Goal: Information Seeking & Learning: Learn about a topic

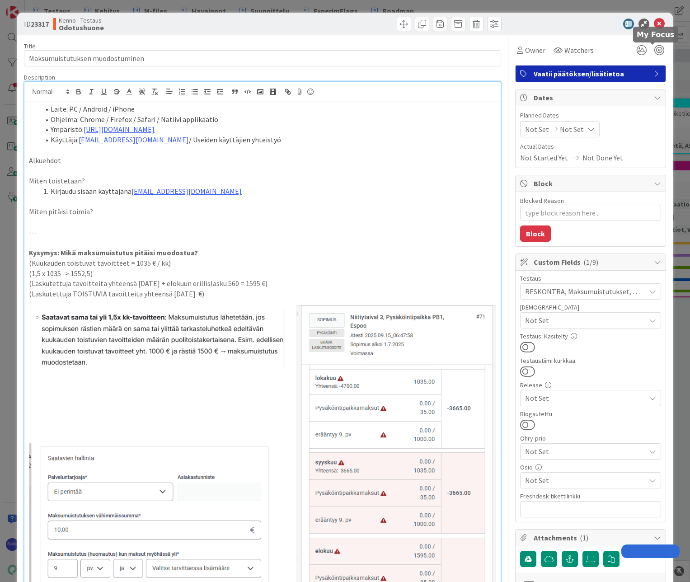
click at [654, 24] on icon at bounding box center [659, 24] width 11 height 11
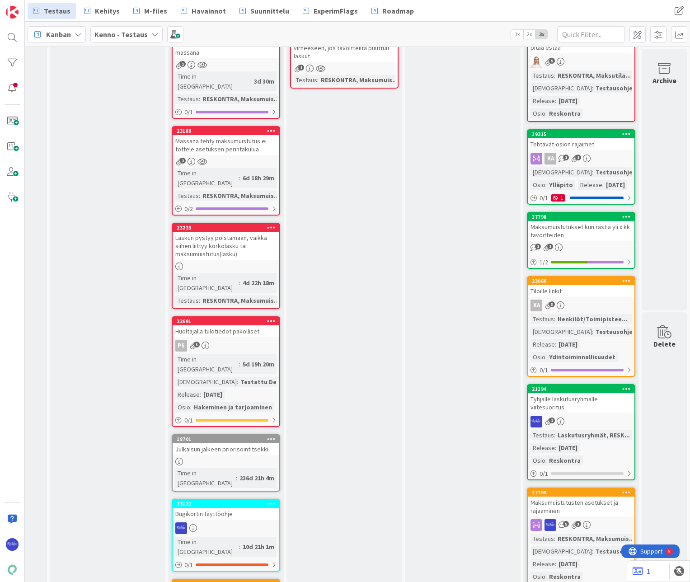
scroll to position [632, 695]
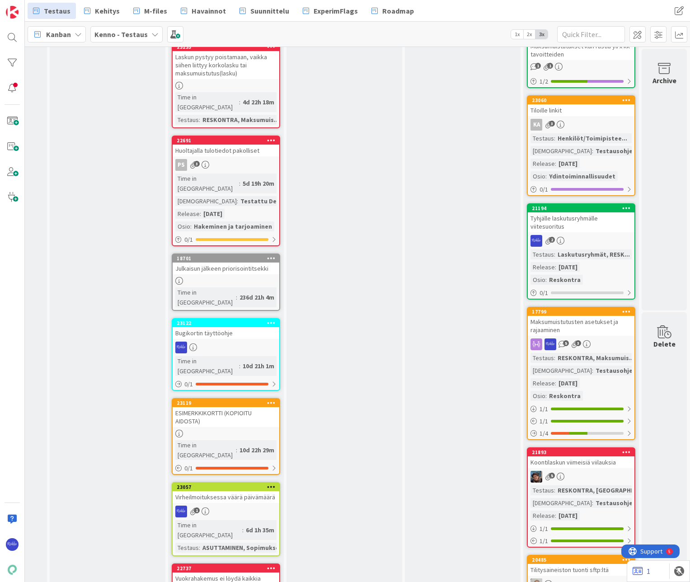
click at [575, 346] on span "3" at bounding box center [578, 343] width 6 height 6
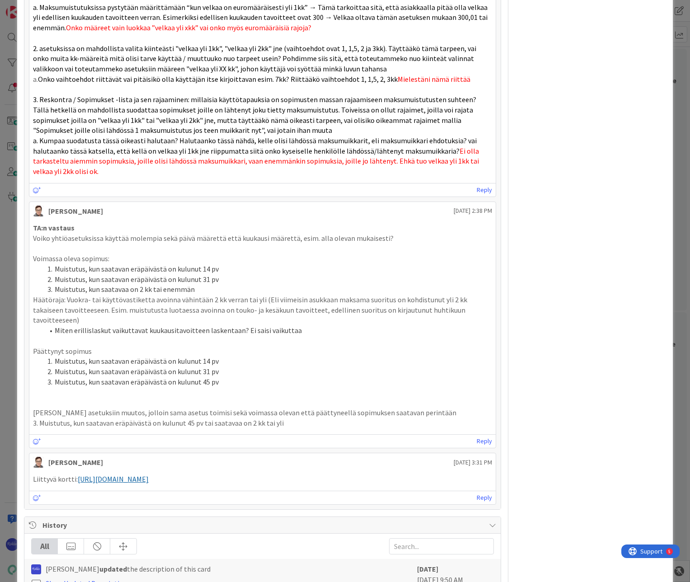
scroll to position [1265, 0]
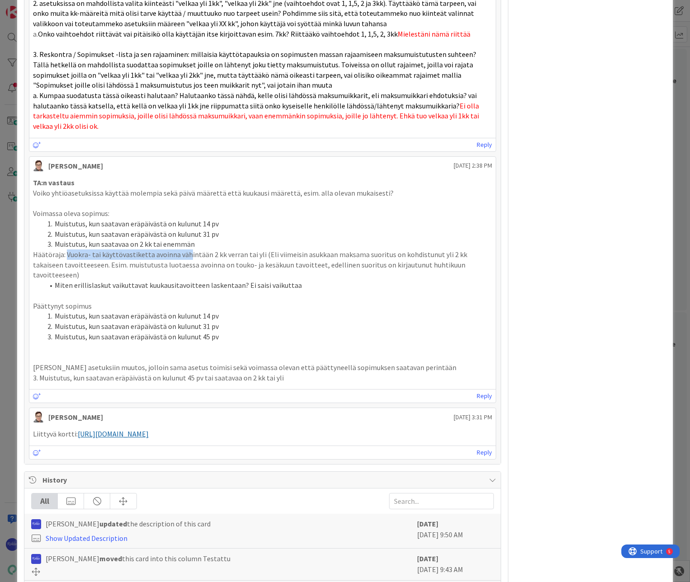
drag, startPoint x: 66, startPoint y: 243, endPoint x: 184, endPoint y: 246, distance: 117.9
click at [184, 250] on span "Häätöraja: Vuokra- tai käyttövastiketta avoinna vähintään 2 kk verran tai yli (…" at bounding box center [250, 264] width 435 height 29
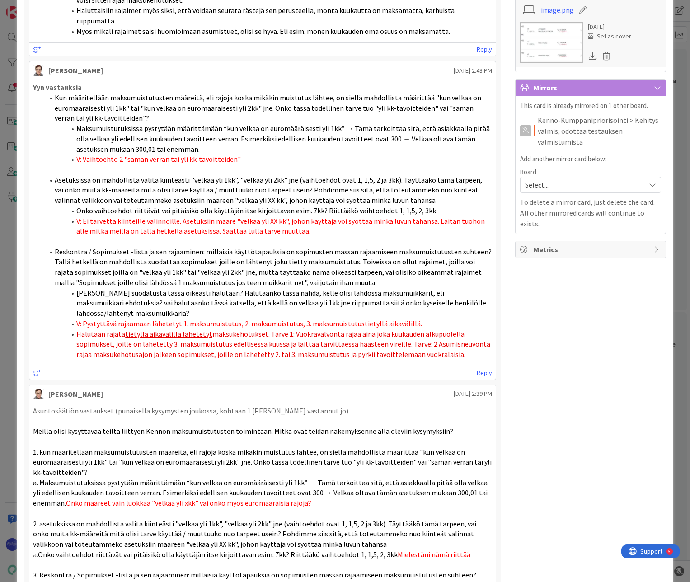
scroll to position [723, 0]
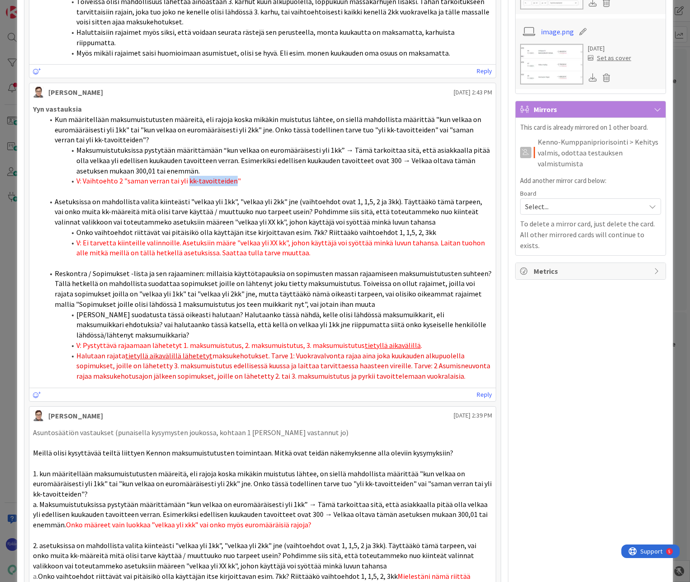
drag, startPoint x: 185, startPoint y: 169, endPoint x: 230, endPoint y: 174, distance: 45.0
click at [230, 176] on span "V: Vaihtoehto 2 "saman verran tai yli kk-tavoitteiden"" at bounding box center [158, 180] width 164 height 9
type textarea "x"
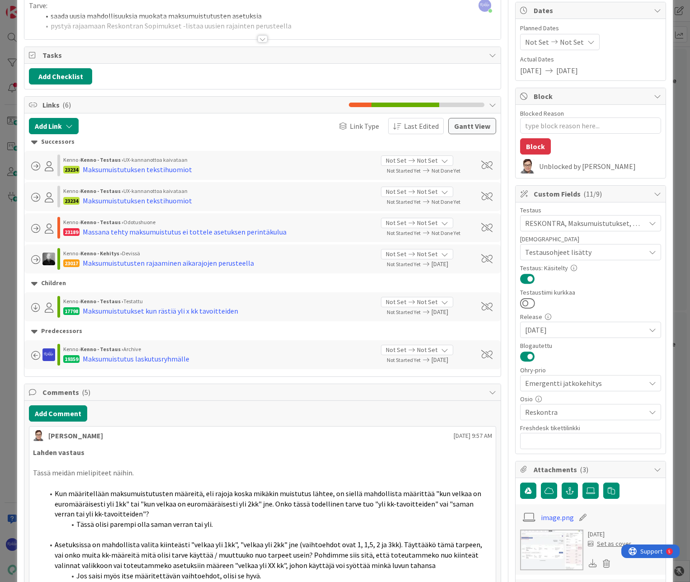
scroll to position [0, 0]
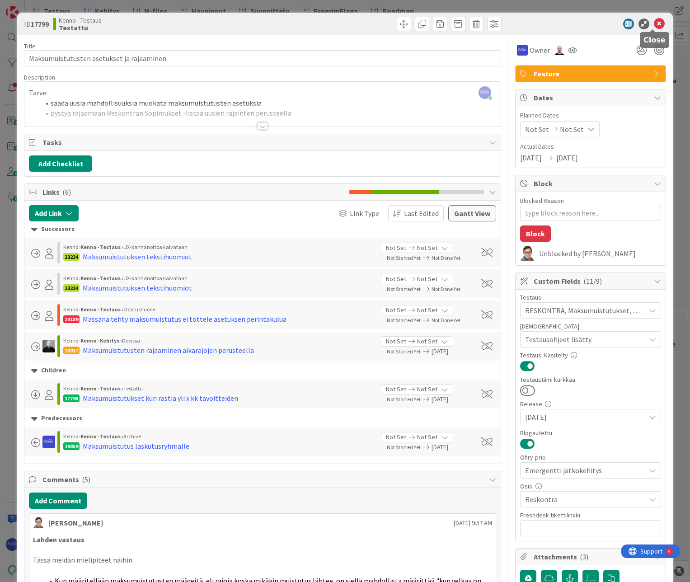
click at [654, 23] on icon at bounding box center [659, 24] width 11 height 11
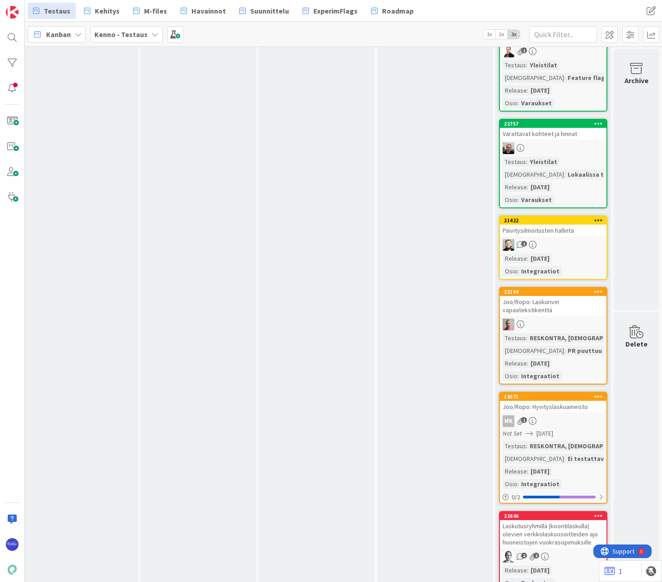
scroll to position [3839, 723]
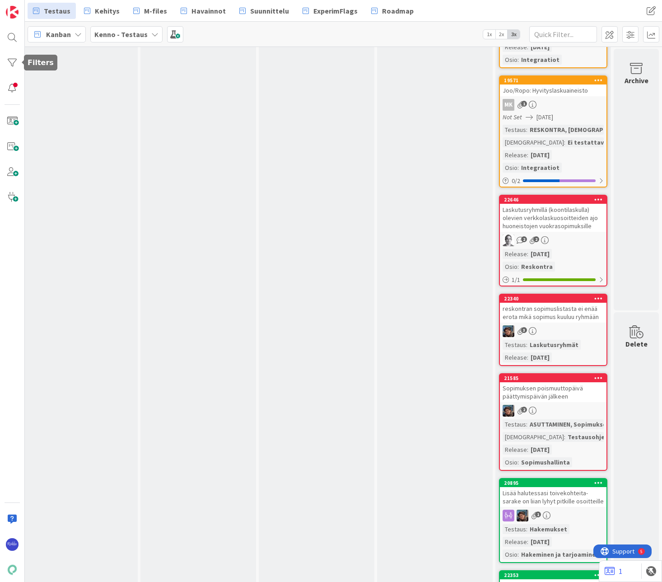
click at [16, 59] on div at bounding box center [12, 63] width 18 height 18
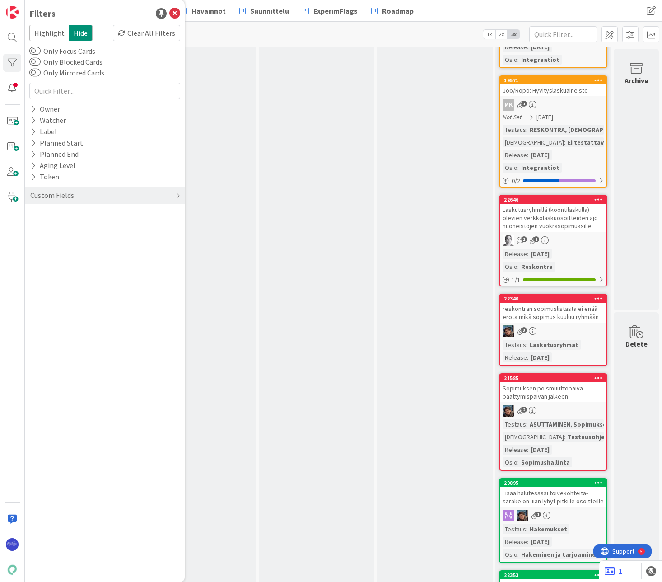
click at [91, 192] on div "Custom Fields" at bounding box center [105, 195] width 160 height 17
click at [30, 215] on icon at bounding box center [33, 214] width 6 height 8
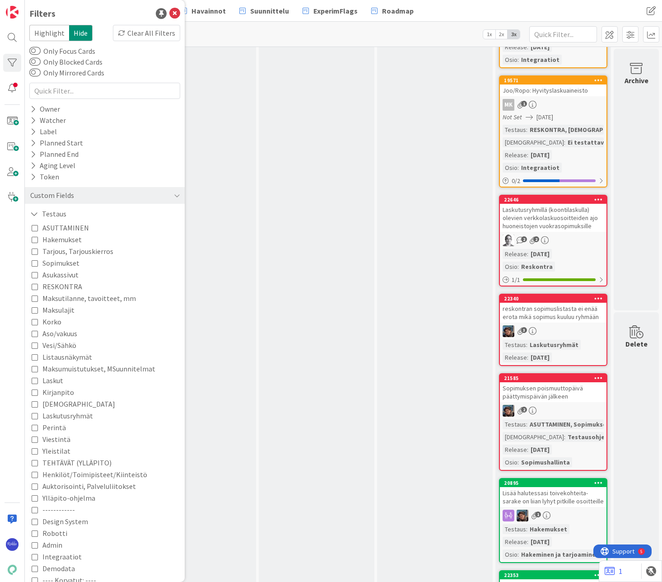
click at [31, 103] on div "Highlight Hide Clear All Filters Only Focus Cards Only Blocked Cards Only Mirro…" at bounding box center [104, 393] width 151 height 736
click at [31, 105] on icon at bounding box center [33, 109] width 6 height 8
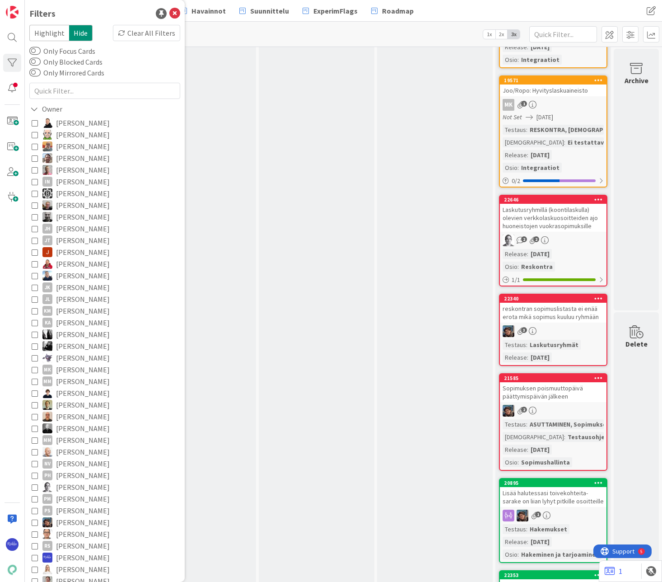
scroll to position [271, 0]
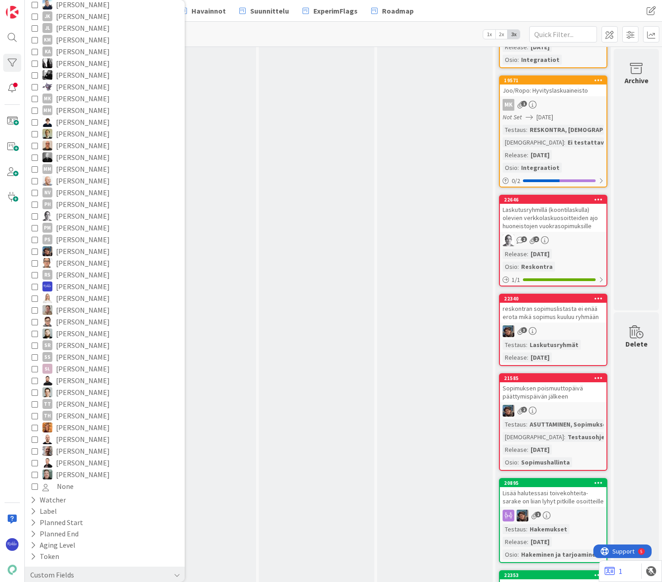
click at [69, 288] on span "Riikka Salo" at bounding box center [83, 287] width 54 height 12
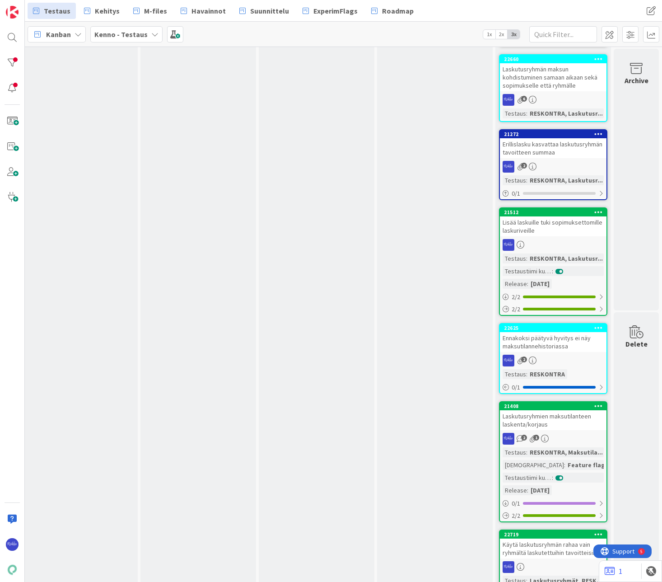
scroll to position [1078, 723]
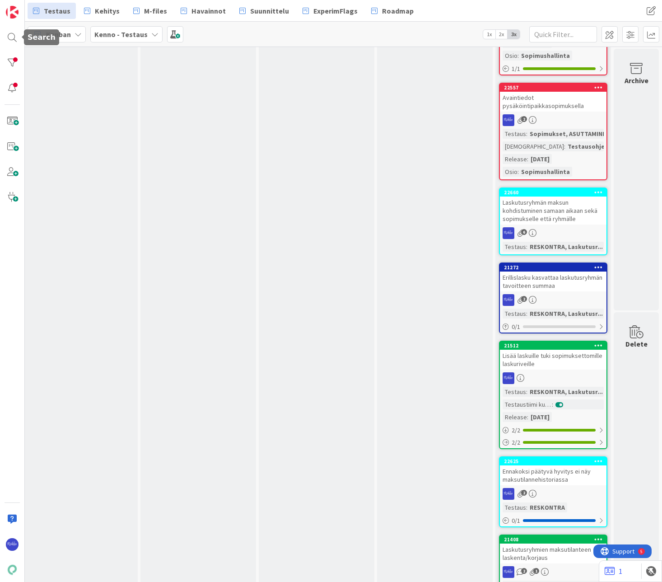
click at [10, 35] on div at bounding box center [12, 37] width 18 height 18
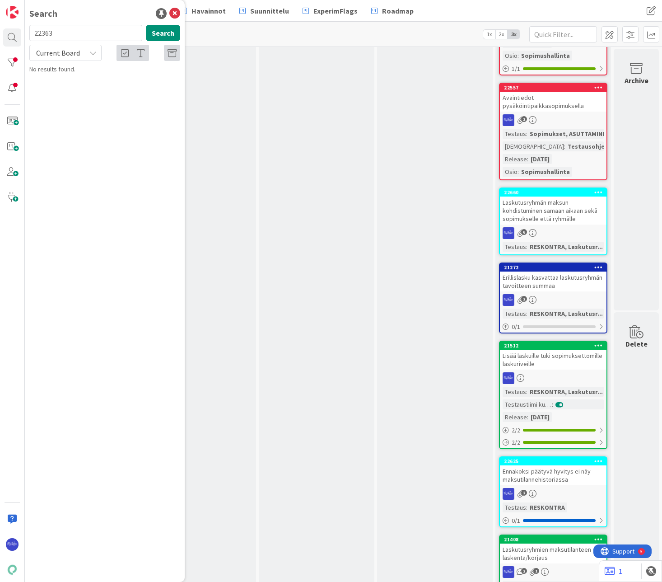
type input "22363"
click at [79, 77] on span "PDF-raportin luonti liitteeksi raporttia lähettäessä BE" at bounding box center [103, 84] width 122 height 18
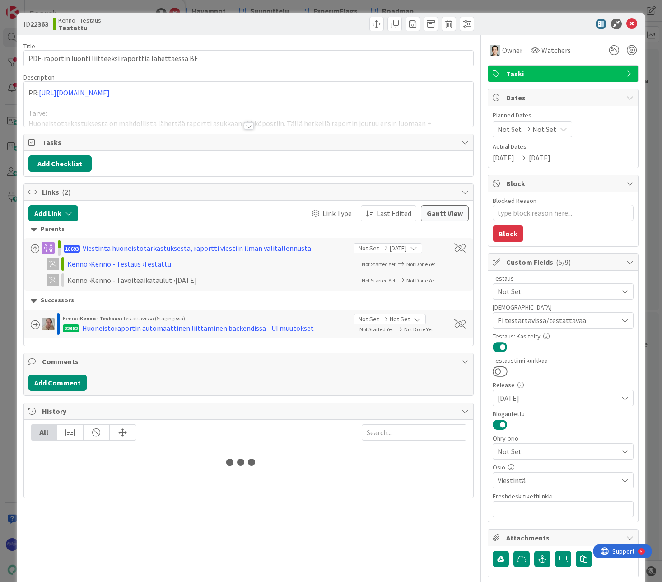
type textarea "x"
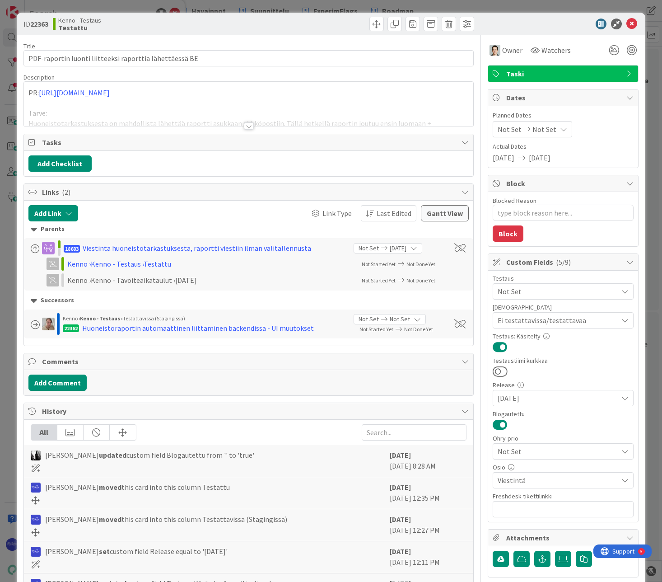
click at [247, 124] on div at bounding box center [249, 125] width 10 height 7
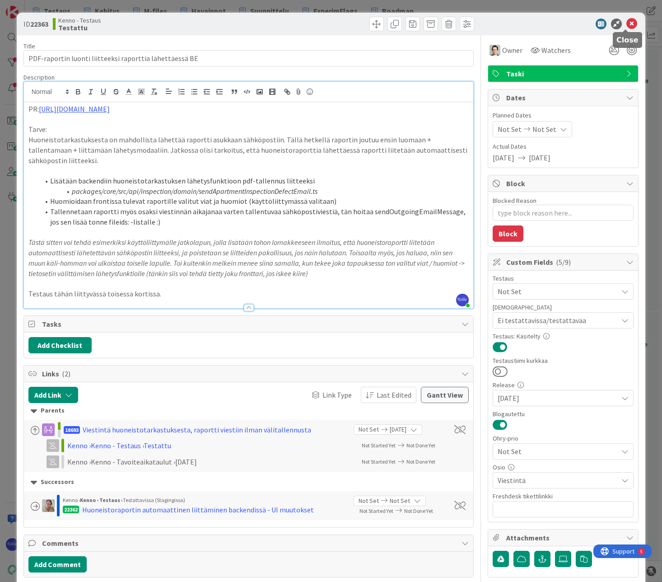
click at [627, 27] on icon at bounding box center [632, 24] width 11 height 11
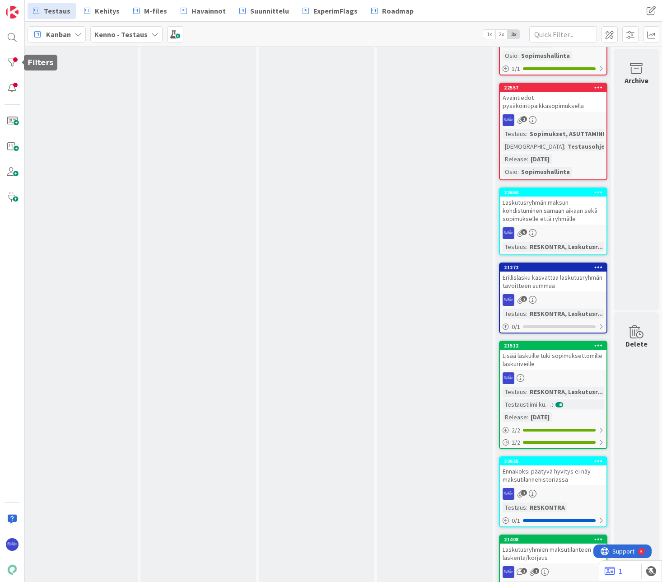
click at [14, 61] on div at bounding box center [12, 63] width 18 height 18
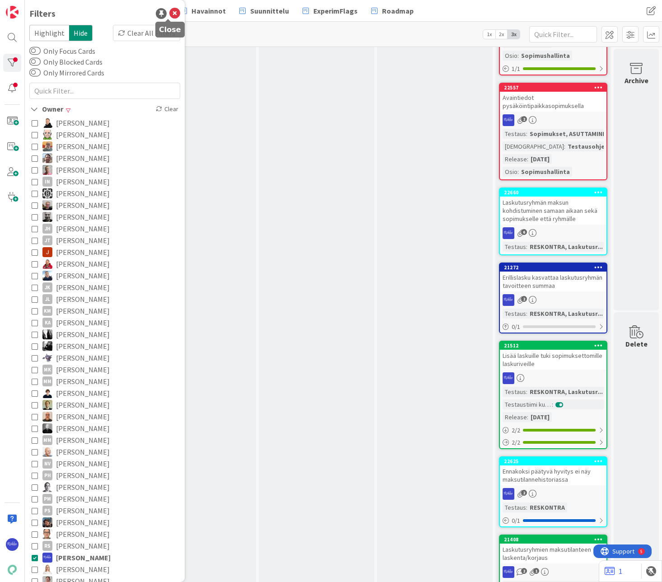
click at [169, 14] on icon at bounding box center [174, 13] width 11 height 11
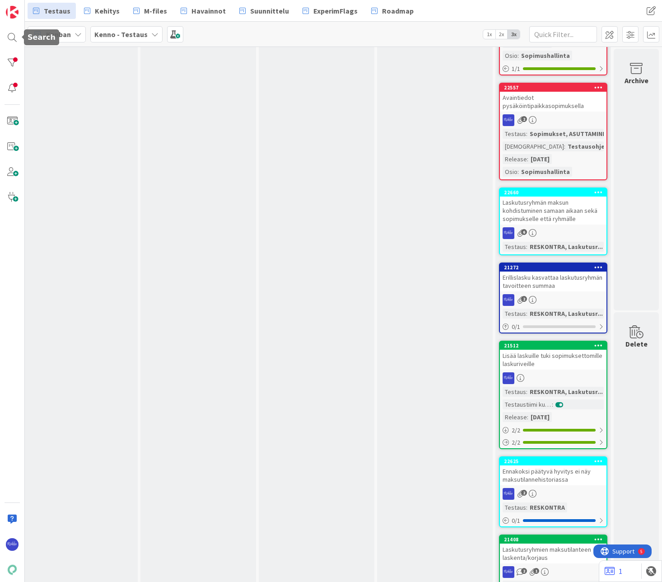
click at [11, 37] on div at bounding box center [12, 37] width 18 height 18
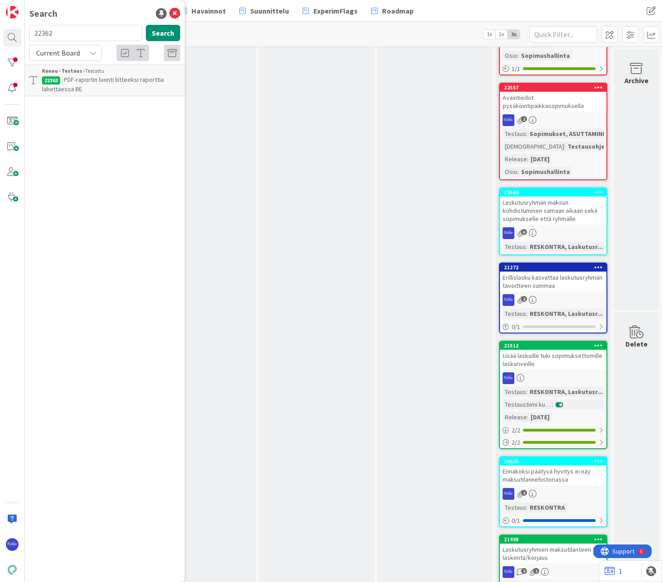
type input "22362"
click at [88, 80] on span "Huoneistoraportin automaattinen liittäminen backendissä - UI muutokset" at bounding box center [98, 84] width 112 height 18
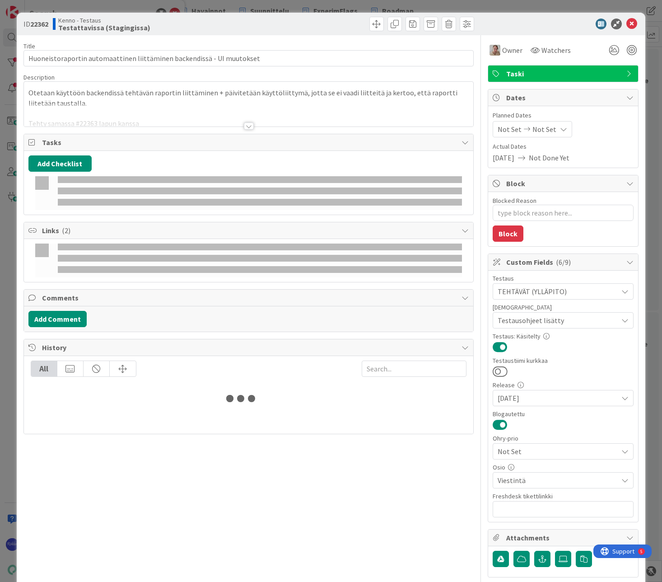
type textarea "x"
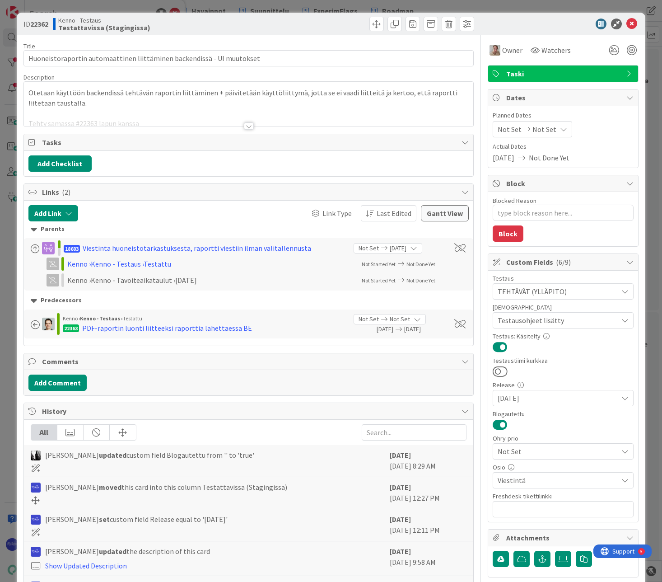
click at [246, 126] on div at bounding box center [249, 125] width 10 height 7
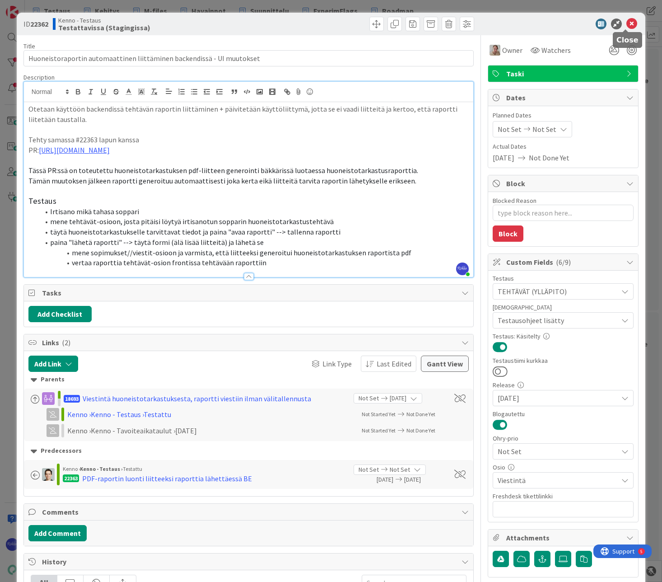
click at [627, 24] on icon at bounding box center [632, 24] width 11 height 11
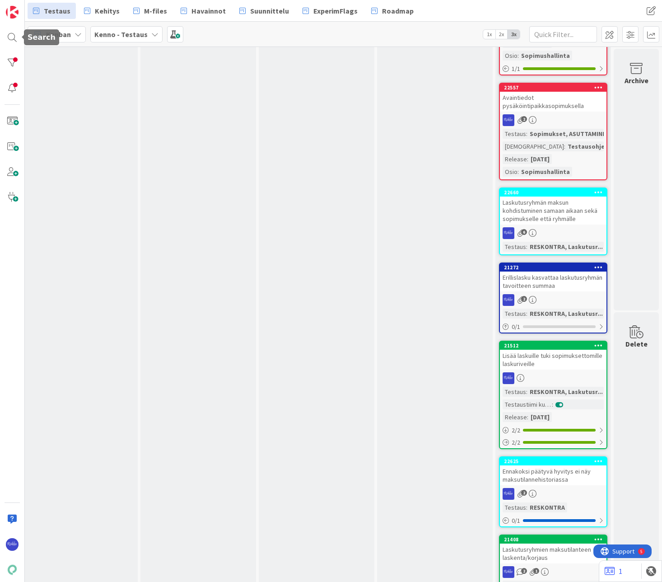
click at [9, 34] on div at bounding box center [12, 37] width 18 height 18
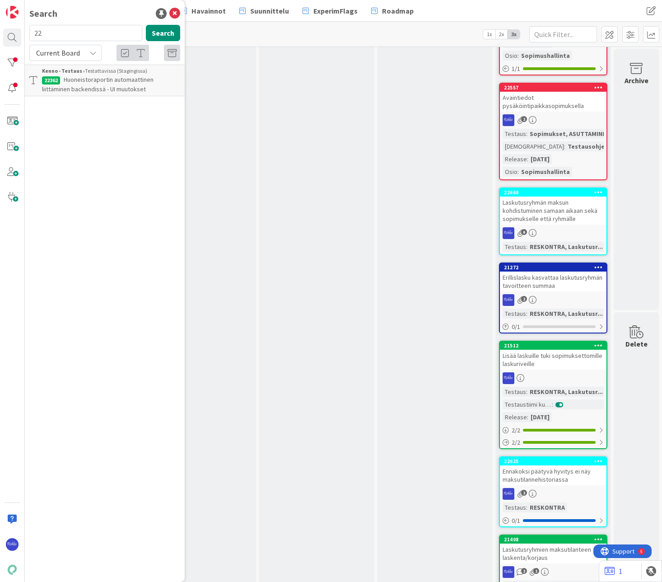
type input "2"
type input "18693"
click at [101, 82] on span "Viestintä huoneistotarkastuksesta, raportti viestiin ilman välitallennusta" at bounding box center [100, 84] width 117 height 18
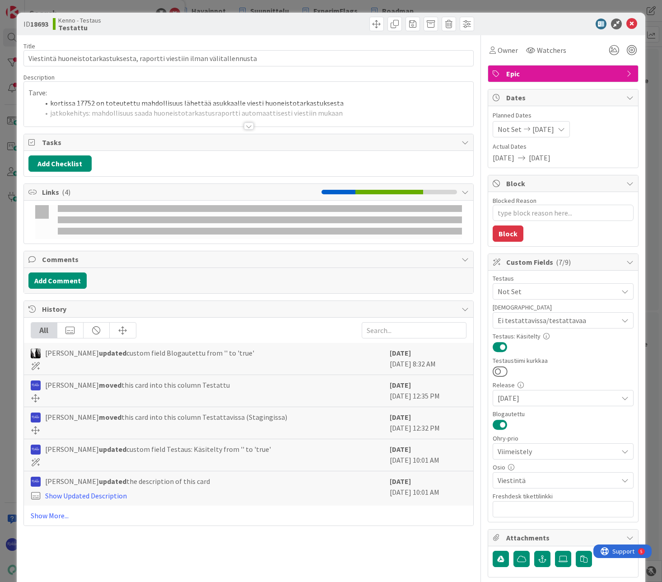
type textarea "x"
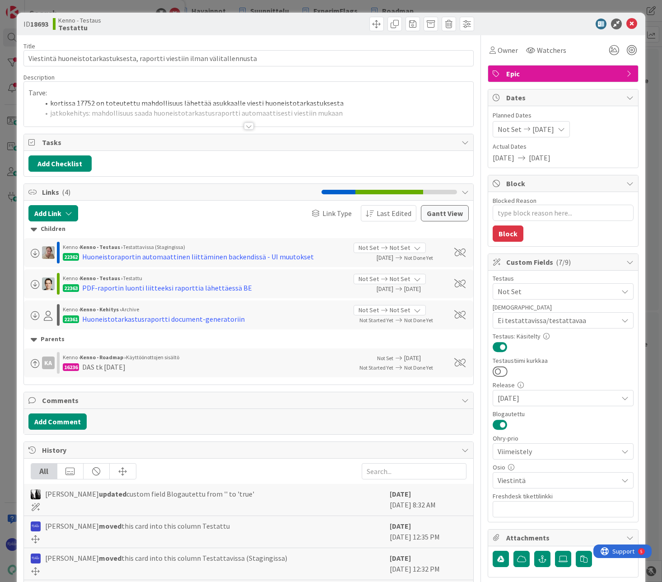
click at [245, 129] on div at bounding box center [249, 125] width 10 height 7
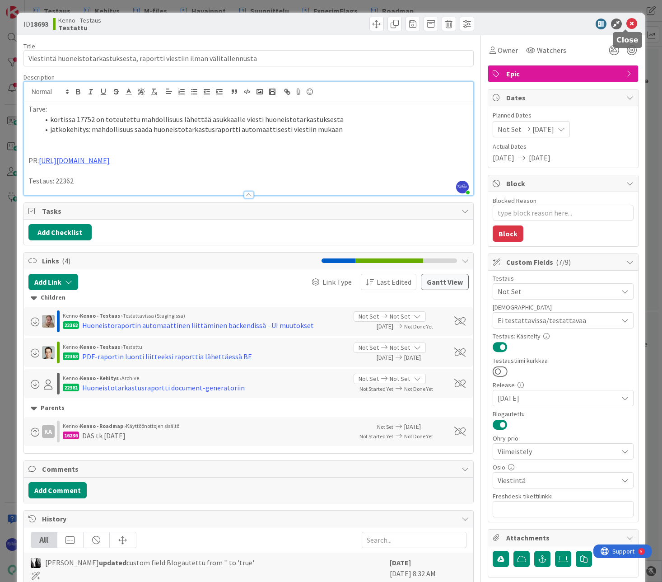
click at [627, 24] on icon at bounding box center [632, 24] width 11 height 11
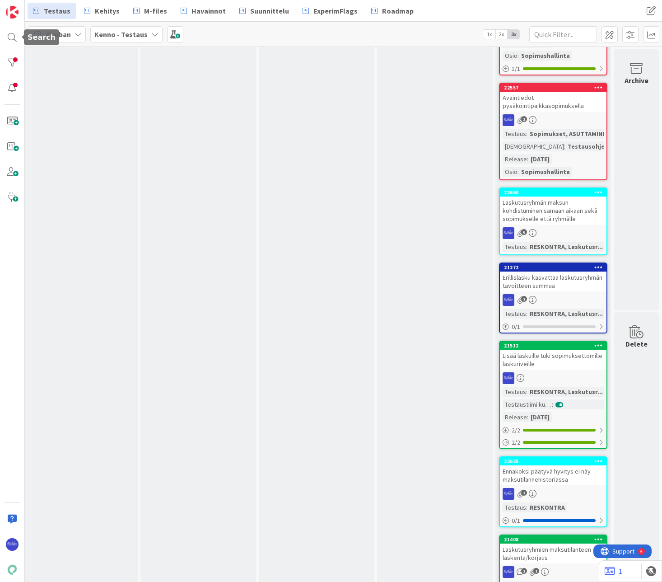
click at [9, 41] on div at bounding box center [12, 37] width 18 height 18
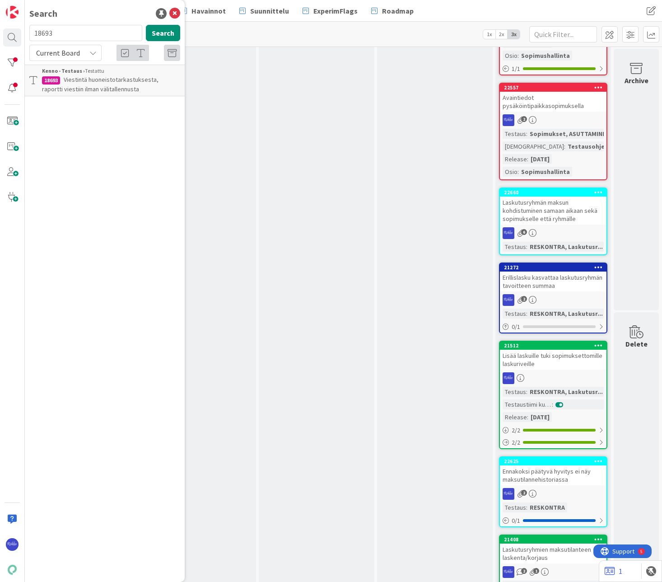
drag, startPoint x: 62, startPoint y: 36, endPoint x: 34, endPoint y: 34, distance: 27.6
click at [34, 34] on input "18693" at bounding box center [85, 33] width 113 height 16
type input "22362"
click at [89, 81] on span "Huoneistoraportin automaattinen liittäminen backendissä - UI muutokset" at bounding box center [98, 84] width 112 height 18
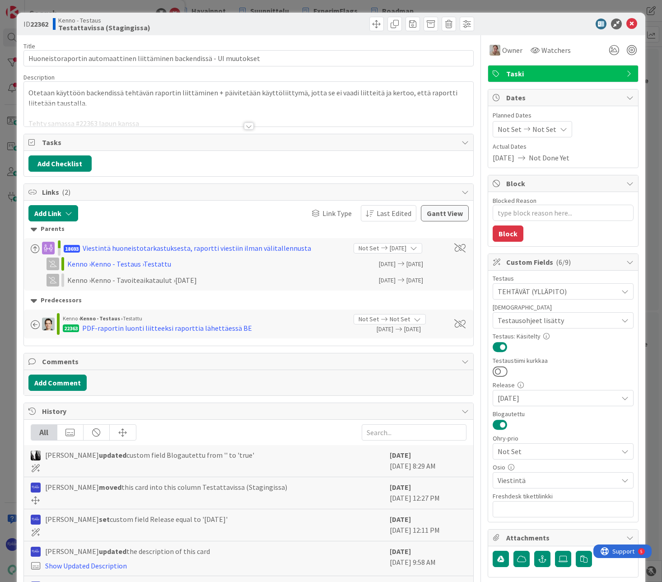
click at [247, 126] on div at bounding box center [249, 125] width 10 height 7
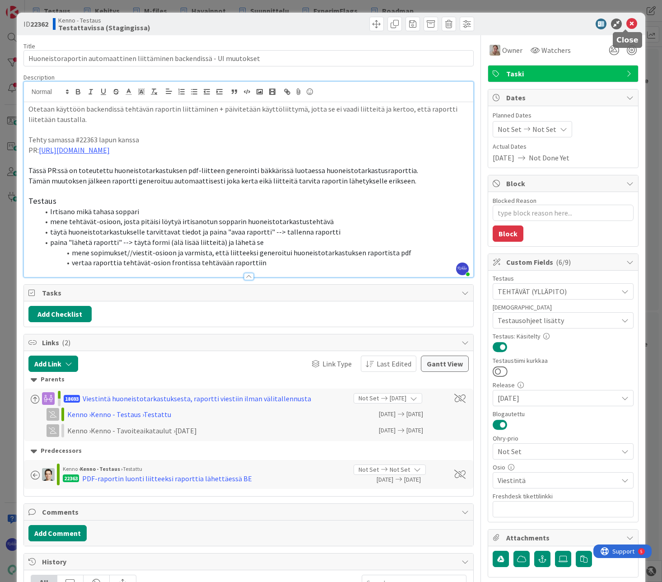
click at [627, 22] on icon at bounding box center [632, 24] width 11 height 11
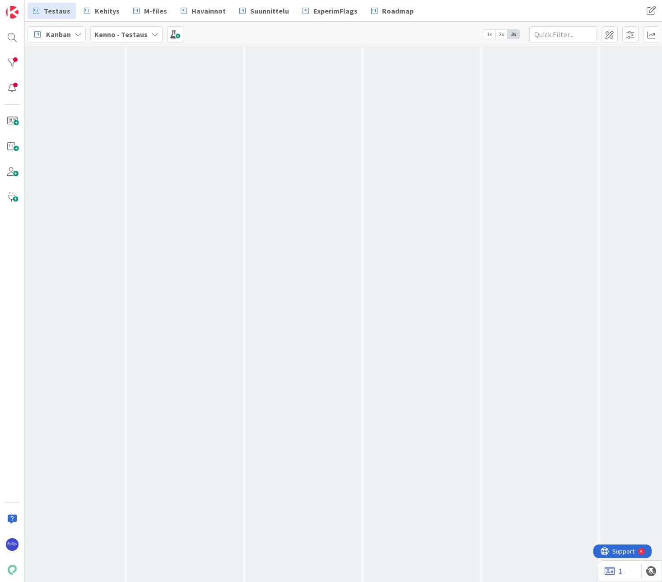
scroll to position [1078, 0]
click at [12, 65] on div at bounding box center [12, 63] width 18 height 18
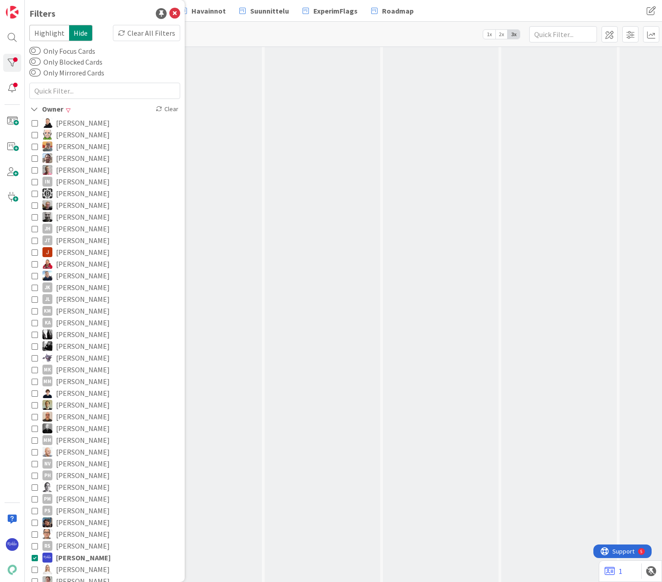
click at [140, 33] on div "Clear All Filters" at bounding box center [146, 33] width 67 height 16
click at [169, 15] on icon at bounding box center [174, 13] width 11 height 11
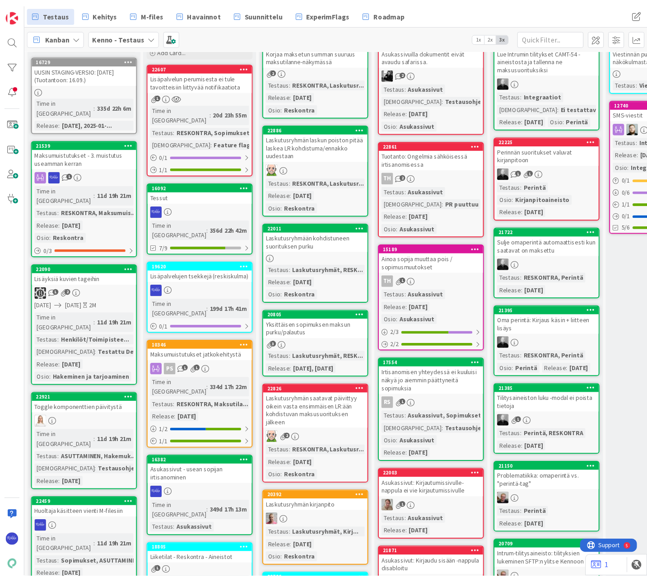
scroll to position [0, 0]
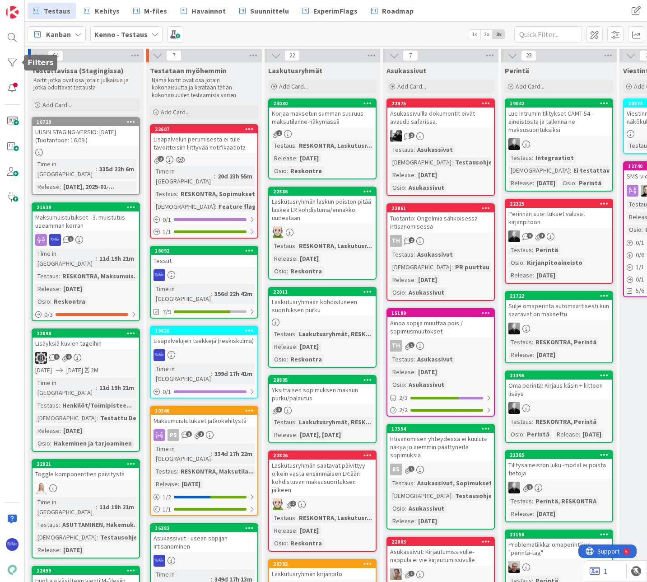
click at [11, 63] on div at bounding box center [12, 63] width 18 height 18
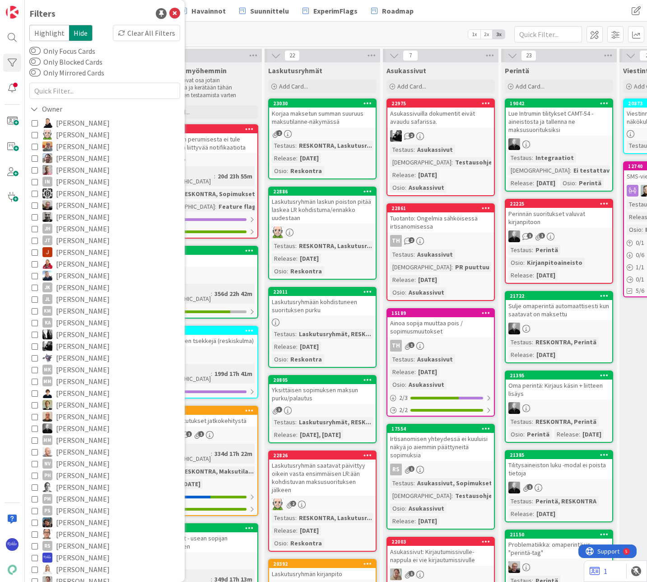
click at [30, 108] on icon at bounding box center [34, 109] width 8 height 8
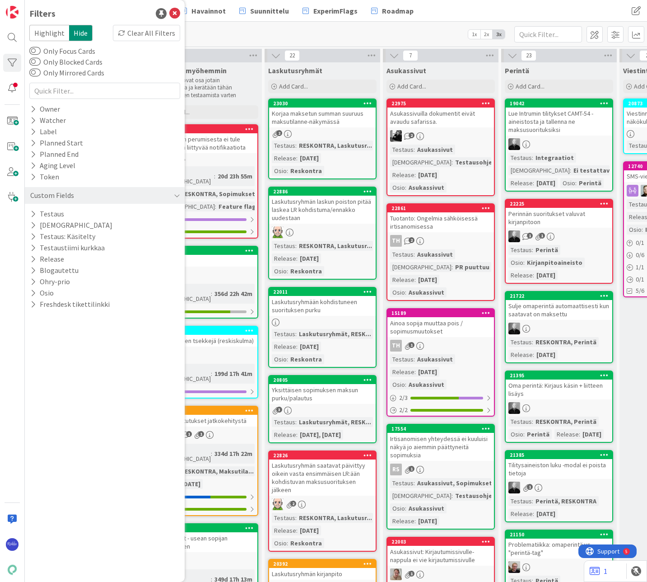
click at [33, 257] on icon at bounding box center [33, 259] width 6 height 8
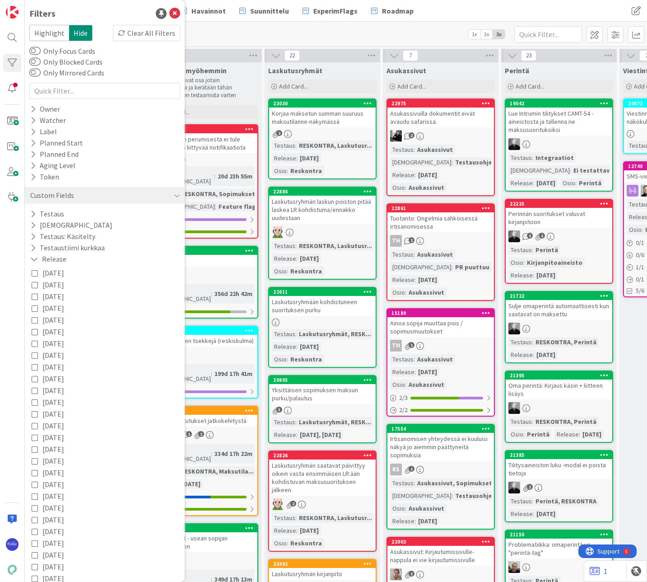
click at [33, 257] on icon at bounding box center [34, 259] width 8 height 8
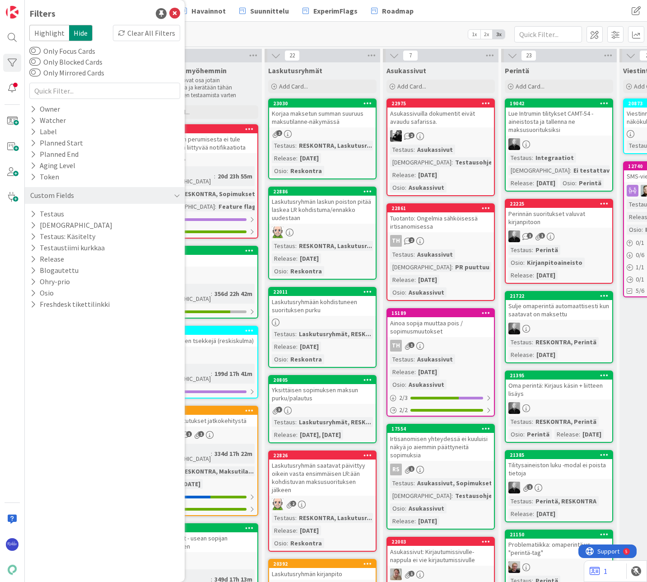
click at [31, 215] on icon at bounding box center [33, 214] width 6 height 8
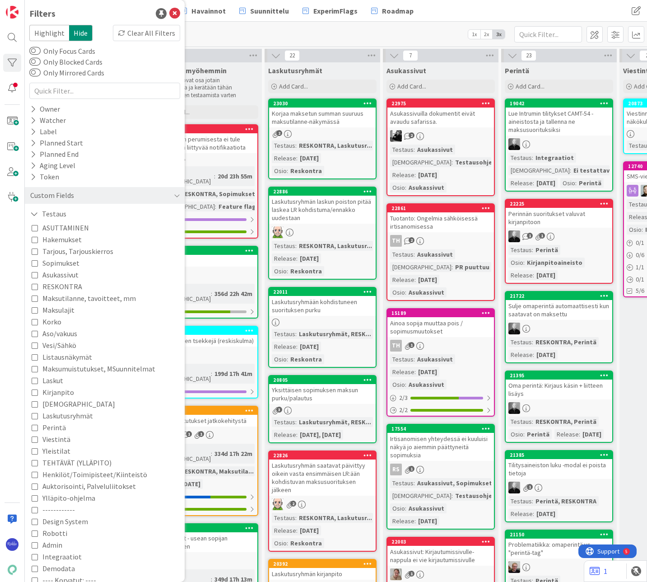
click at [61, 371] on span "Maksumuistutukset, MSuunnitelmat" at bounding box center [98, 369] width 113 height 12
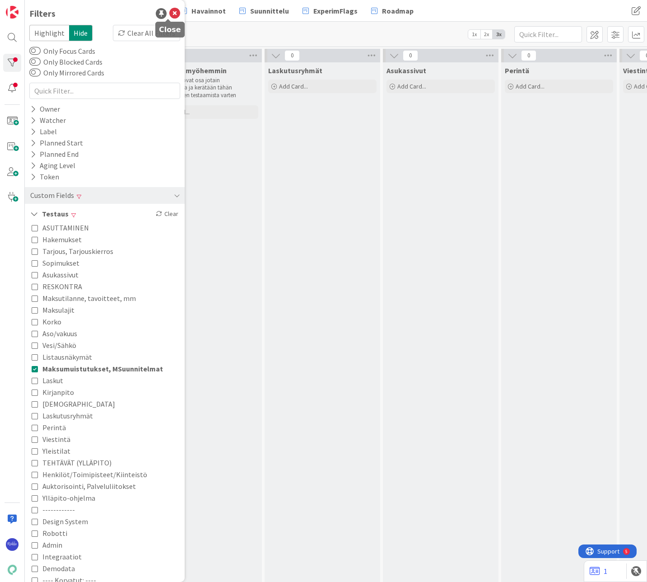
click at [169, 13] on icon at bounding box center [174, 13] width 11 height 11
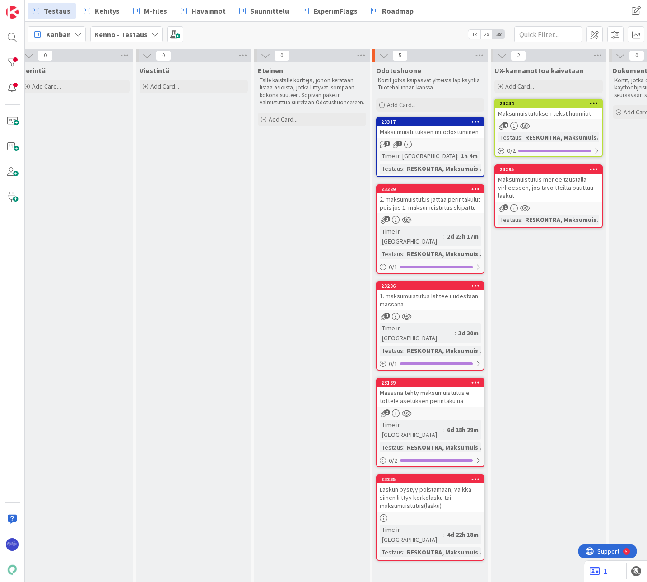
scroll to position [0, 642]
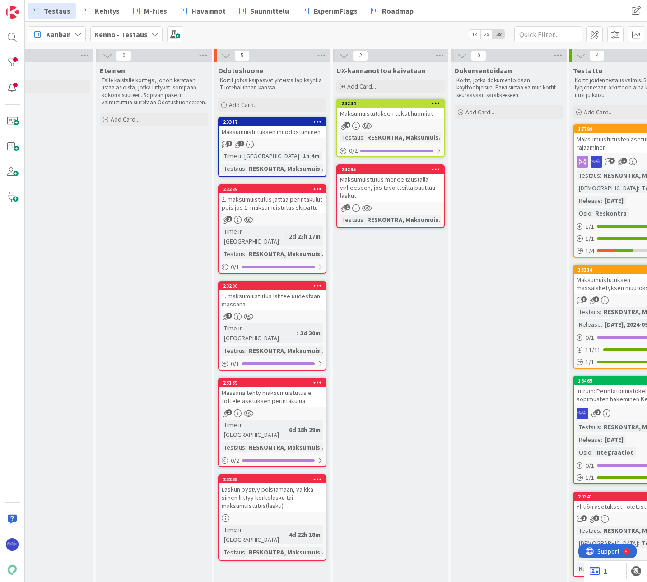
click at [279, 138] on link "23317 Maksumuistutuksen muodostuminen 1 1 Time in Column : 1h 4m Testaus : RESK…" at bounding box center [272, 147] width 108 height 60
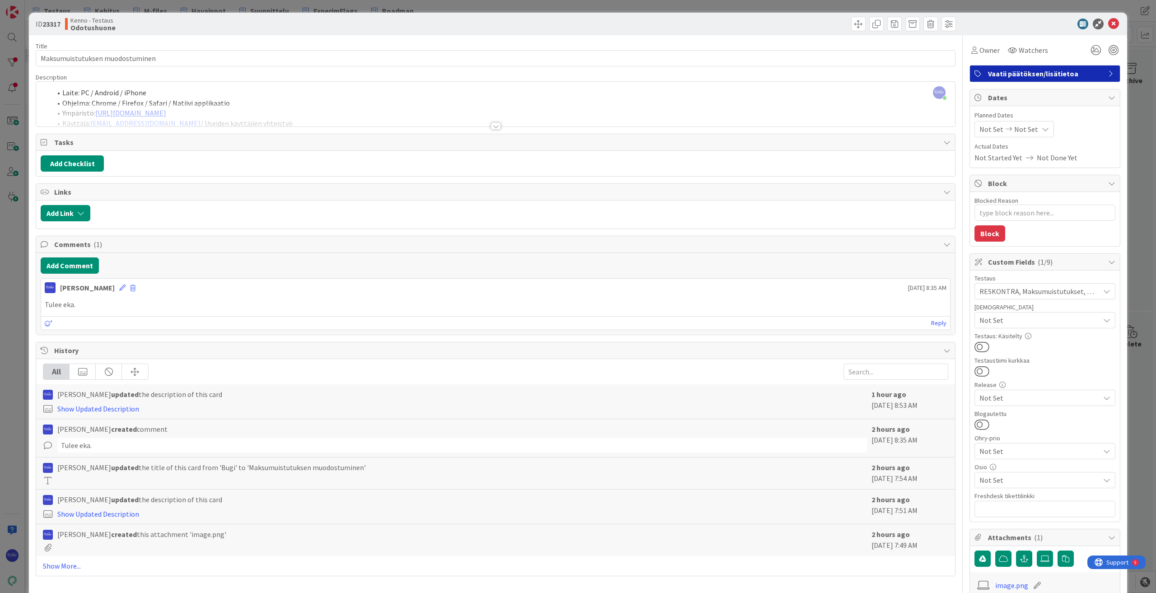
scroll to position [0, 229]
click at [493, 128] on div at bounding box center [496, 125] width 10 height 7
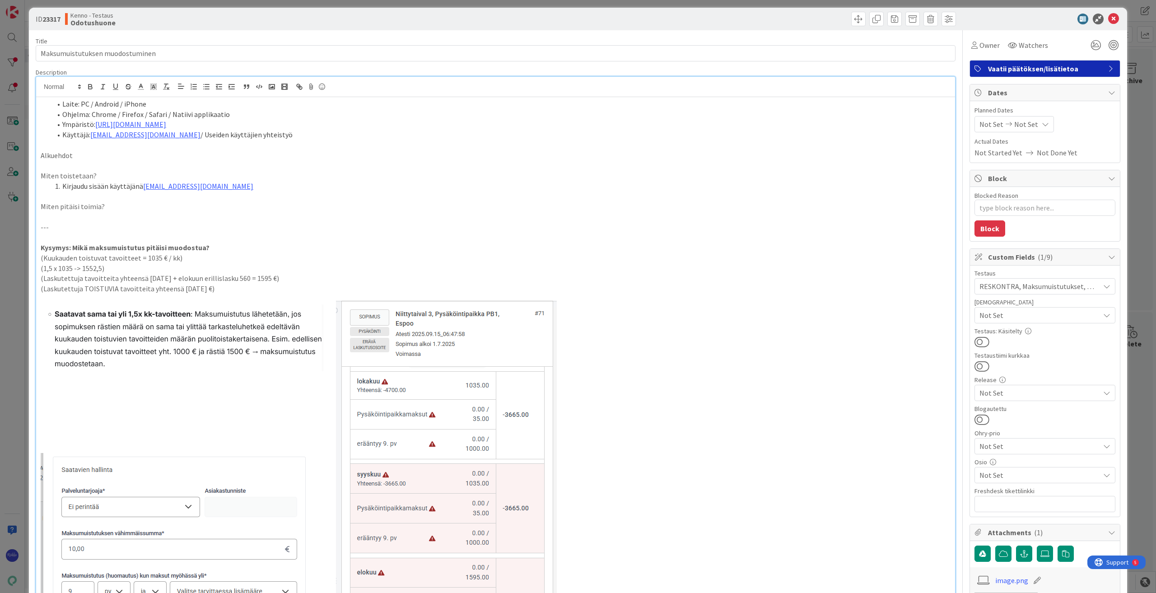
scroll to position [0, 0]
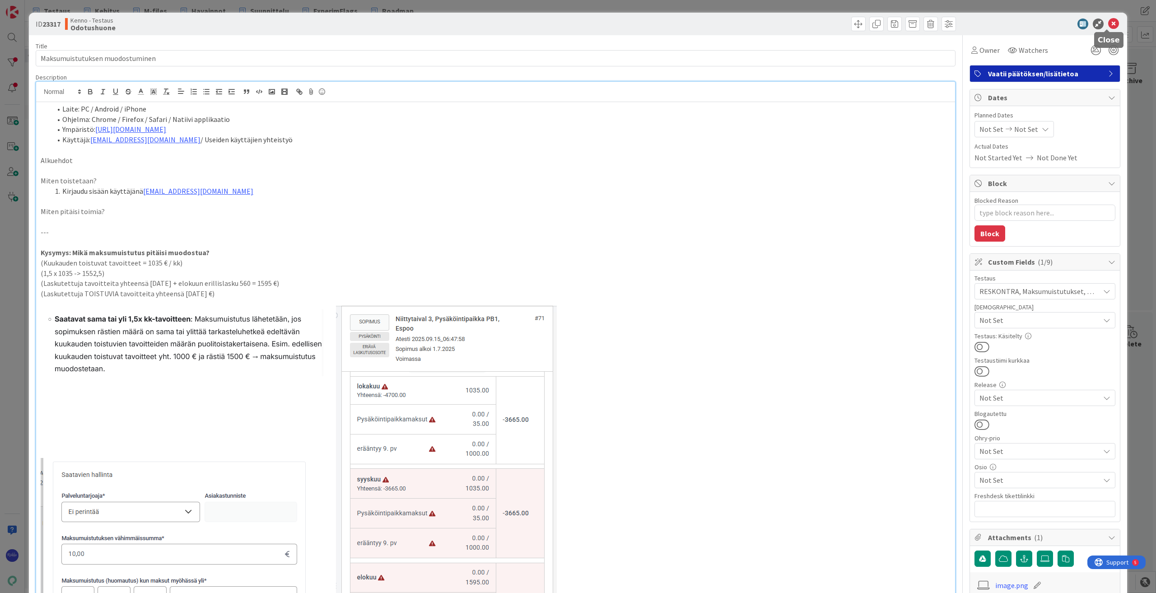
click at [689, 24] on icon at bounding box center [1113, 24] width 11 height 11
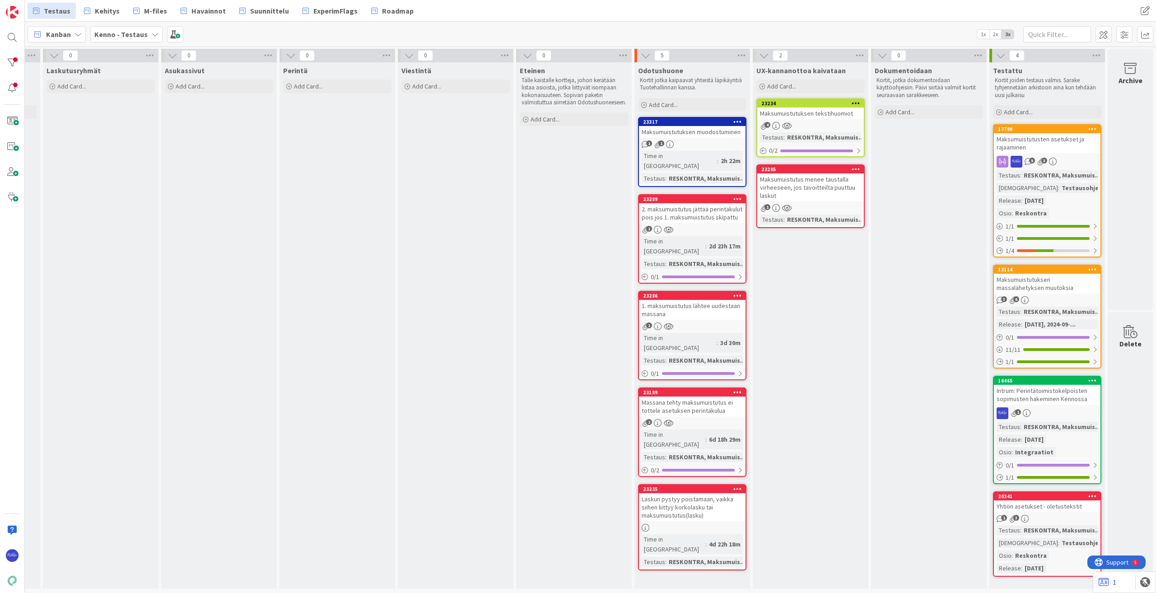
click at [689, 226] on div "1" at bounding box center [692, 230] width 107 height 8
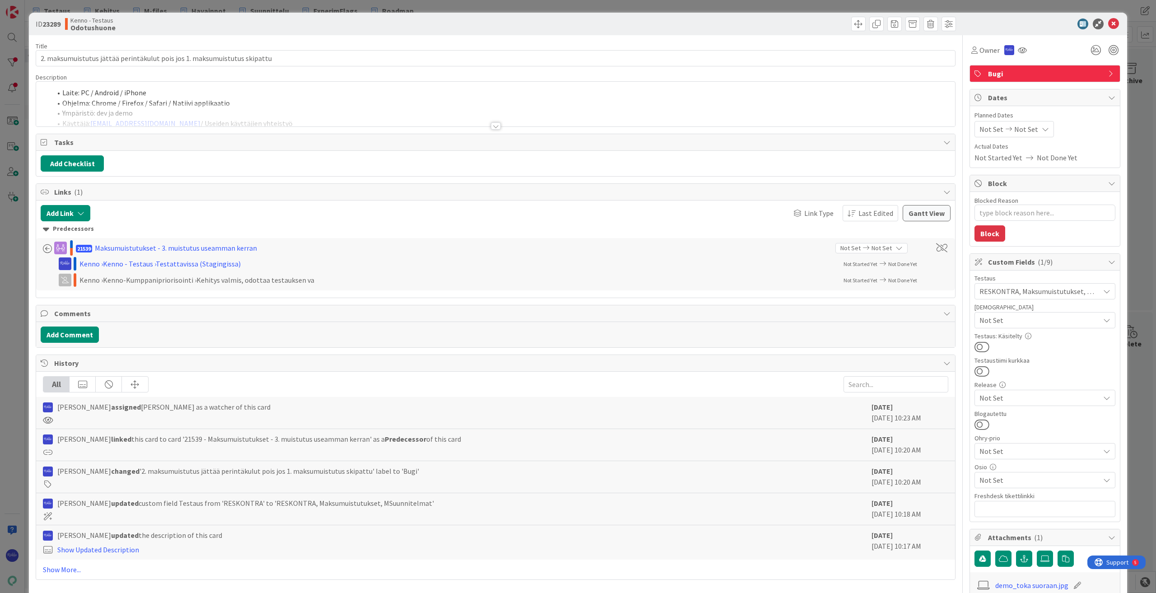
click at [492, 126] on div at bounding box center [496, 125] width 10 height 7
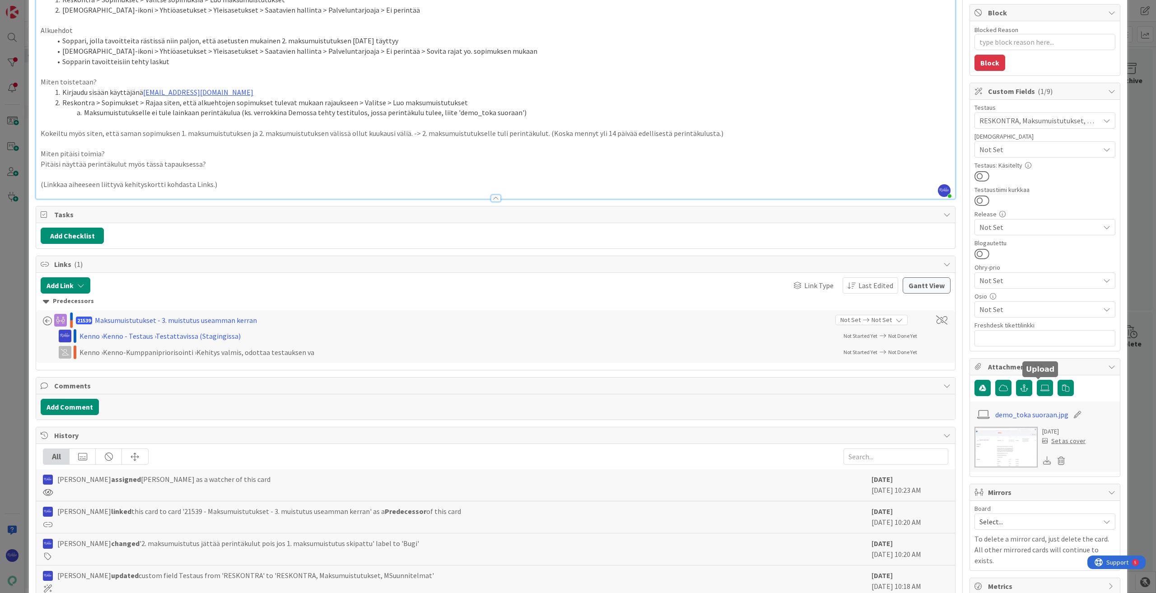
scroll to position [181, 0]
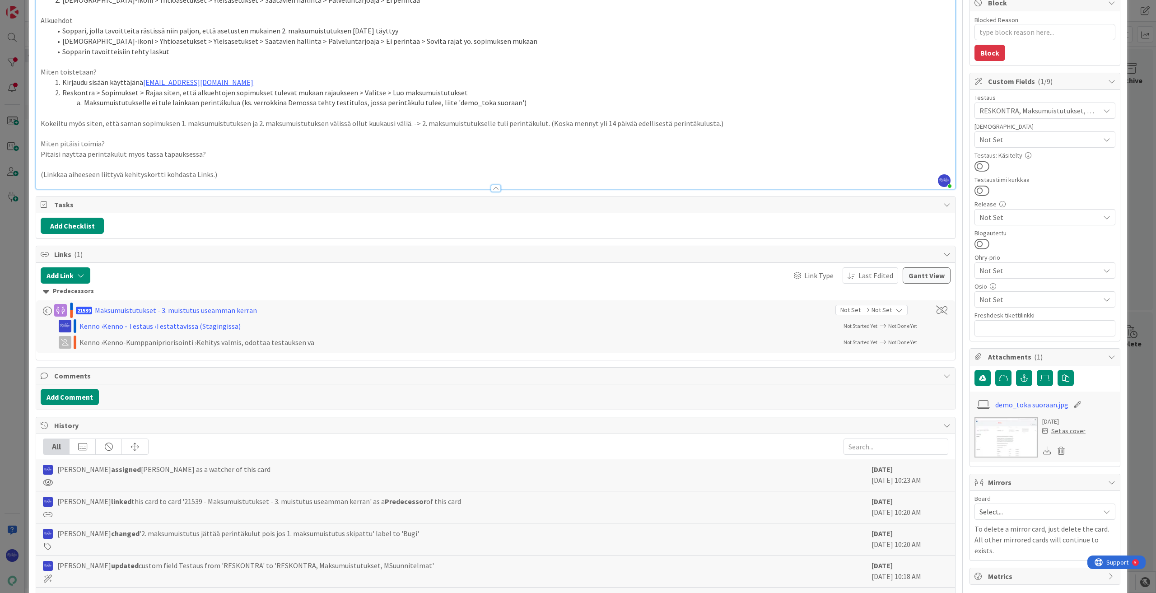
click at [689, 403] on link "demo_toka suoraan.jpg" at bounding box center [1032, 404] width 73 height 11
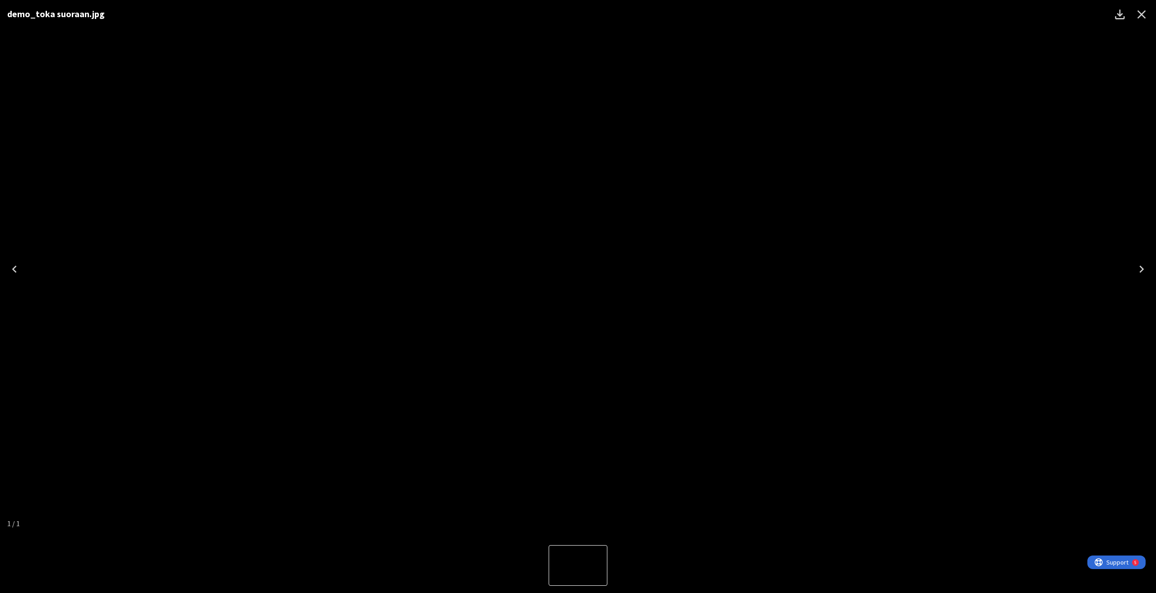
drag, startPoint x: 1142, startPoint y: 17, endPoint x: 884, endPoint y: 244, distance: 344.7
click at [689, 17] on icon "Close" at bounding box center [1142, 14] width 14 height 14
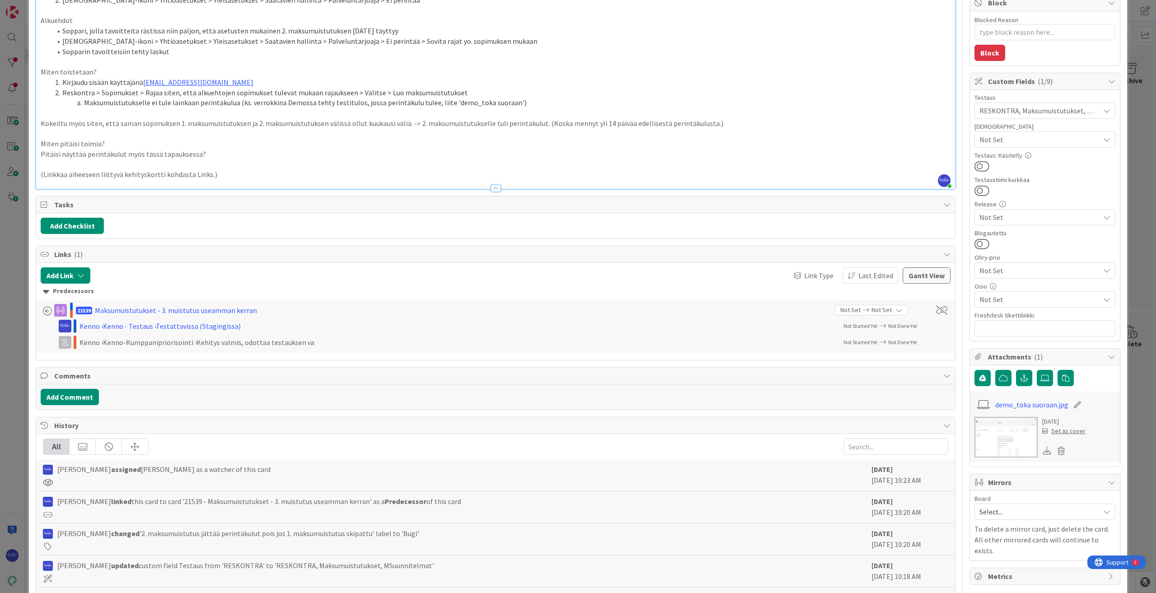
scroll to position [136, 0]
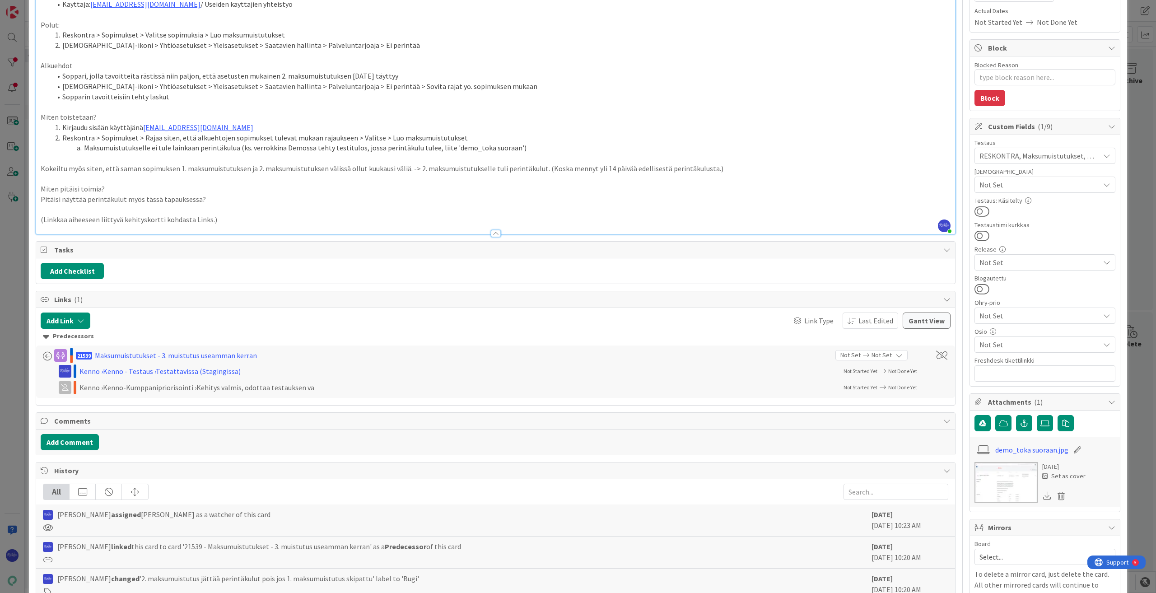
click at [689, 449] on link "demo_toka suoraan.jpg" at bounding box center [1032, 449] width 73 height 11
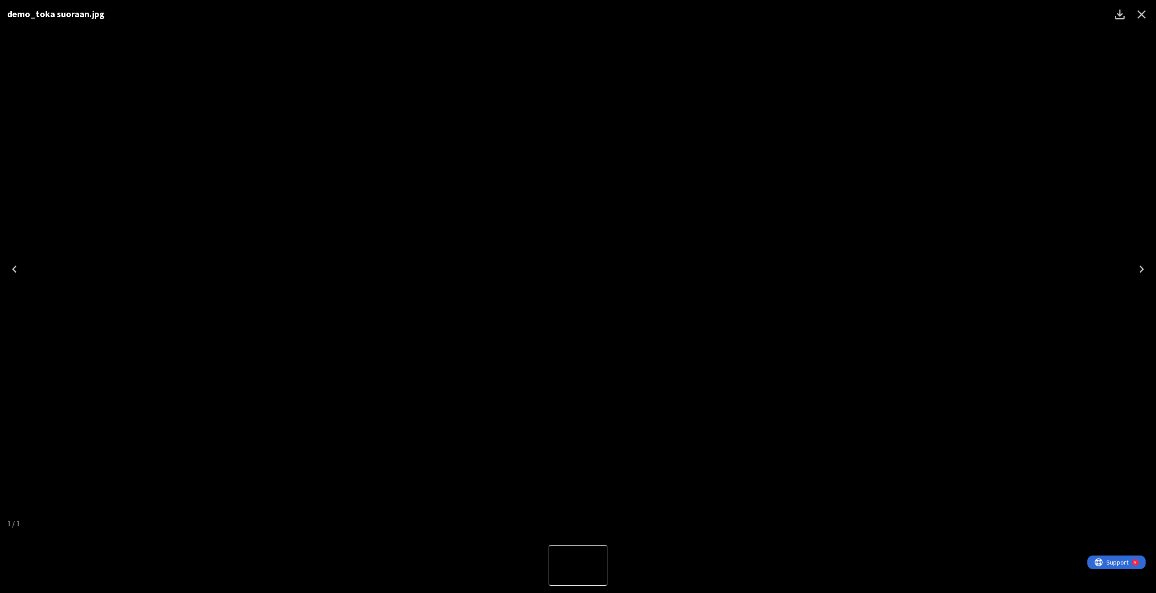
click at [689, 14] on icon "Close" at bounding box center [1142, 14] width 14 height 14
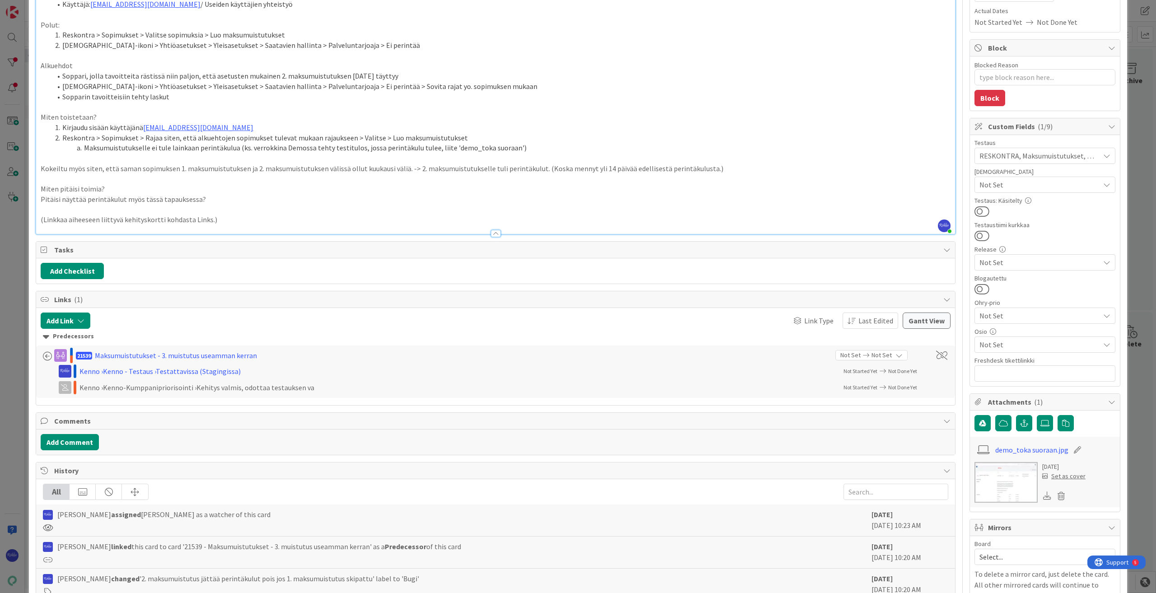
type textarea "x"
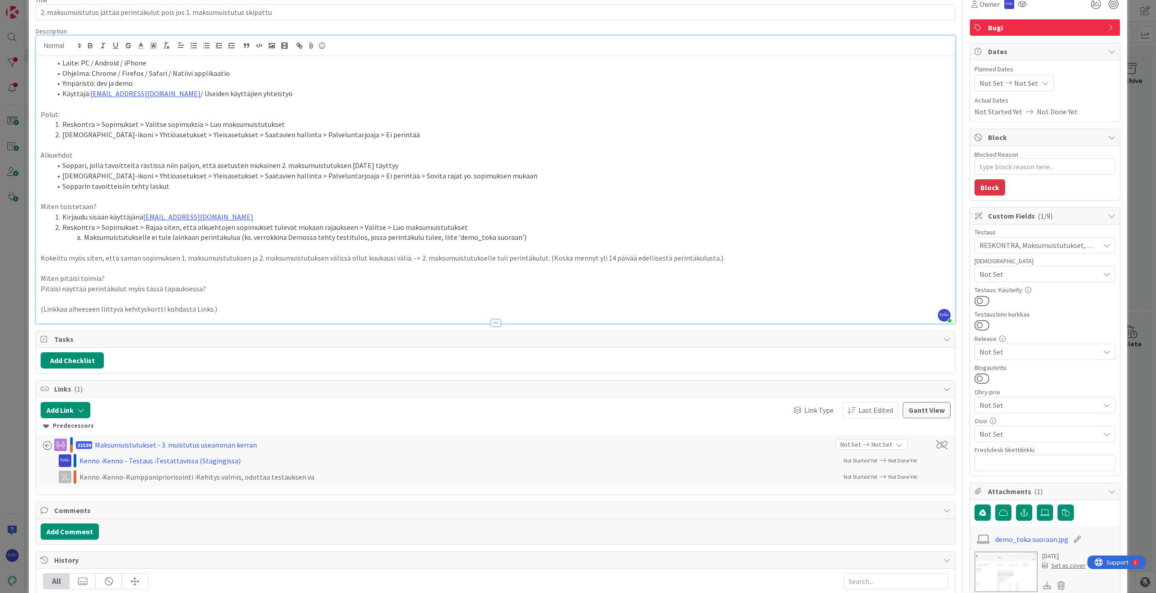
scroll to position [45, 0]
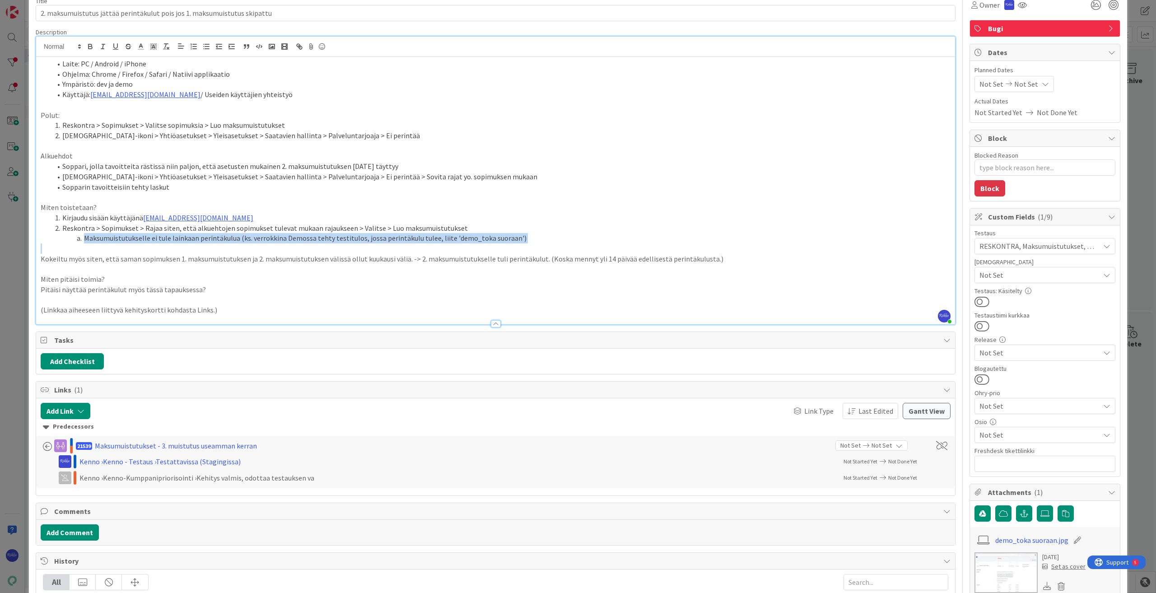
drag, startPoint x: 83, startPoint y: 237, endPoint x: 518, endPoint y: 246, distance: 434.6
click at [518, 246] on div "Laite: PC / Android / iPhone Ohjelma: Chrome / Firefox / Safari / Natiivi appli…" at bounding box center [495, 190] width 919 height 267
click at [578, 240] on li "Maksumuistutukselle ei tule lainkaan perintäkulua (ks. verrokkina Demossa tehty…" at bounding box center [500, 238] width 899 height 10
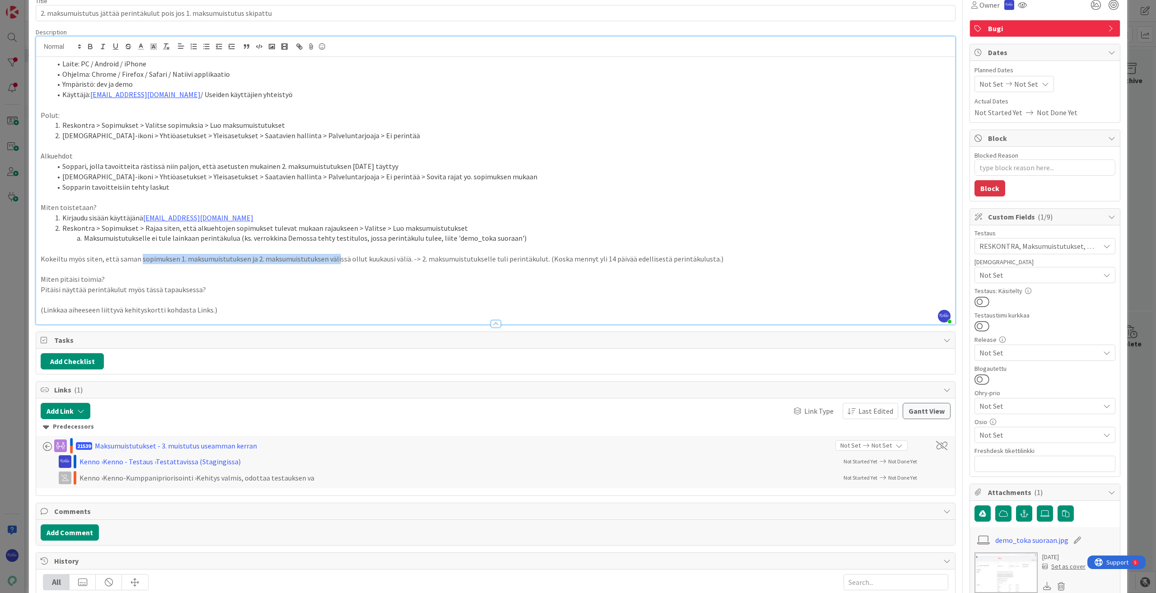
drag, startPoint x: 137, startPoint y: 260, endPoint x: 333, endPoint y: 259, distance: 195.6
click at [333, 259] on p "Kokeiltu myös siten, että saman sopimuksen 1. maksumuistutuksen ja 2. maksumuis…" at bounding box center [496, 259] width 910 height 10
click at [297, 260] on p "Kokeiltu myös siten, että saman sopimuksen 1. maksumuistutuksen ja 2. maksumuis…" at bounding box center [496, 259] width 910 height 10
click at [205, 289] on p "Pitäisi näyttää perintäkulut myös tässä tapauksessa?" at bounding box center [496, 290] width 910 height 10
drag, startPoint x: 231, startPoint y: 308, endPoint x: 33, endPoint y: 309, distance: 198.7
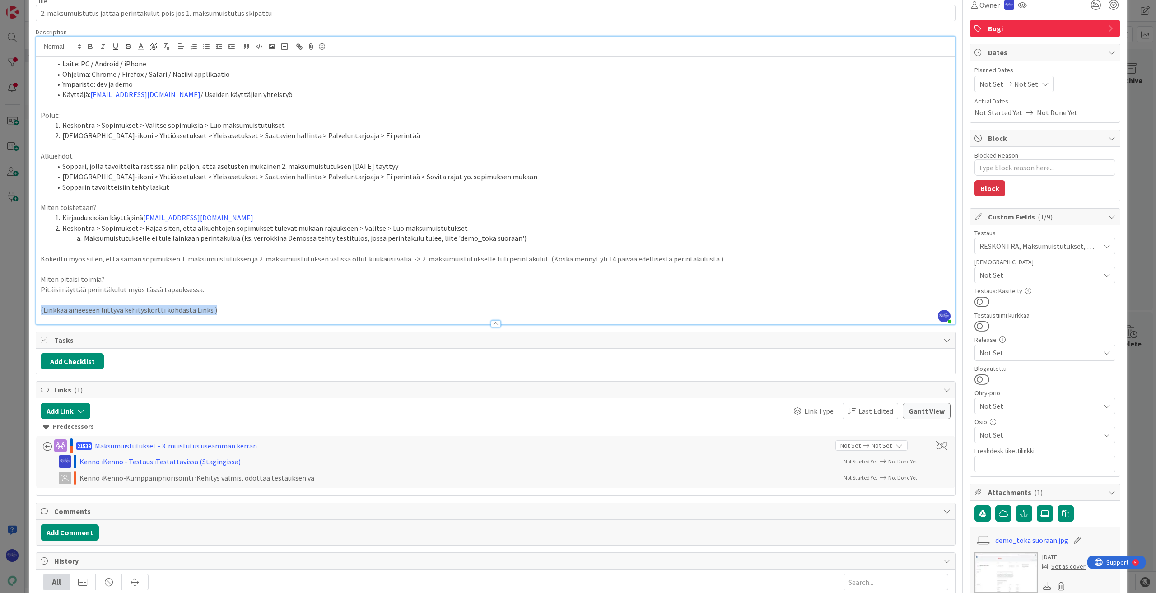
click at [33, 309] on div "ID 23289 Kenno - Testaus Odotushuone Title 73 / 128 2. maksumuistutus jättää pe…" at bounding box center [578, 375] width 1099 height 817
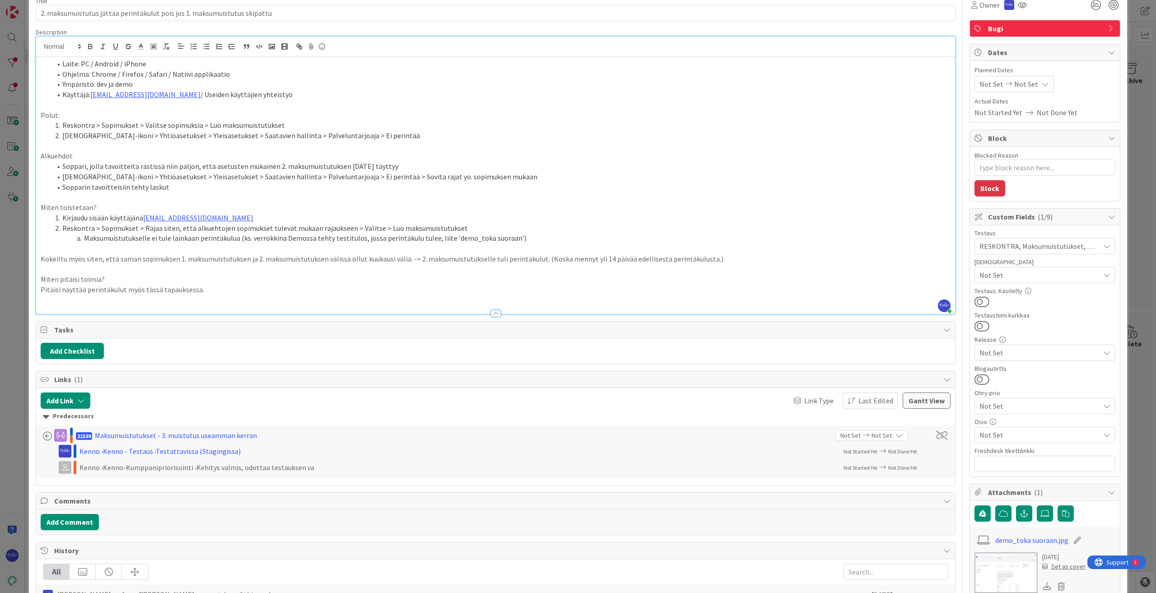
click at [292, 288] on p "Pitäisi näyttää perintäkulut myös tässä tapauksessa." at bounding box center [496, 290] width 910 height 10
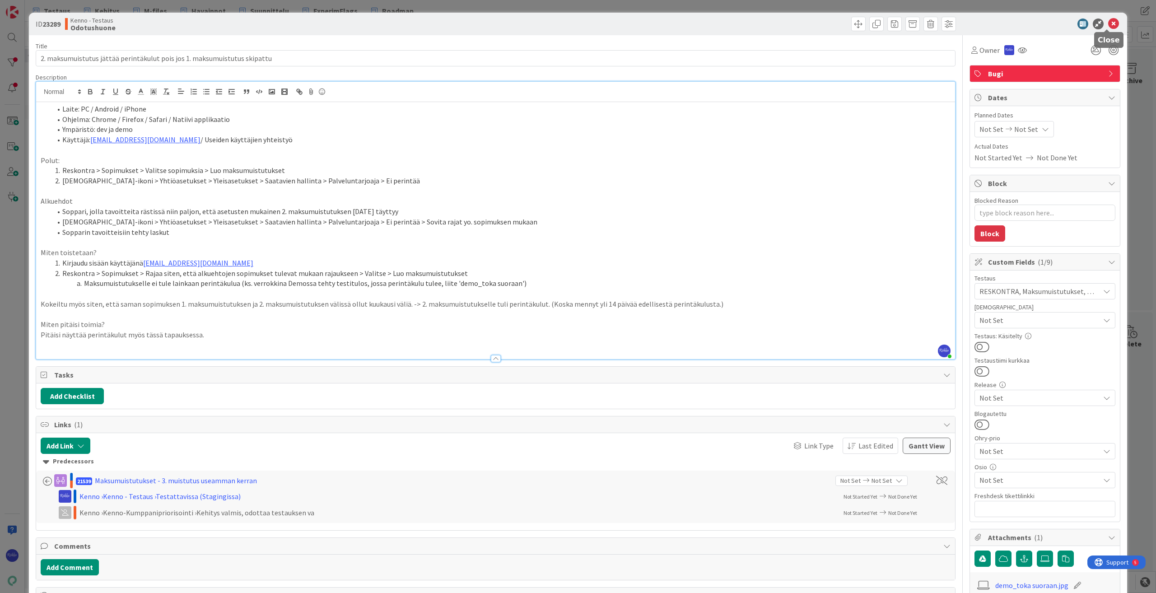
click at [689, 24] on icon at bounding box center [1113, 24] width 11 height 11
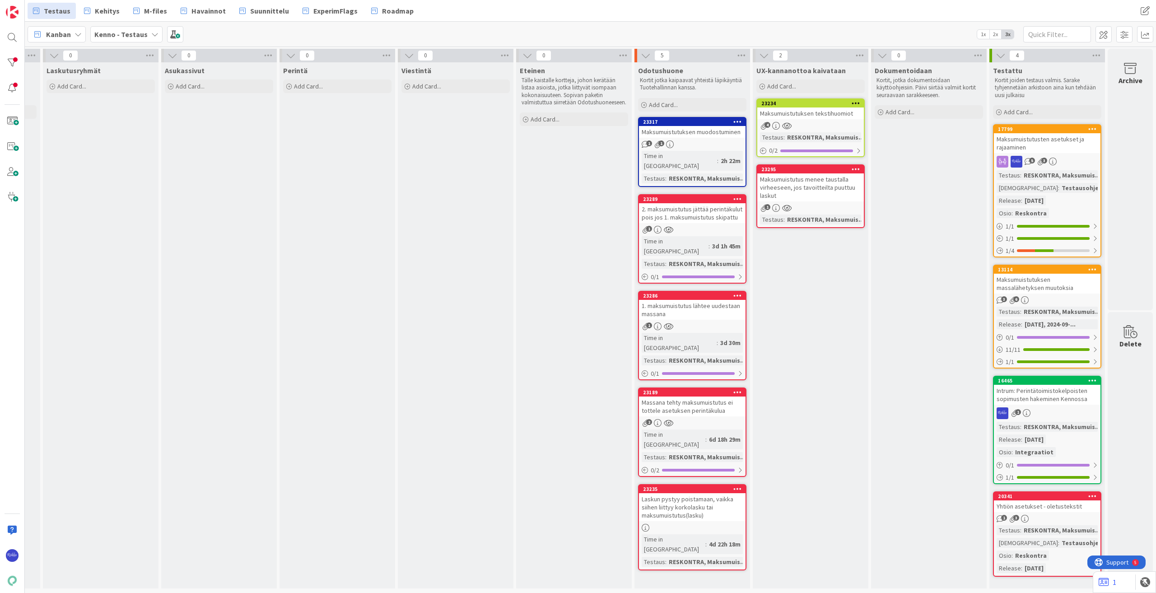
click at [689, 196] on icon at bounding box center [738, 199] width 9 height 6
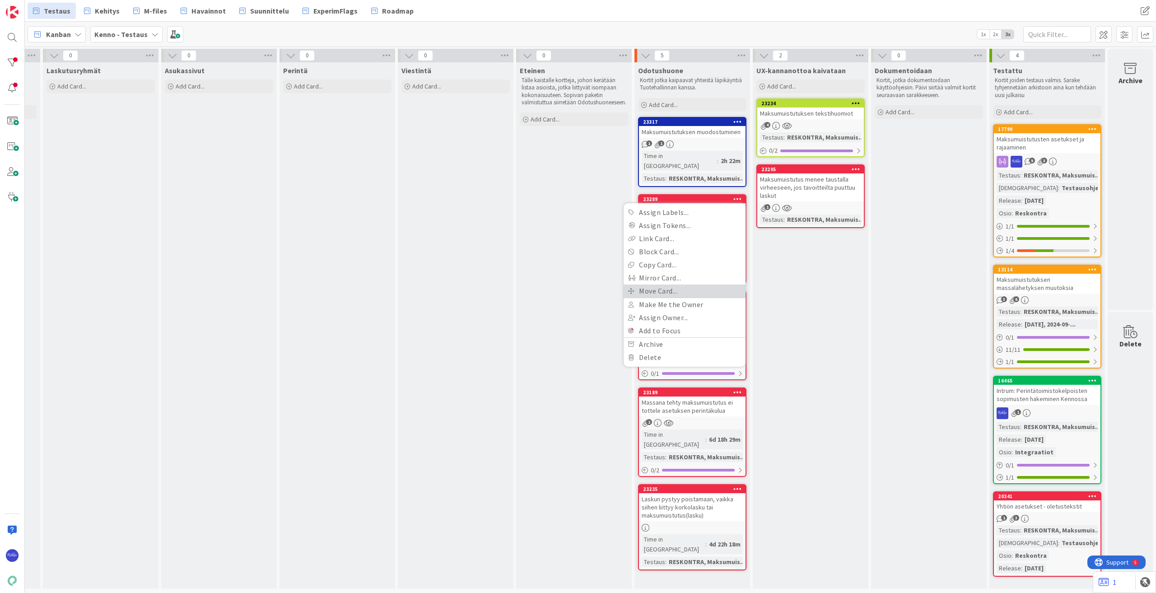
click at [685, 285] on link "Move Card..." at bounding box center [685, 291] width 122 height 13
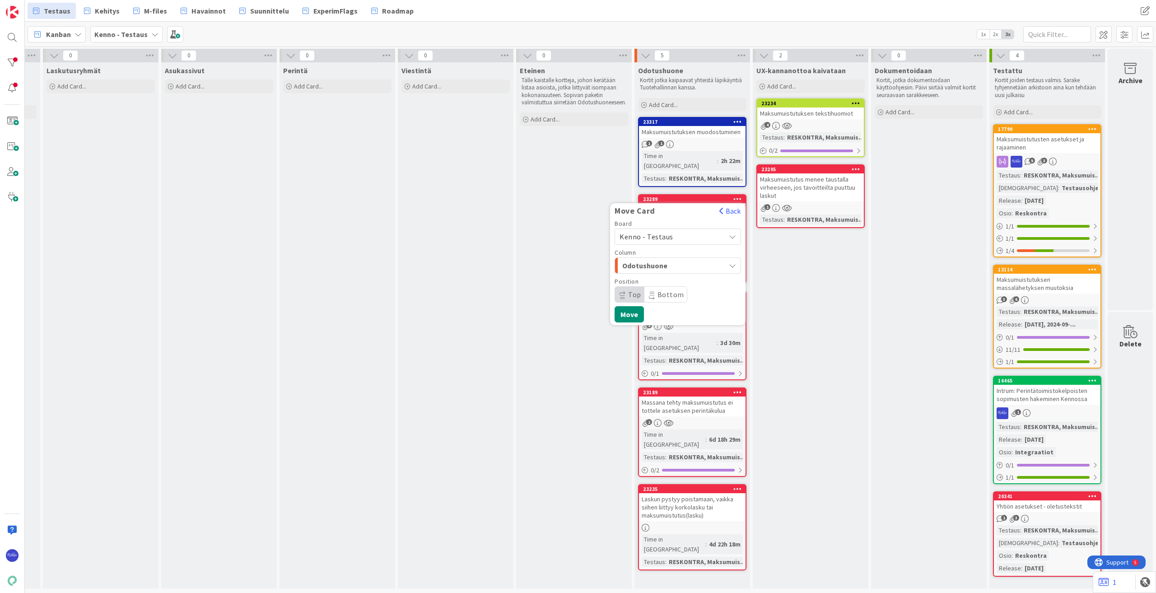
click at [677, 230] on span "Kenno - Testaus" at bounding box center [670, 236] width 101 height 13
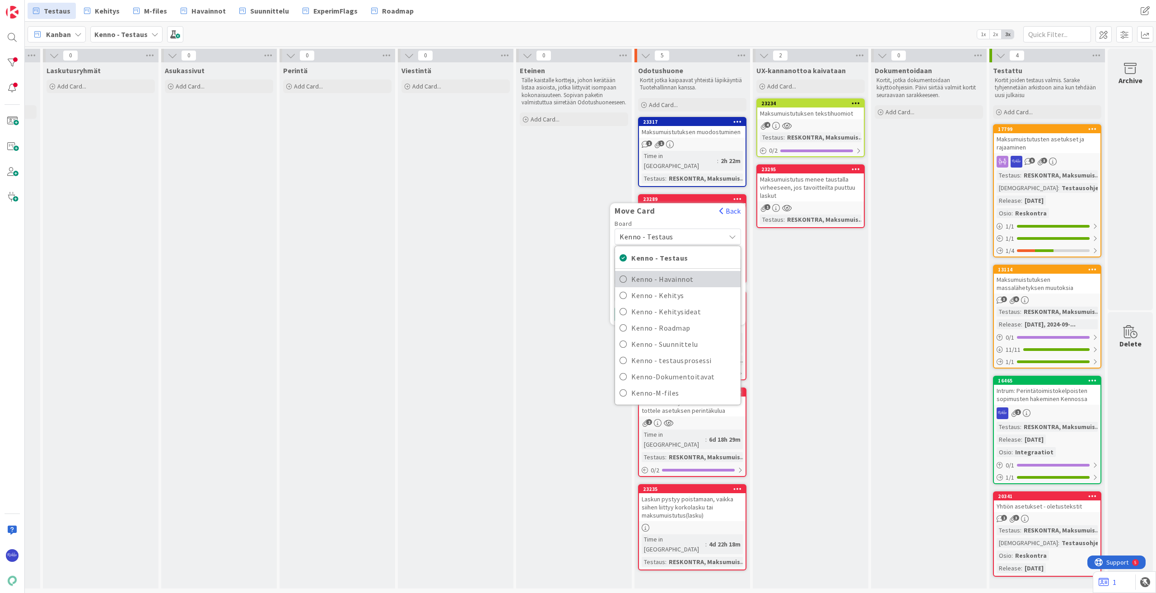
click at [683, 272] on span "Kenno - Havainnot" at bounding box center [683, 279] width 105 height 14
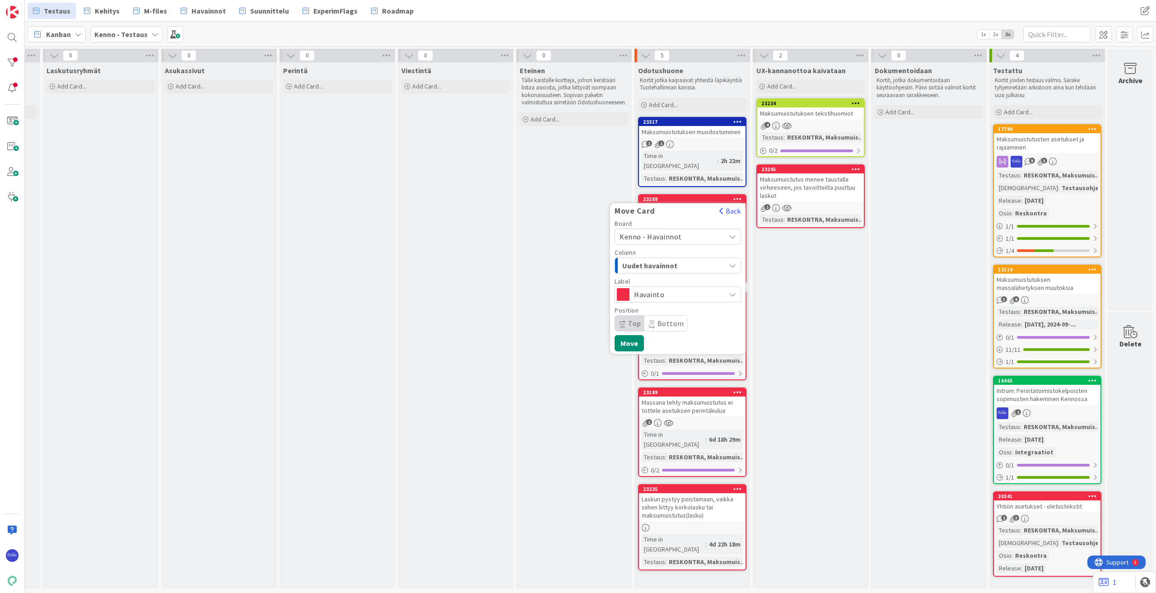
click at [683, 260] on span "Uudet havainnot" at bounding box center [656, 266] width 68 height 12
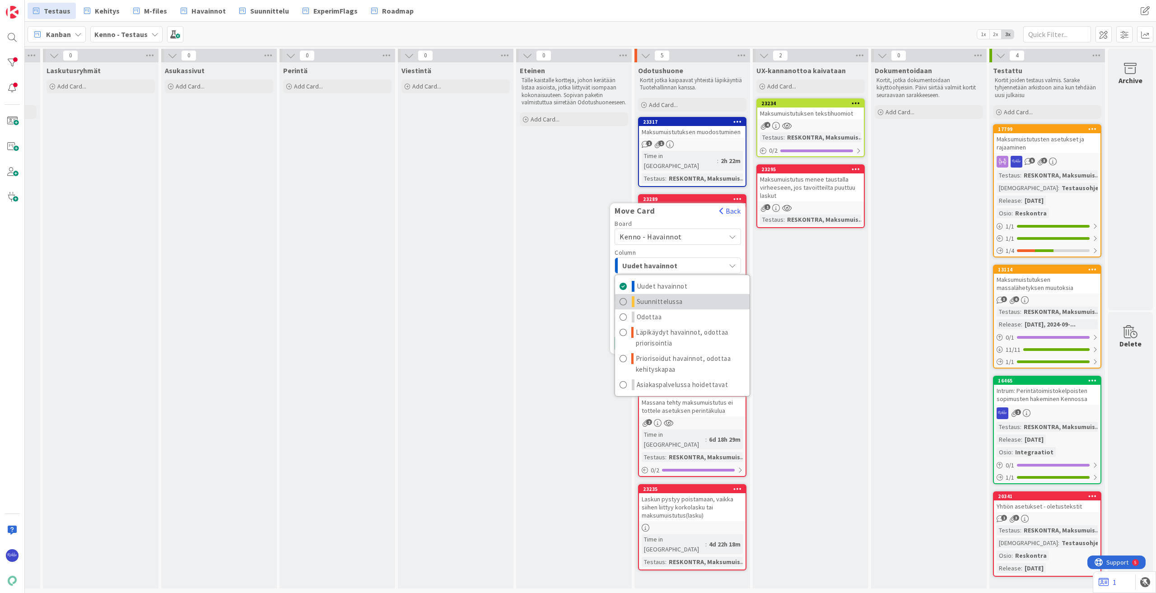
click at [683, 294] on link "Suunnittelussa" at bounding box center [682, 301] width 135 height 15
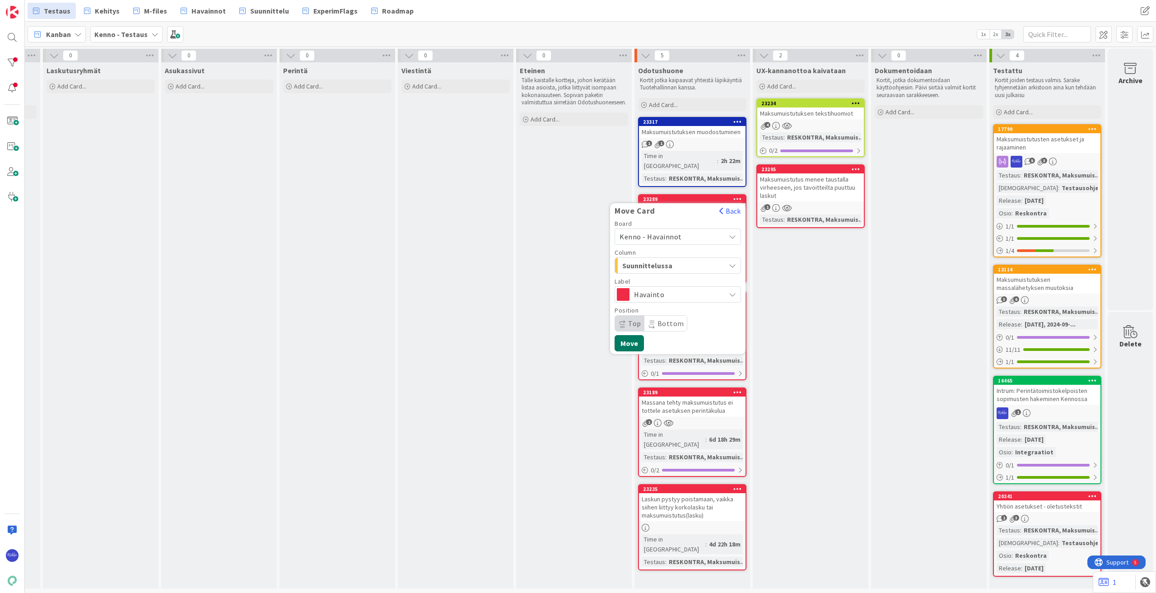
click at [620, 335] on button "Move" at bounding box center [629, 343] width 29 height 16
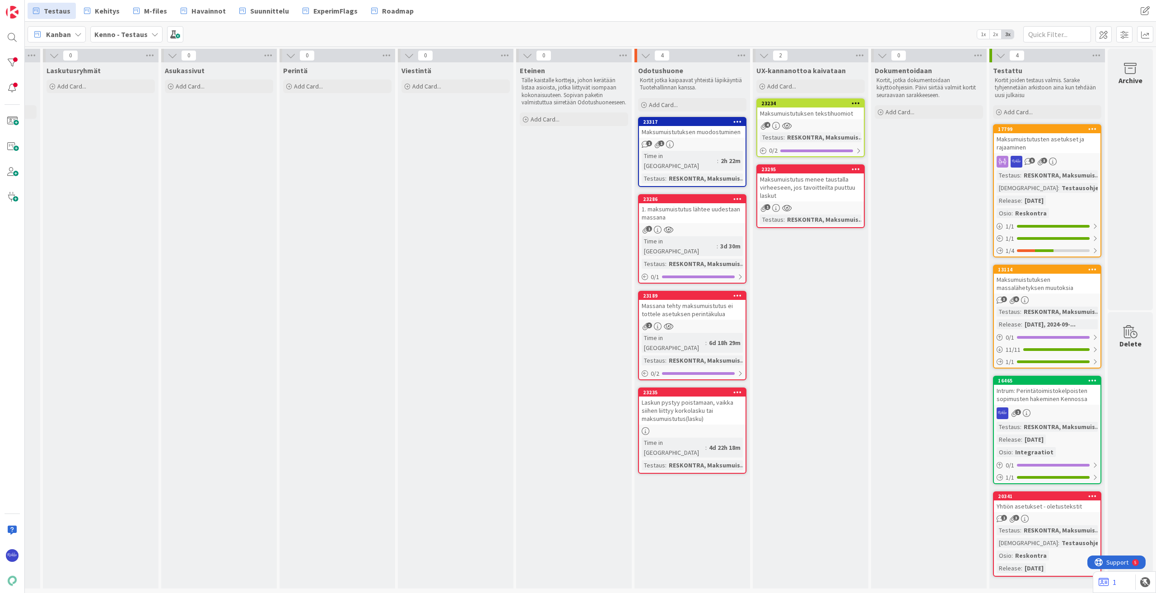
click at [689, 208] on div "1. maksumuistutus lähtee uudestaan massana" at bounding box center [692, 213] width 107 height 20
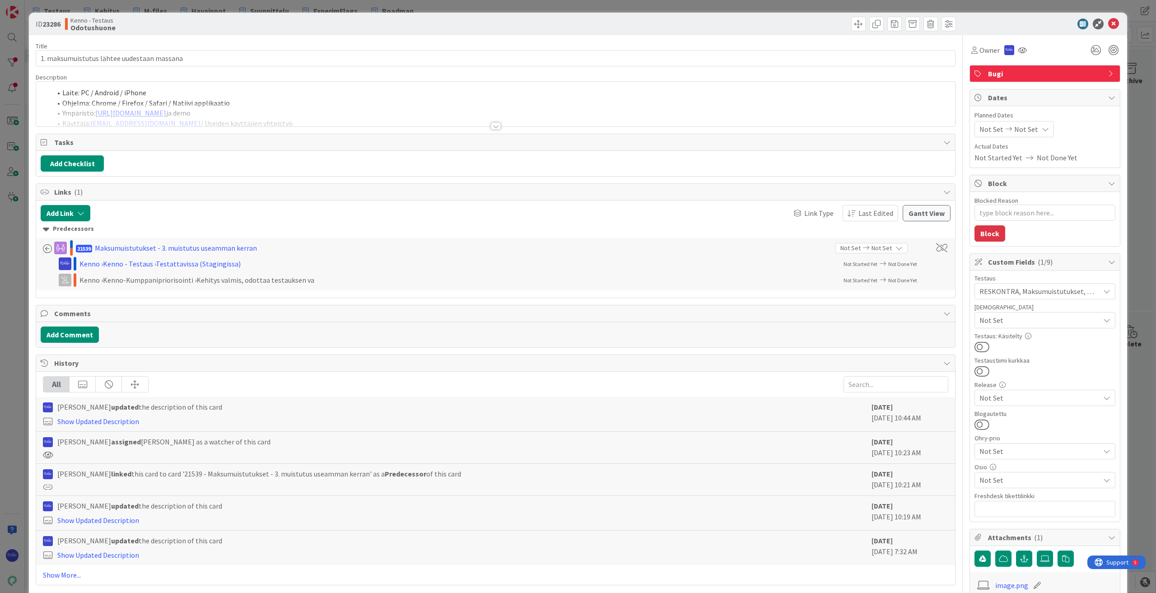
type textarea "x"
click at [494, 123] on div at bounding box center [496, 125] width 10 height 7
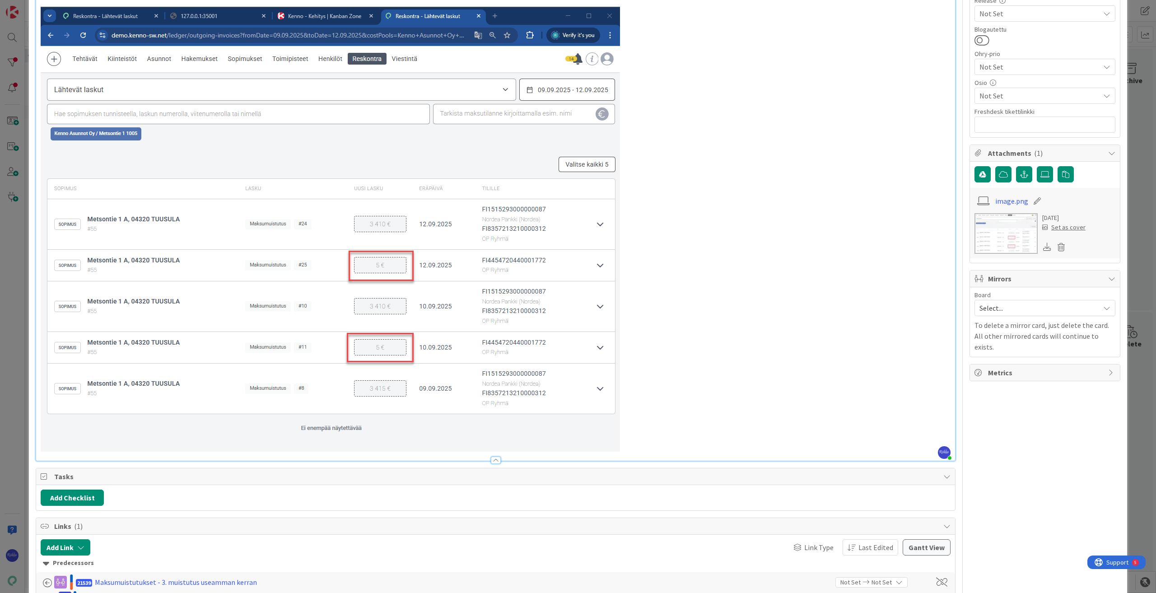
scroll to position [90, 0]
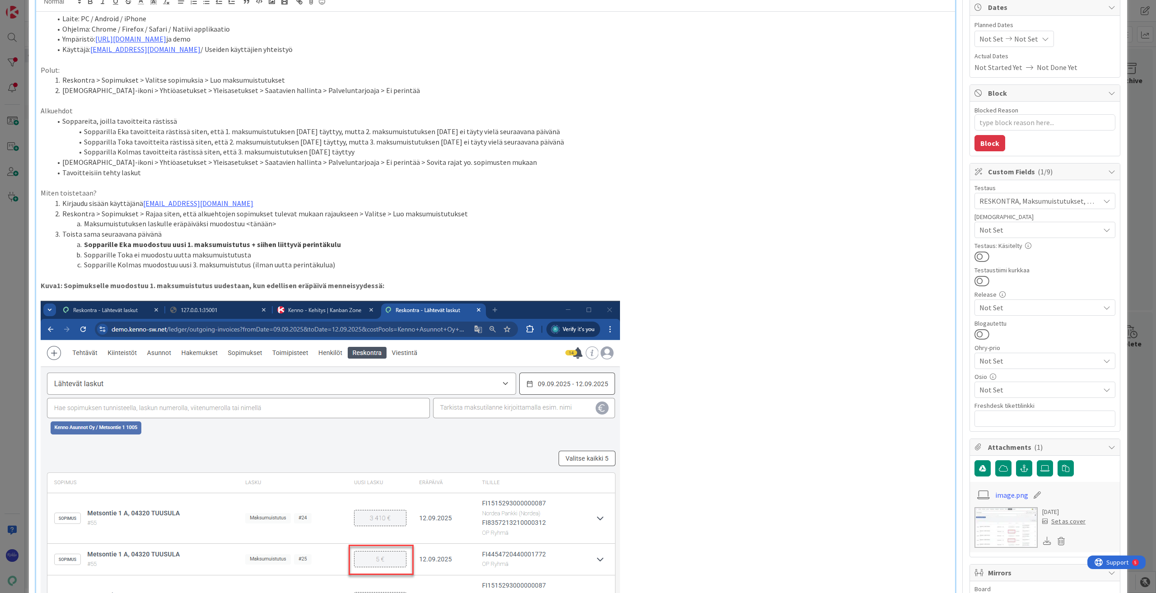
click at [373, 262] on li "Sopparille Kolmas muodostuu uusi 3. maksumuistutus (ilman uutta perintäkulua)" at bounding box center [500, 265] width 899 height 10
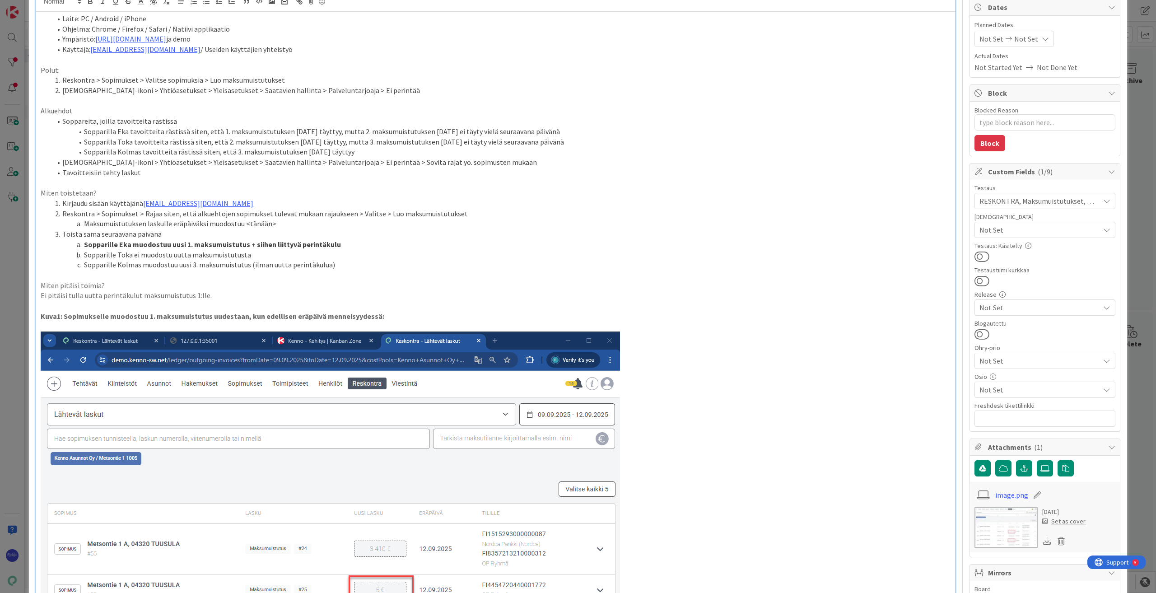
click at [41, 296] on p "Ei pitäisi tulla uutta perintäkulut maksumuistutus 1:lle." at bounding box center [496, 295] width 910 height 10
click at [312, 295] on li "Ei pitäisi tulla uutta perintäkulut maksumuistutus 1:lle." at bounding box center [500, 295] width 899 height 10
click at [158, 299] on li "Ei pitäisi tulla uutta perintäkulut maksumuistutus 1:lle." at bounding box center [500, 295] width 899 height 10
click at [263, 297] on li "Ei pitäisi tulla uutta perintäkulua maksumuistutus 1:lle." at bounding box center [500, 295] width 899 height 10
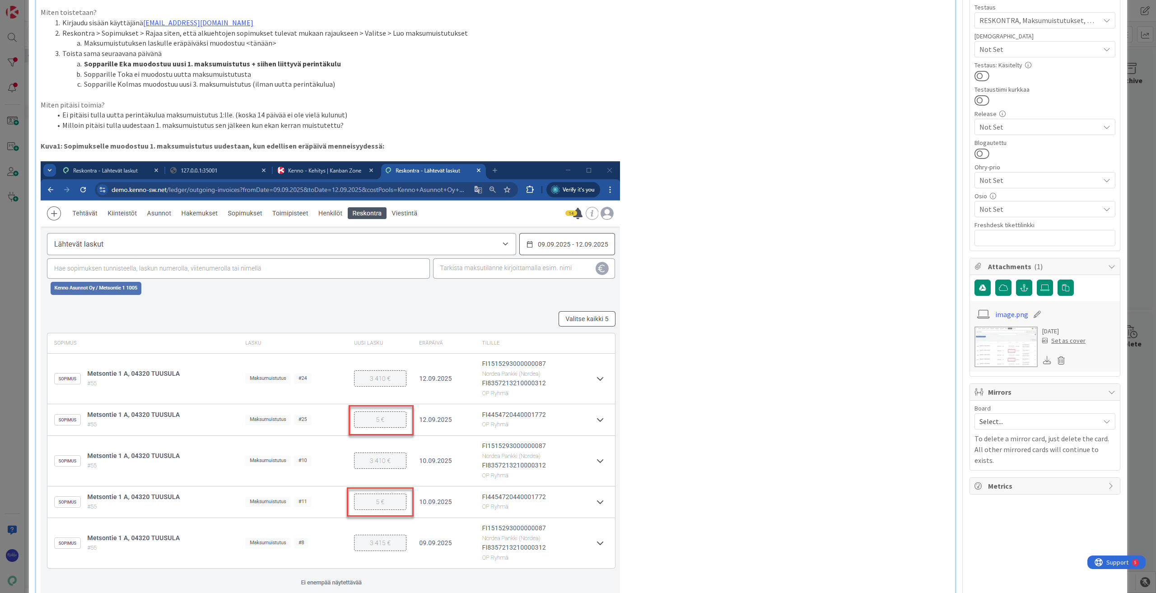
scroll to position [136, 0]
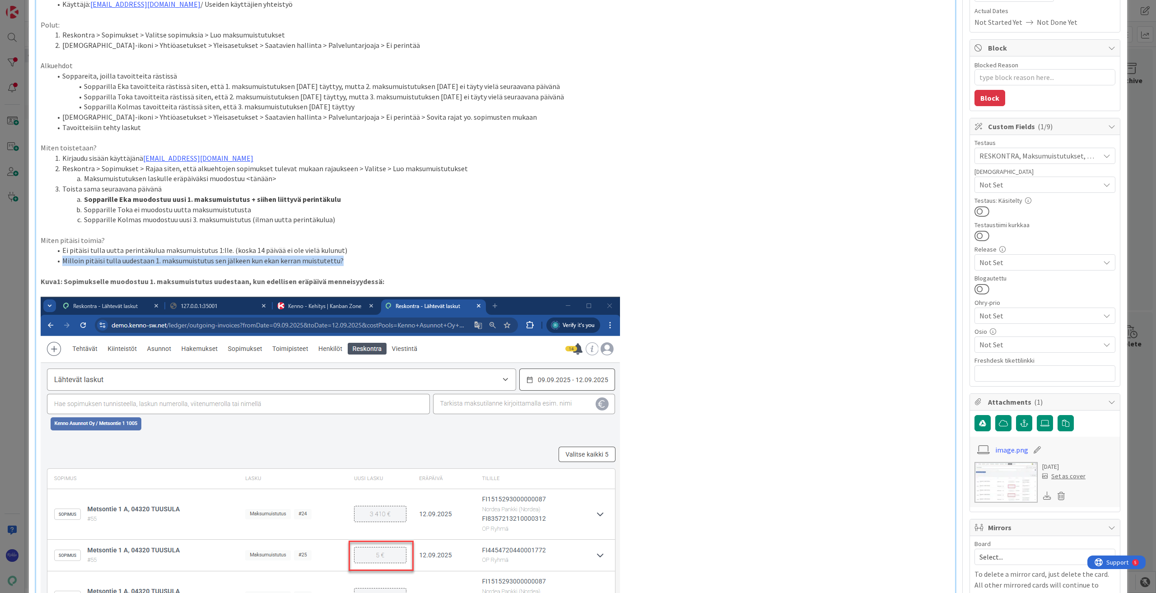
drag, startPoint x: 63, startPoint y: 261, endPoint x: 389, endPoint y: 265, distance: 326.6
click at [389, 265] on li "Milloin pitäisi tulla uudestaan 1. maksumuistutus sen jälkeen kun ekan kerran m…" at bounding box center [500, 261] width 899 height 10
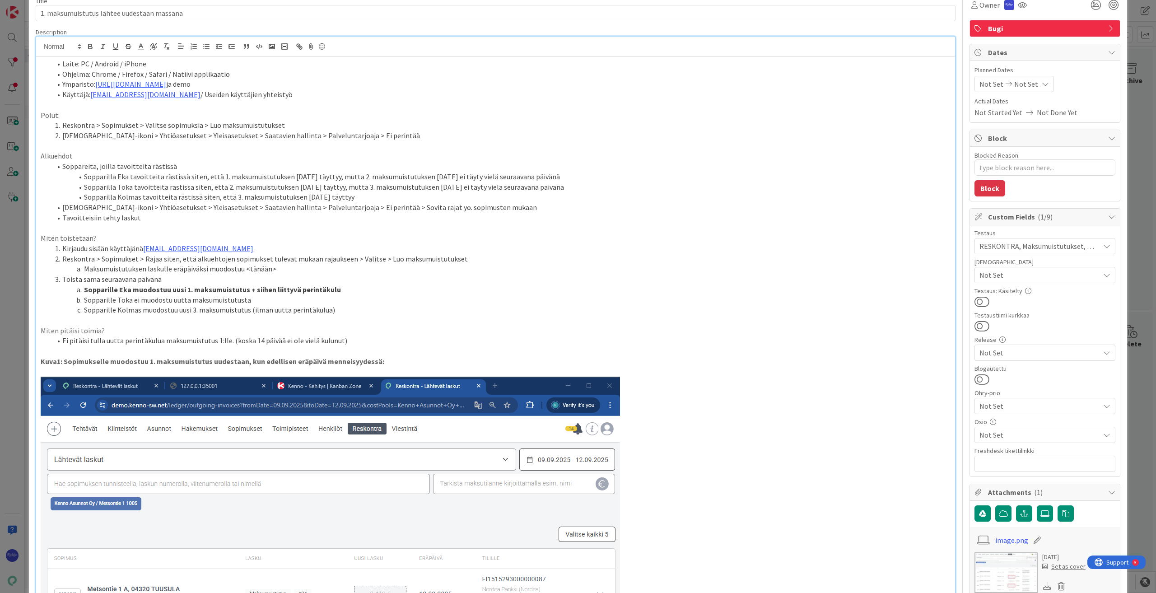
scroll to position [90, 0]
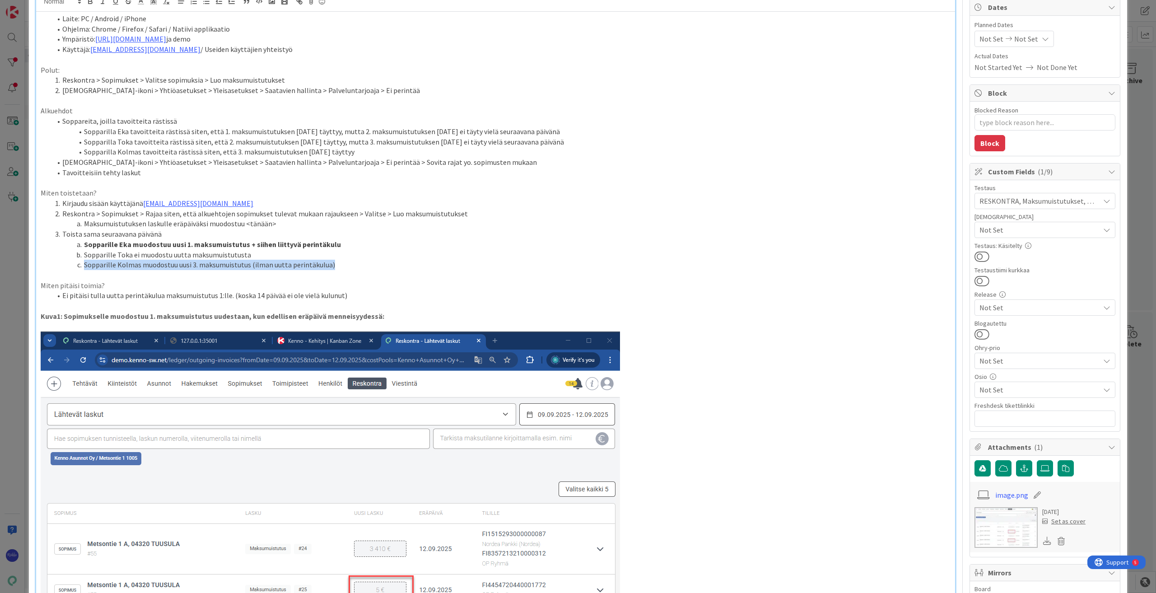
drag, startPoint x: 83, startPoint y: 266, endPoint x: 395, endPoint y: 262, distance: 311.7
click at [395, 262] on li "Sopparille Kolmas muodostuu uusi 3. maksumuistutus (ilman uutta perintäkulua)" at bounding box center [500, 265] width 899 height 10
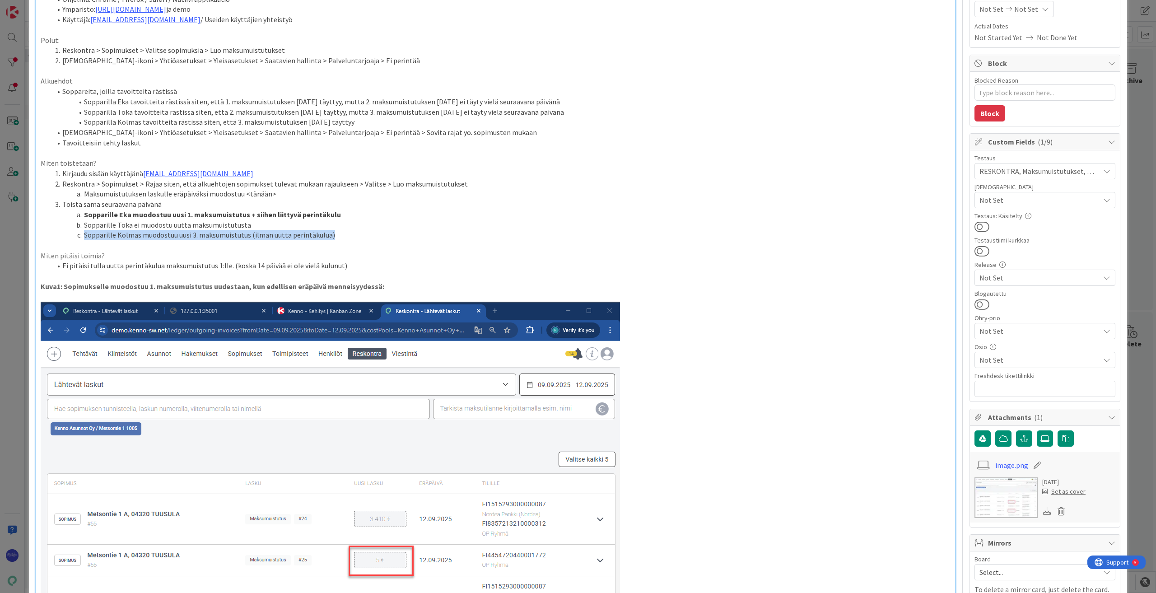
scroll to position [136, 0]
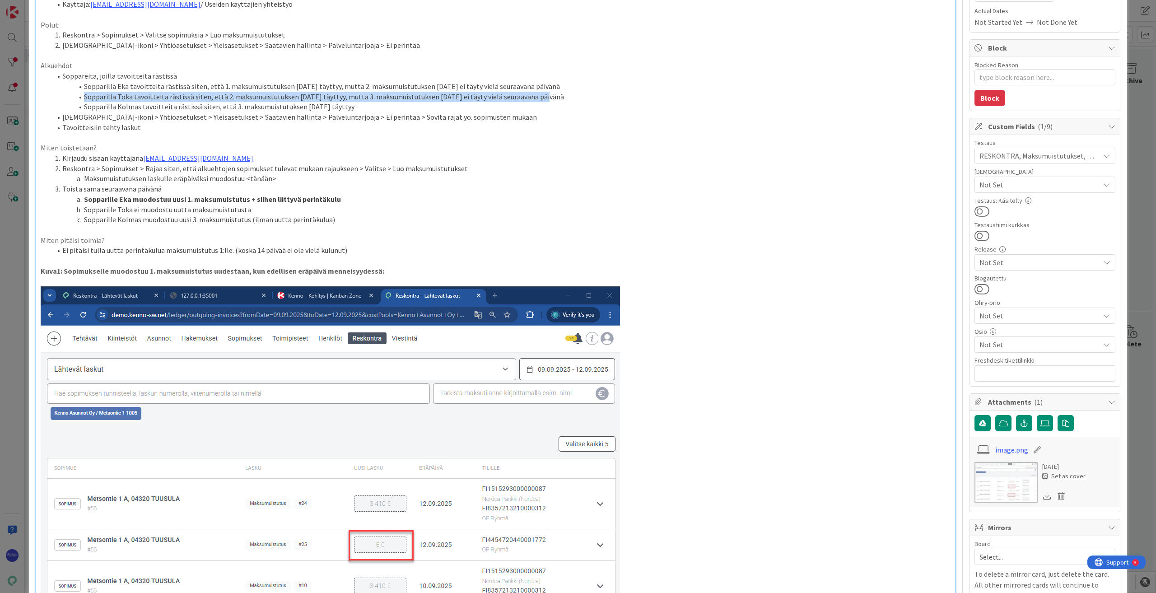
drag, startPoint x: 83, startPoint y: 98, endPoint x: 557, endPoint y: 97, distance: 473.8
click at [557, 97] on li "Sopparilla Toka tavoitteita rästissä siten, että 2. maksumuistutuksen raja täyt…" at bounding box center [500, 97] width 899 height 10
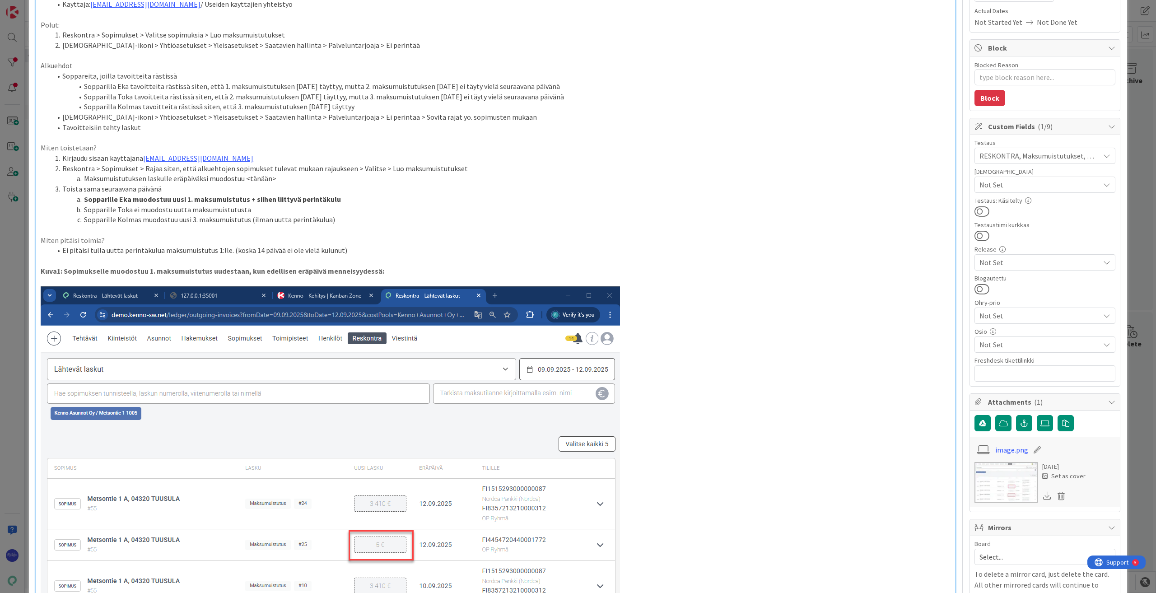
click at [372, 250] on li "Ei pitäisi tulla uutta perintäkulua maksumuistutus 1:lle. (koska 14 päivää ei o…" at bounding box center [500, 250] width 899 height 10
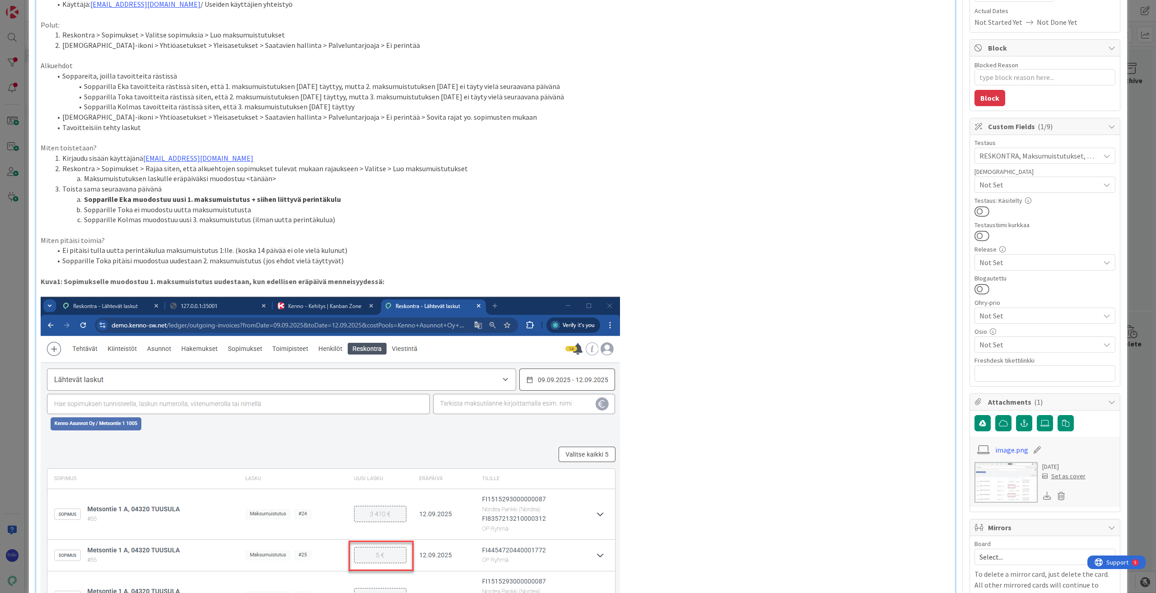
click at [361, 248] on li "Ei pitäisi tulla uutta perintäkulua maksumuistutus 1:lle. (koska 14 päivää ei o…" at bounding box center [500, 250] width 899 height 10
click at [368, 222] on li "Sopparille Kolmas muodostuu uusi 3. maksumuistutus (ilman uutta perintäkulua)" at bounding box center [500, 220] width 899 height 10
click at [351, 262] on li "Sopparille Toka pitäisi muodostua uudestaan 2. maksumuistutus (jos ehdot vielä …" at bounding box center [500, 261] width 899 height 10
click at [689, 314] on p at bounding box center [496, 519] width 910 height 445
click at [608, 262] on li "Sopparille Toka pitäisi muodostua uudestaan 2. maksumuistutus (jos ehdot vielä …" at bounding box center [500, 261] width 899 height 10
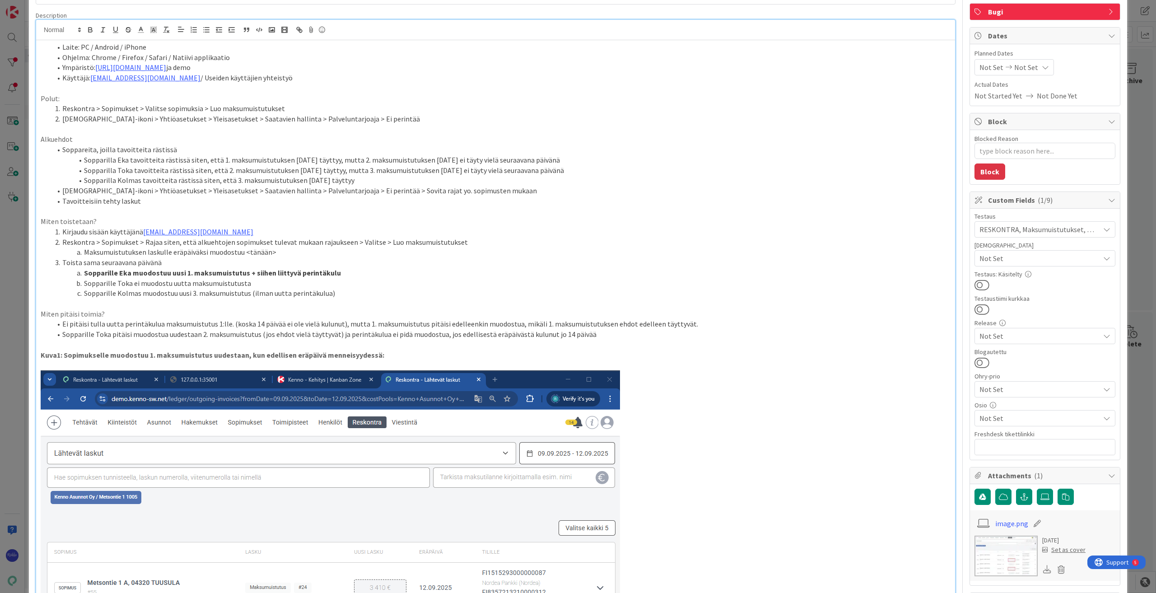
scroll to position [45, 0]
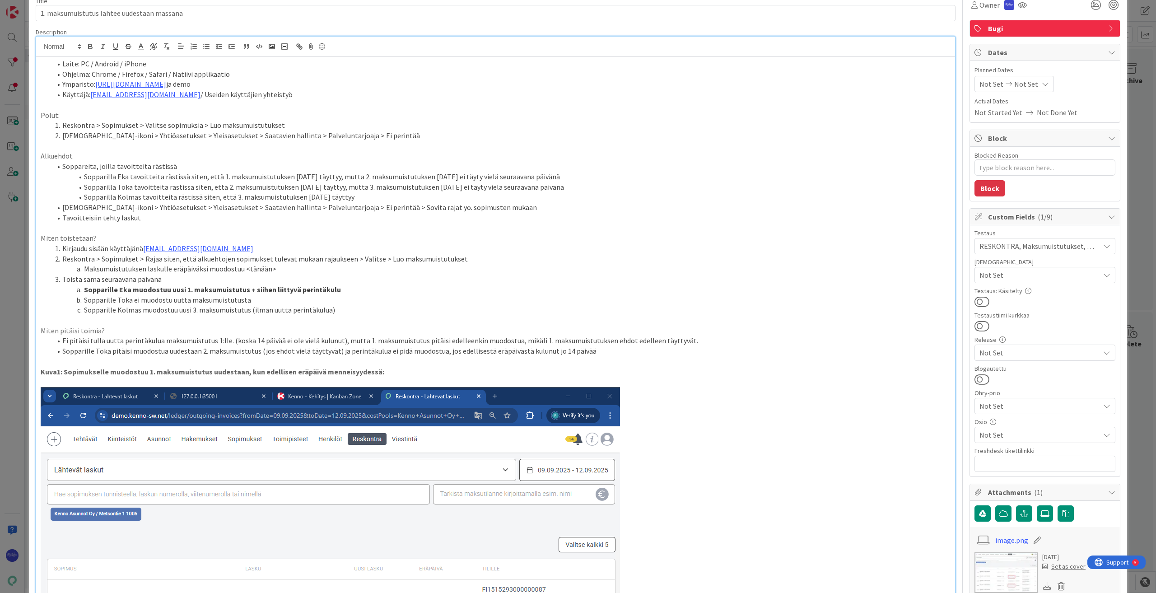
click at [614, 353] on li "Sopparille Toka pitäisi muodostua uudestaan 2. maksumuistutus (jos ehdot vielä …" at bounding box center [500, 351] width 899 height 10
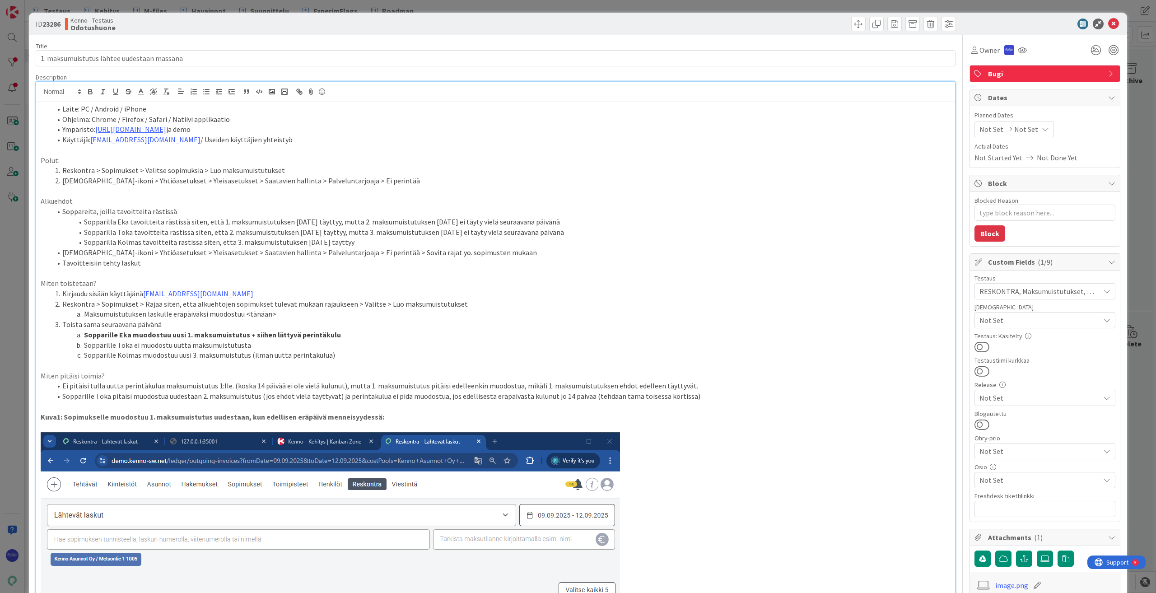
click at [689, 27] on div at bounding box center [1041, 24] width 160 height 11
click at [689, 26] on icon at bounding box center [1113, 24] width 11 height 11
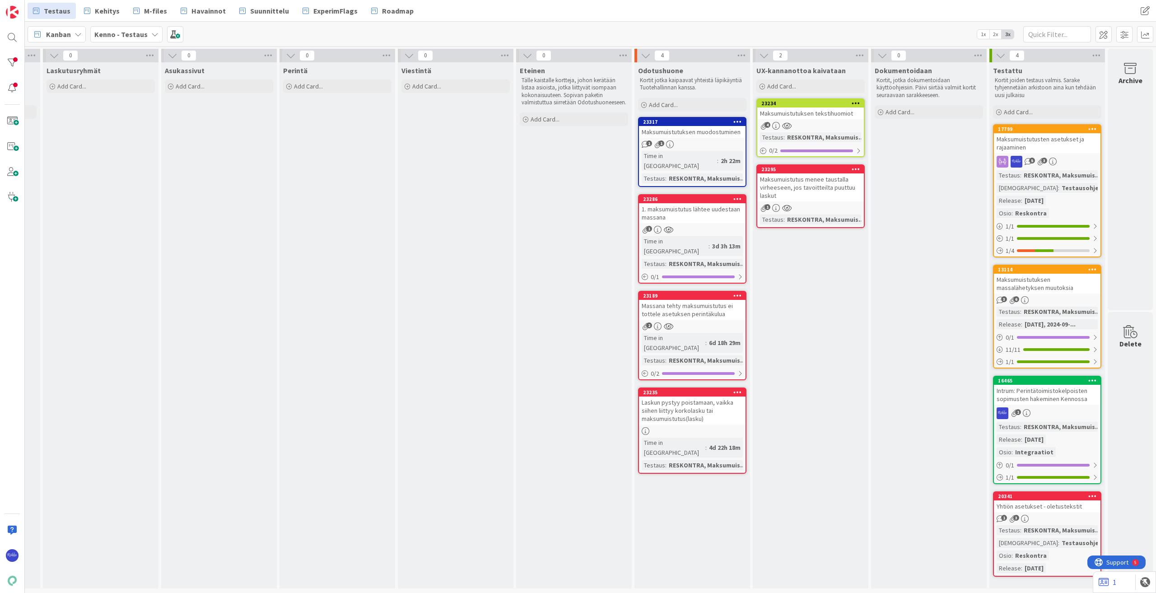
click at [689, 323] on div "2" at bounding box center [692, 327] width 107 height 8
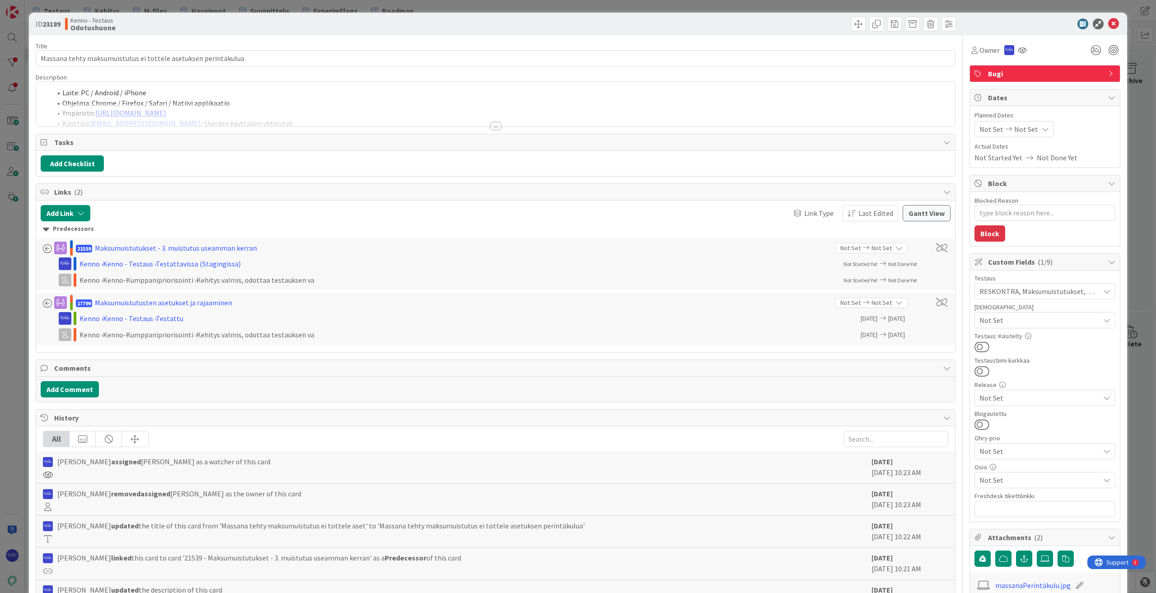
click at [493, 124] on div at bounding box center [496, 125] width 10 height 7
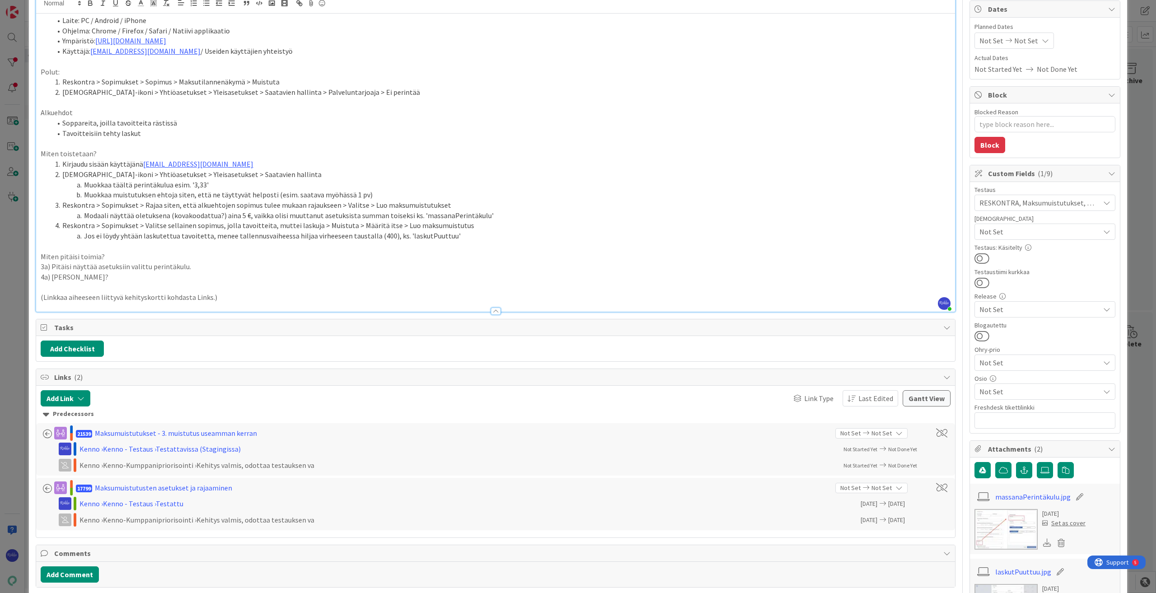
scroll to position [136, 0]
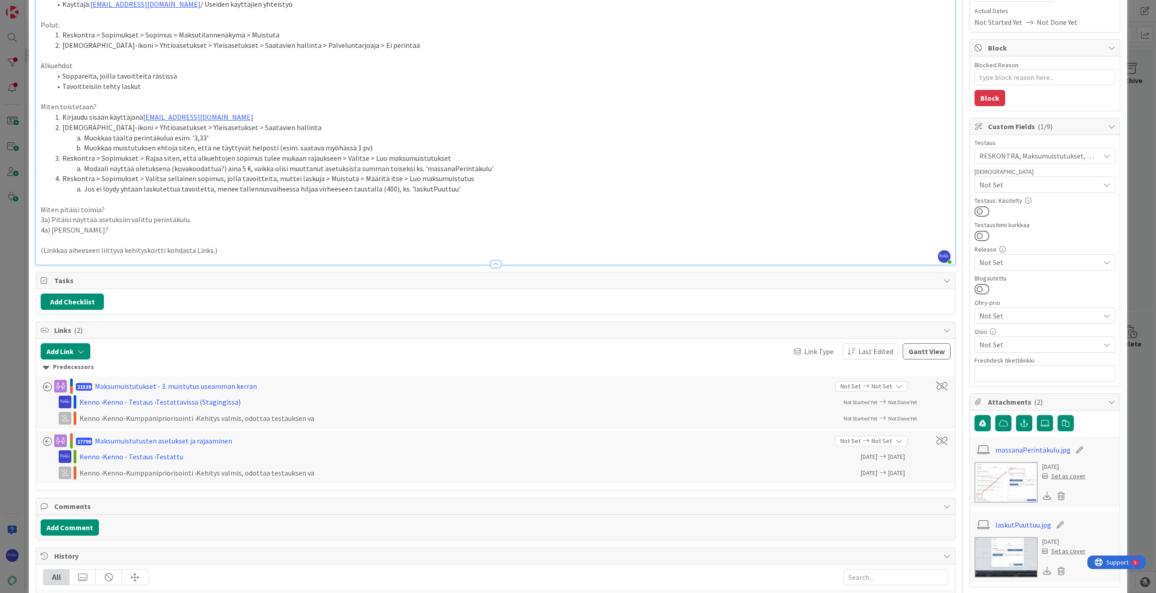
click at [689, 451] on link "massanaPerintäkulu.jpg" at bounding box center [1033, 449] width 75 height 11
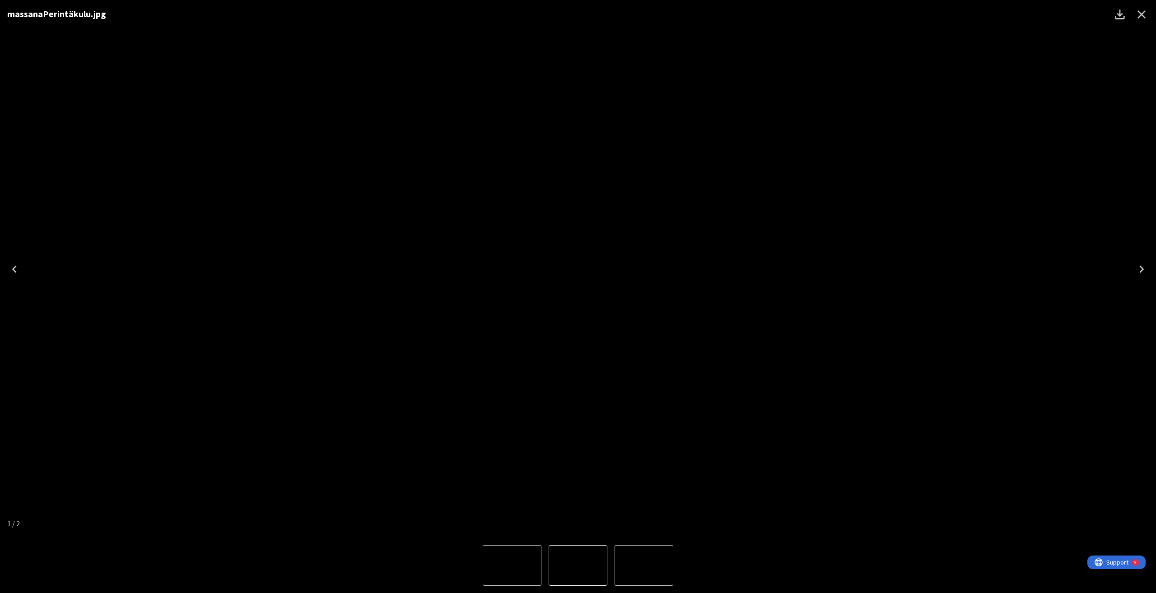
click at [689, 17] on icon "Close" at bounding box center [1142, 14] width 14 height 14
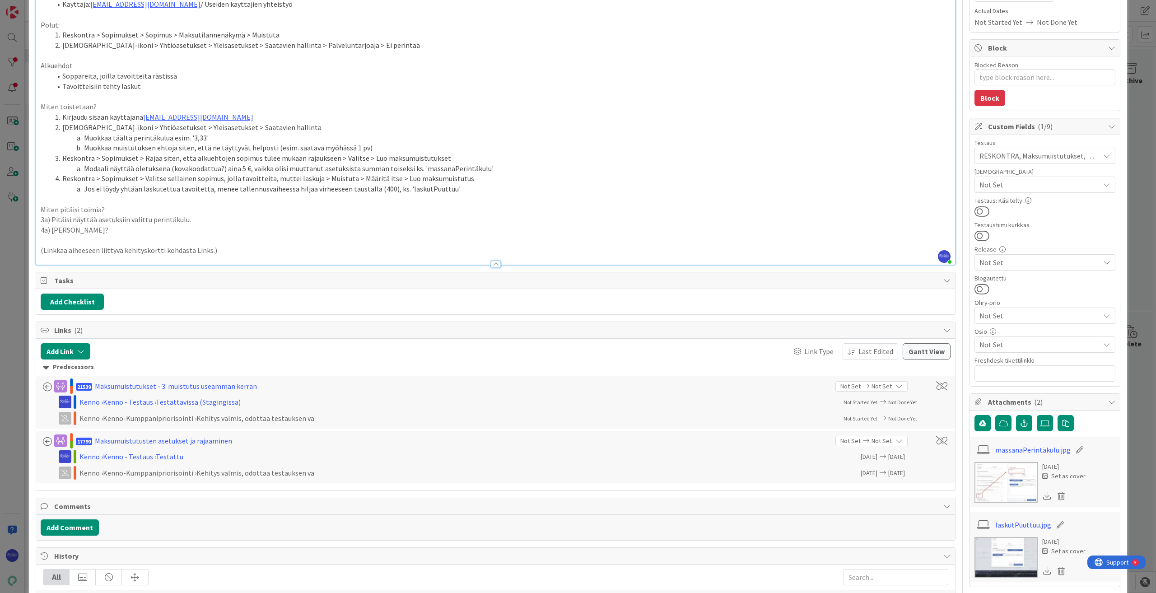
type textarea "x"
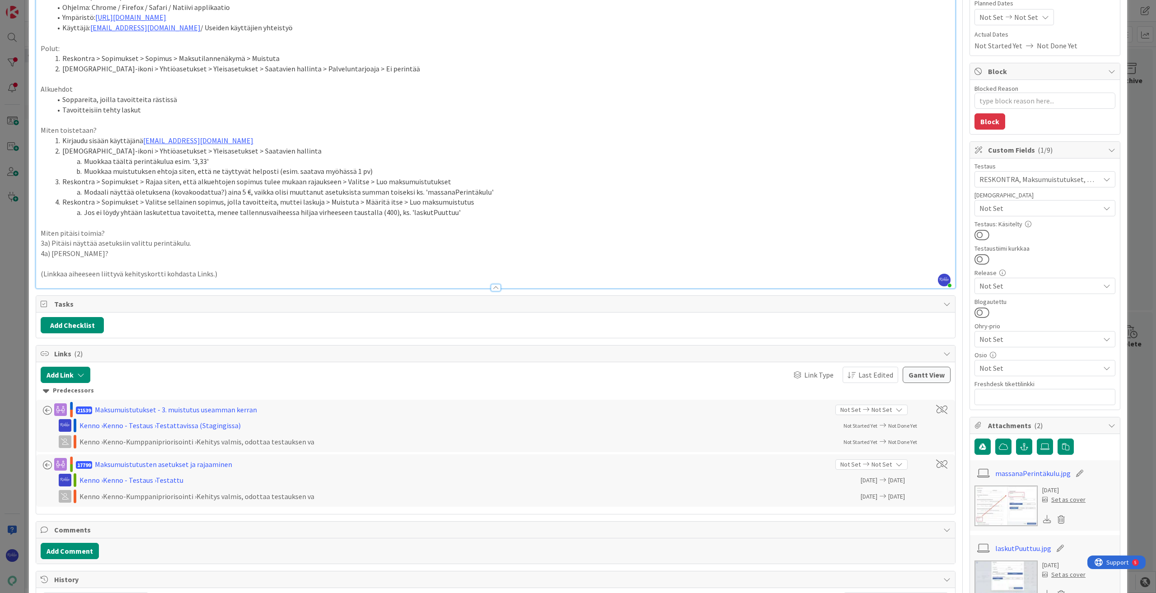
scroll to position [90, 0]
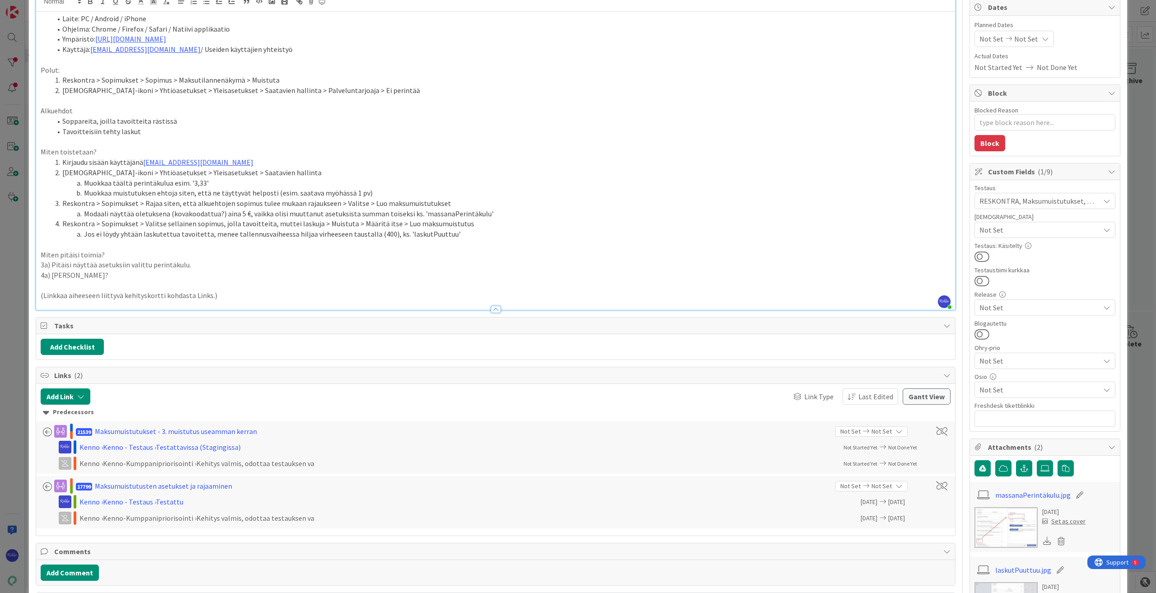
click at [140, 278] on p "4a) Joku virheilmo?" at bounding box center [496, 275] width 910 height 10
drag, startPoint x: 36, startPoint y: 275, endPoint x: 238, endPoint y: 281, distance: 201.5
click at [238, 281] on div "Laite: PC / Android / iPhone Ohjelma: Chrome / Firefox / Safari / Natiivi appli…" at bounding box center [495, 161] width 919 height 298
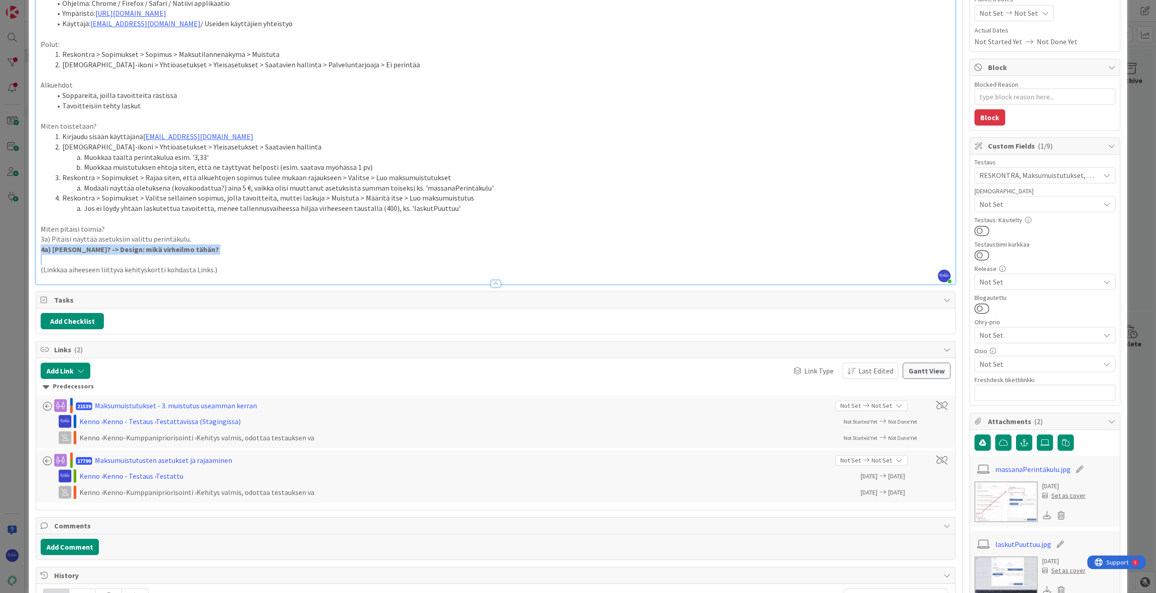
scroll to position [136, 0]
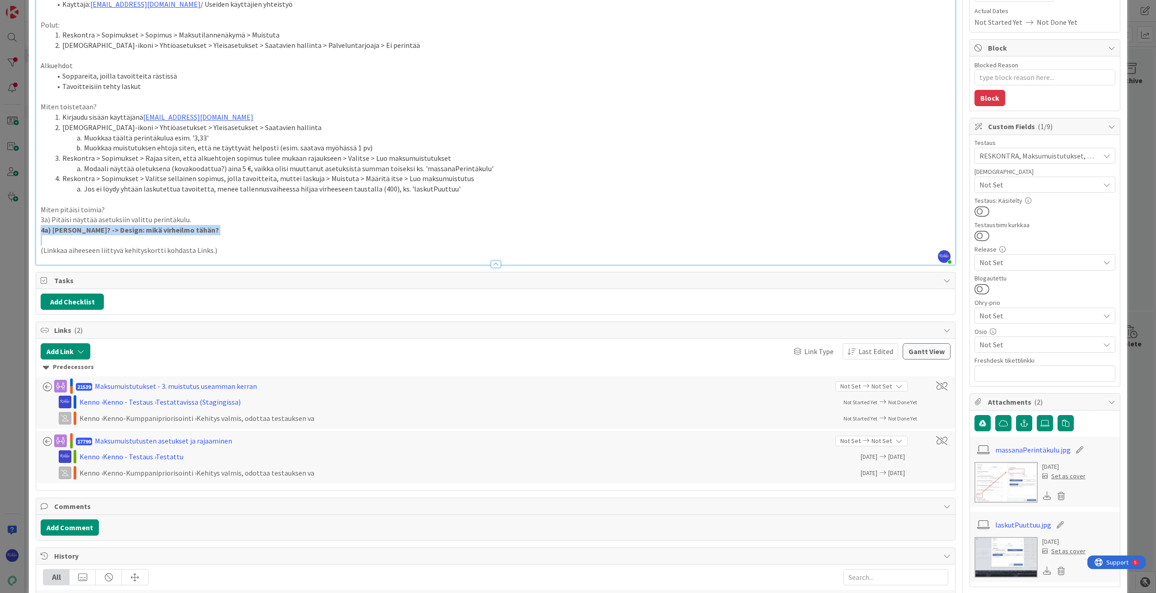
click at [250, 236] on p at bounding box center [496, 240] width 910 height 10
drag, startPoint x: 112, startPoint y: 230, endPoint x: 273, endPoint y: 230, distance: 160.8
click at [273, 230] on p "4a) Joku virheilmo? -> Design: mikä virheilmo tähän?" at bounding box center [496, 230] width 910 height 10
drag, startPoint x: 128, startPoint y: 229, endPoint x: 34, endPoint y: 229, distance: 94.4
click at [34, 229] on div "ID 23189 Kenno - Testaus Odotushuone Title 62 / 128 Massana tehty maksumuistutu…" at bounding box center [578, 328] width 1099 height 902
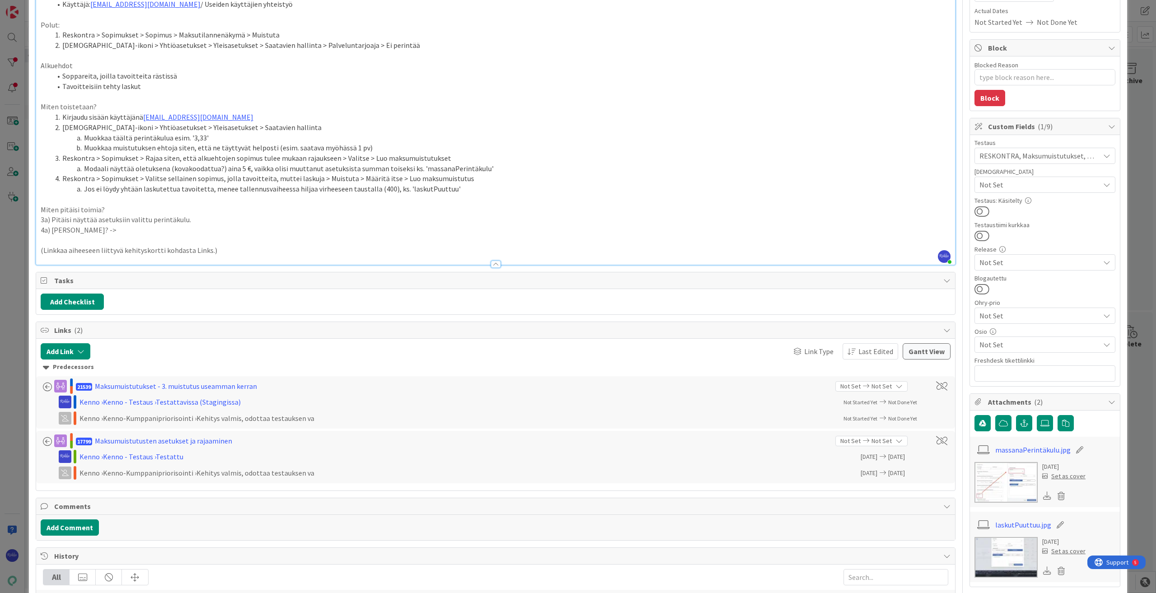
click at [125, 235] on p at bounding box center [496, 240] width 910 height 10
drag, startPoint x: 52, startPoint y: 229, endPoint x: 131, endPoint y: 229, distance: 78.6
click at [131, 229] on p "4a) Joku virheilmo? ->" at bounding box center [496, 230] width 910 height 10
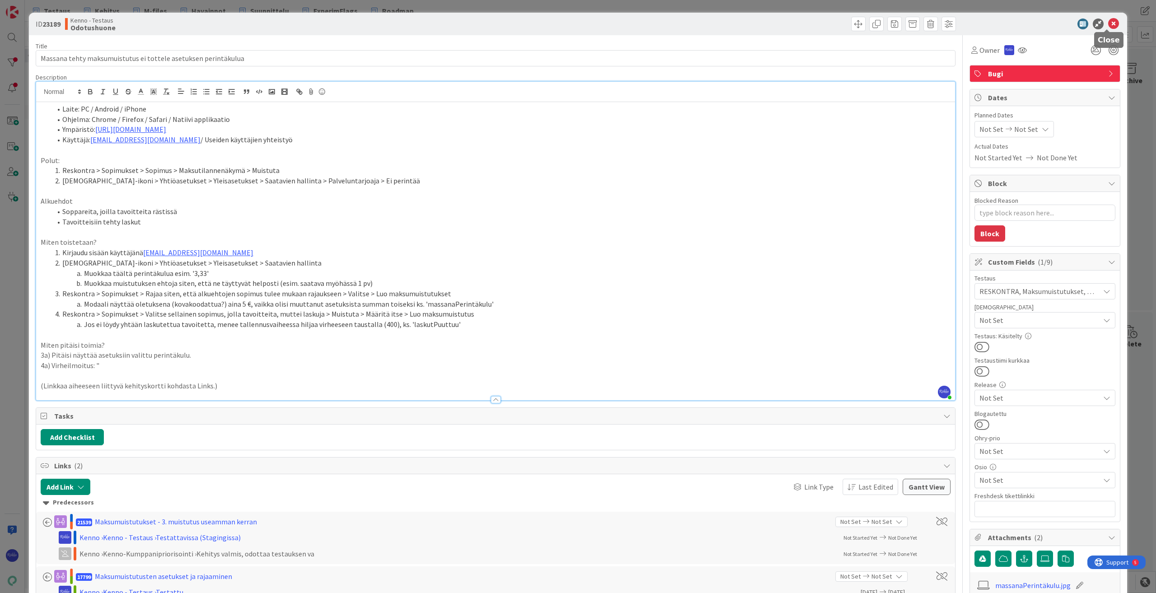
click at [689, 21] on icon at bounding box center [1113, 24] width 11 height 11
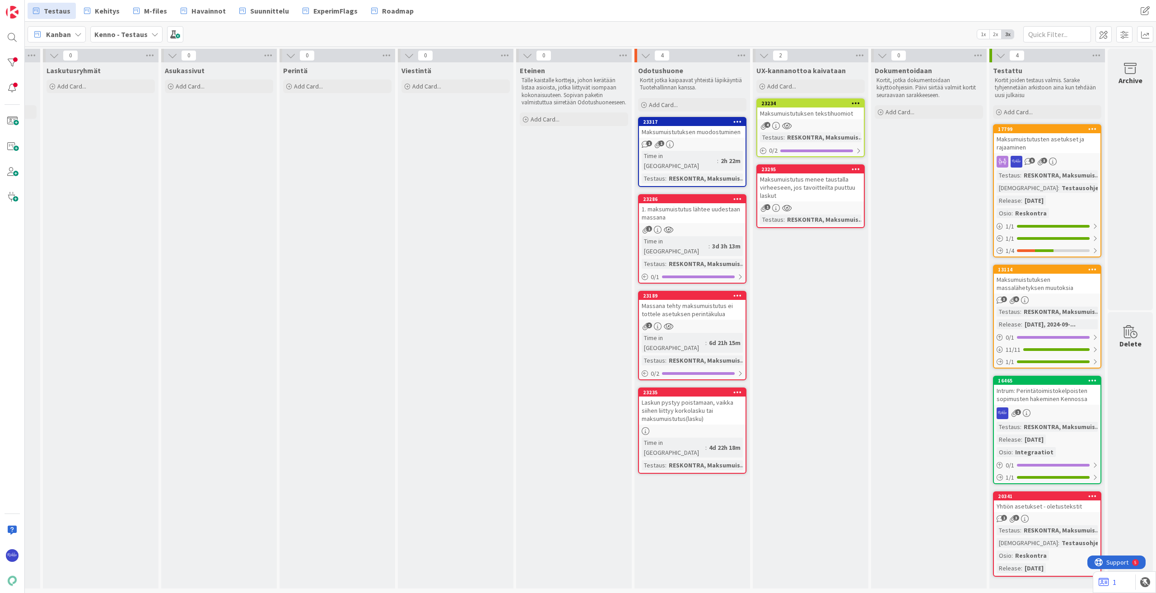
click at [688, 397] on div "Laskun pystyy poistamaan, vaikka siihen liittyy korkolasku tai maksumuistutus(l…" at bounding box center [692, 411] width 107 height 28
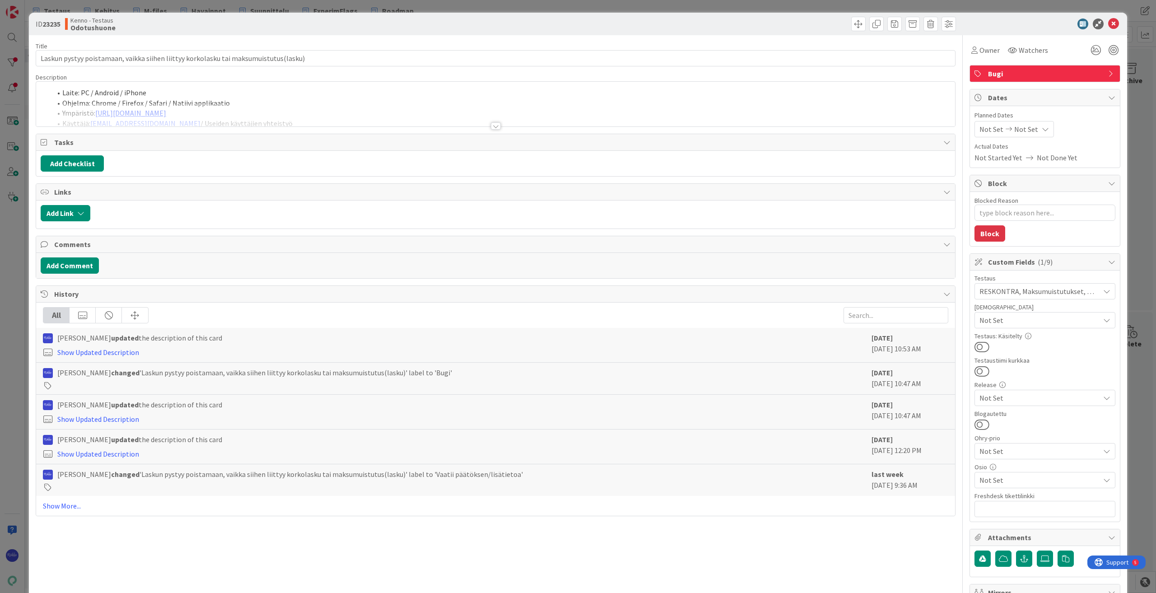
click at [492, 124] on div at bounding box center [496, 125] width 10 height 7
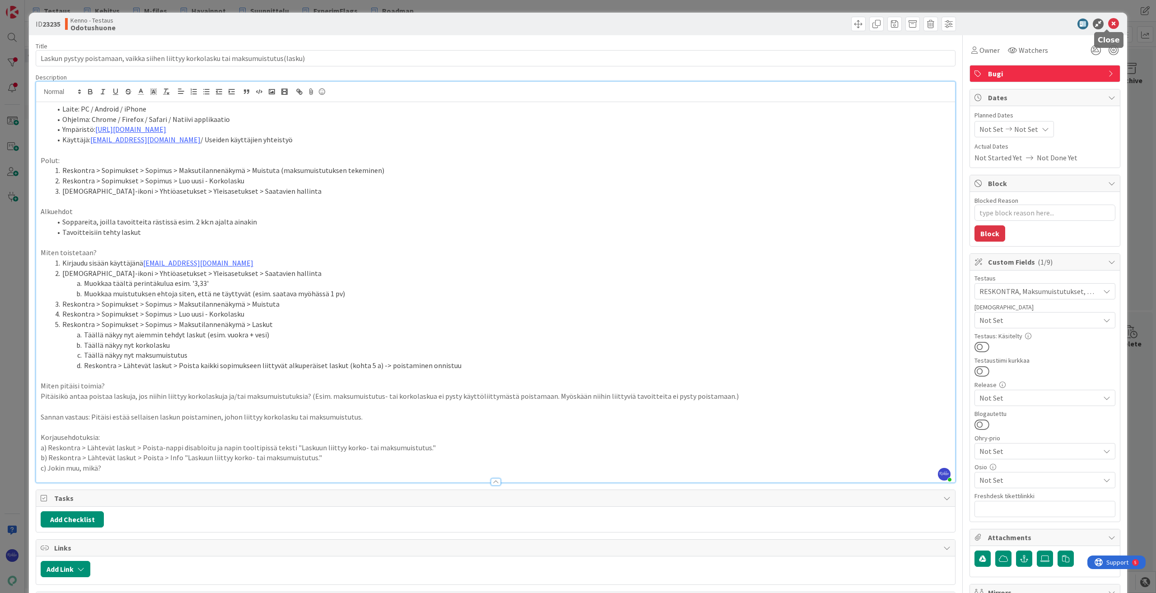
click at [689, 24] on icon at bounding box center [1113, 24] width 11 height 11
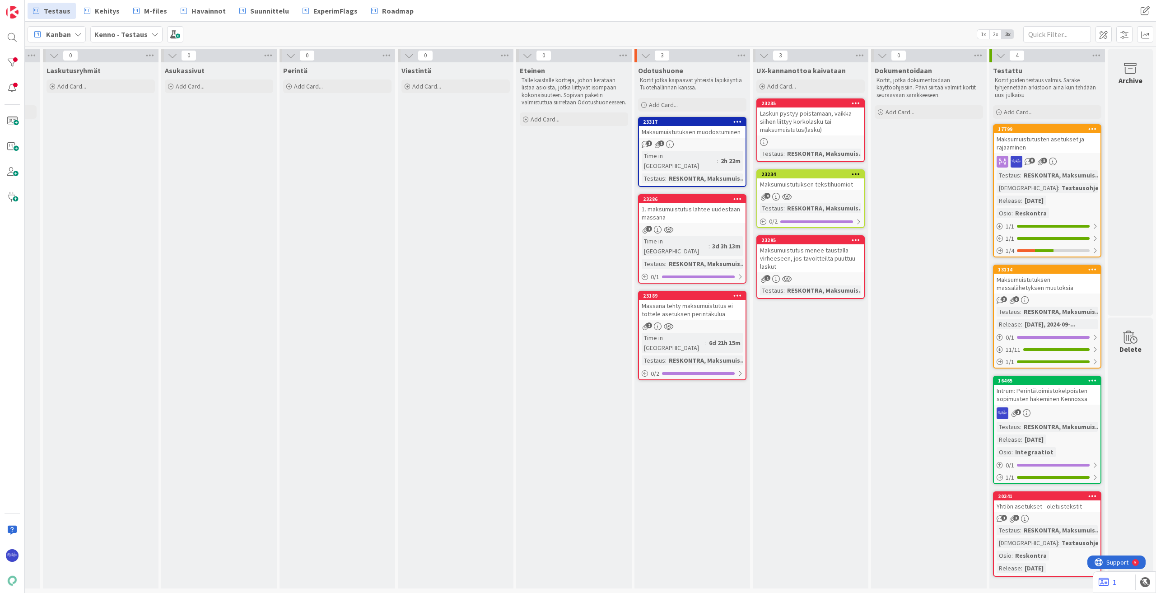
click at [689, 310] on link "23189 Massana tehty maksumuistutus ei tottele asetuksen perintäkulua 2 Time in …" at bounding box center [692, 335] width 108 height 89
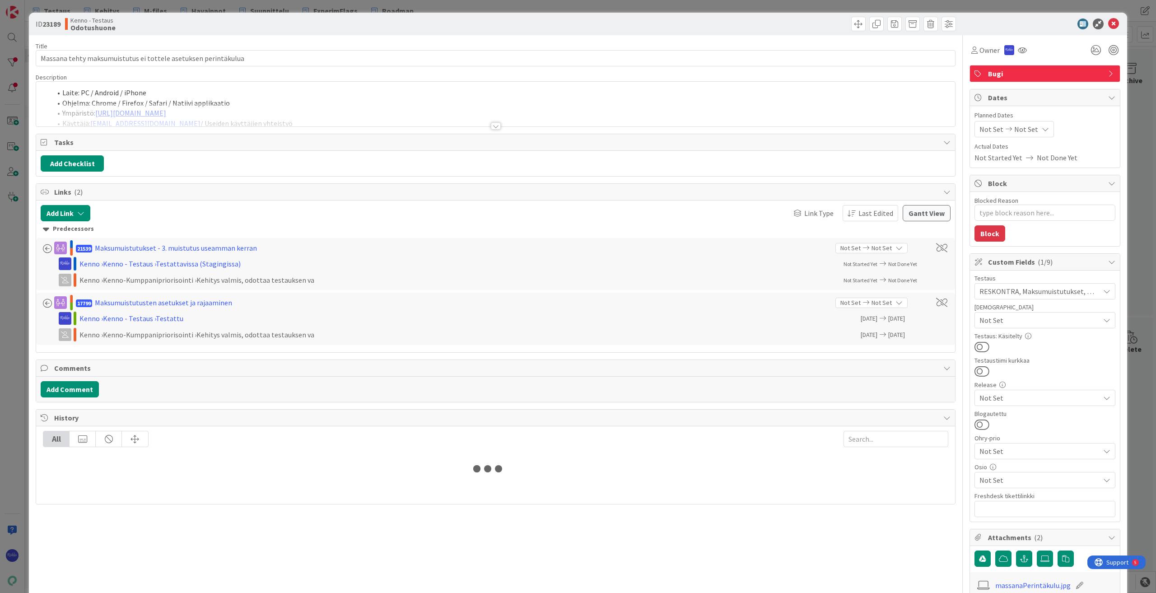
type textarea "x"
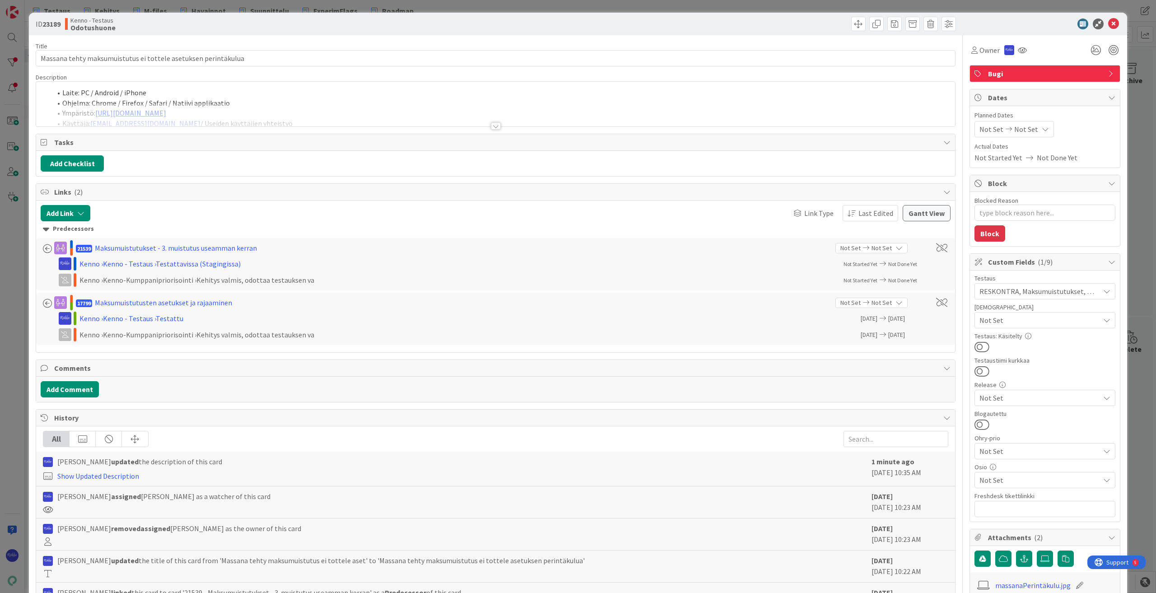
click at [494, 128] on div at bounding box center [496, 125] width 10 height 7
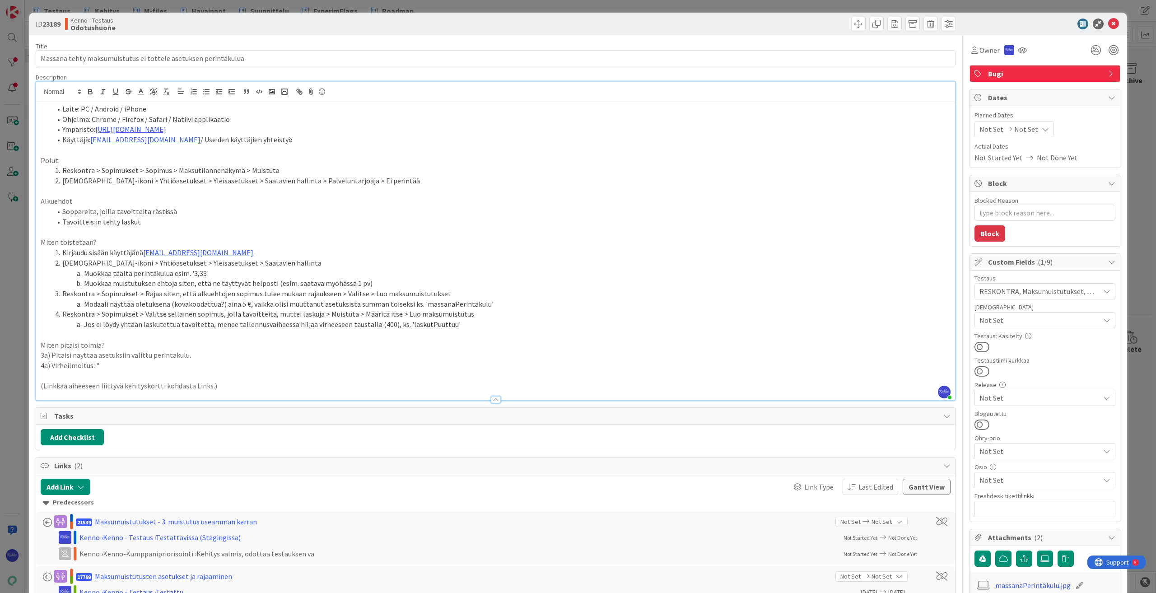
click at [110, 367] on p "4a) Virheilmoitus: "" at bounding box center [496, 365] width 910 height 10
drag, startPoint x: 110, startPoint y: 367, endPoint x: 0, endPoint y: 370, distance: 110.3
click at [0, 370] on div "ID 23189 Kenno - Testaus Odotushuone Title 62 / 128 Massana tehty maksumuistutu…" at bounding box center [578, 296] width 1156 height 593
click at [138, 91] on icon at bounding box center [141, 92] width 8 height 8
click at [149, 105] on span at bounding box center [150, 103] width 7 height 7
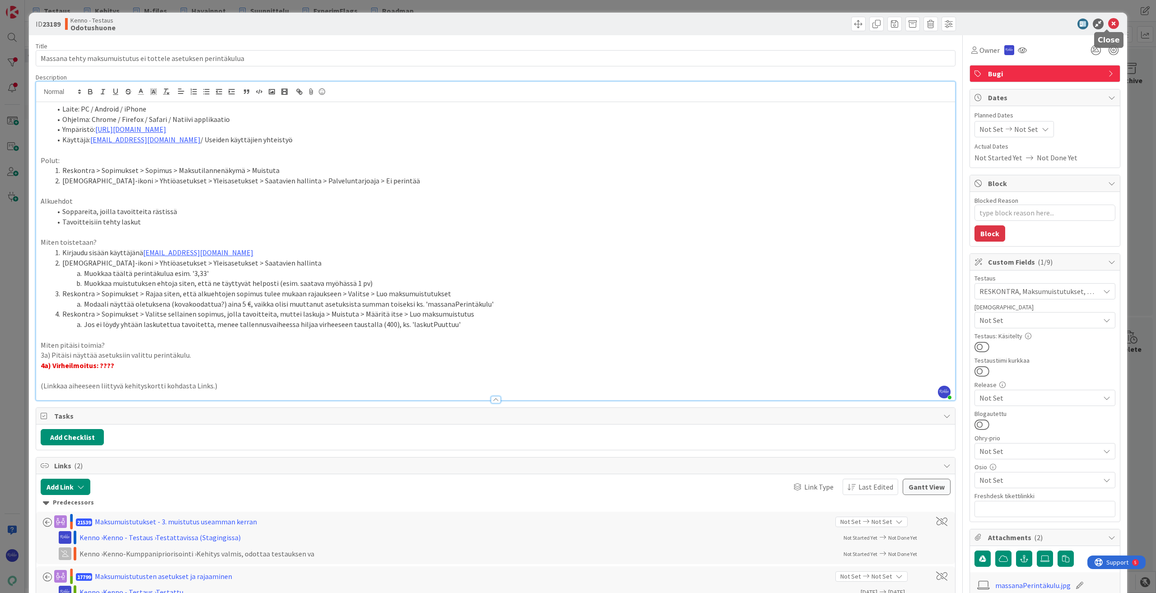
click at [689, 26] on icon at bounding box center [1113, 24] width 11 height 11
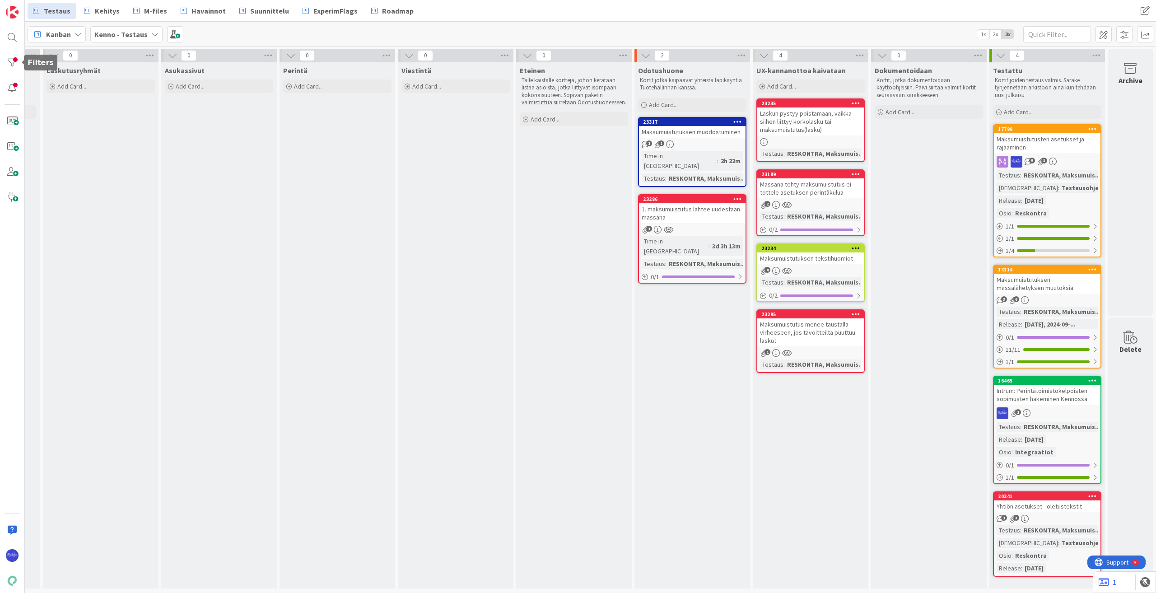
click at [10, 62] on div at bounding box center [12, 63] width 18 height 18
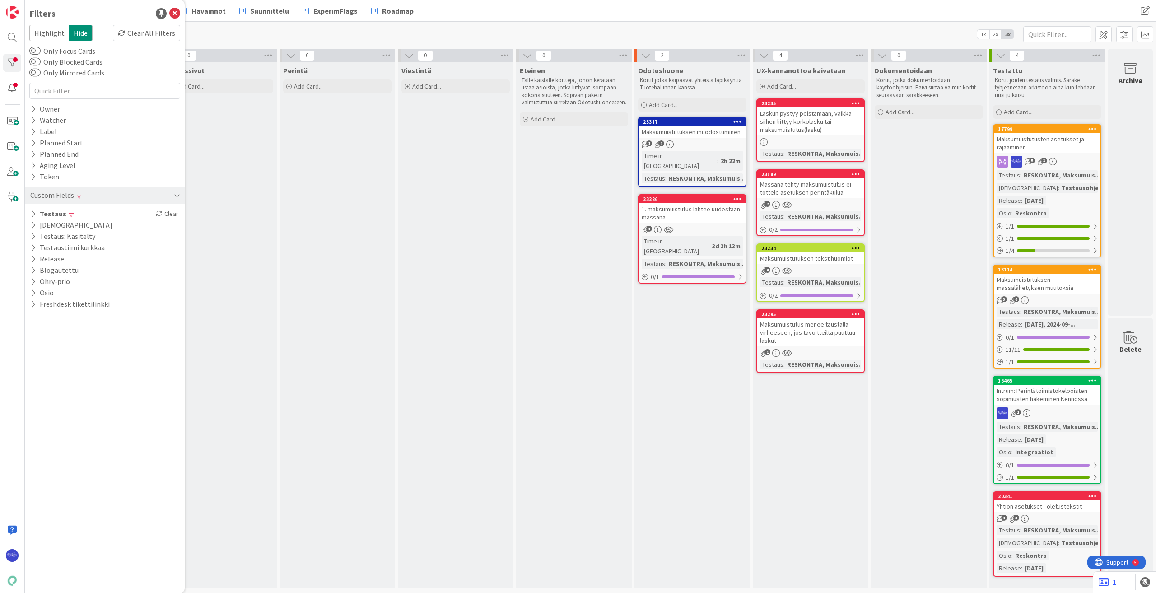
click at [138, 214] on div "Testaus Clear" at bounding box center [105, 213] width 160 height 11
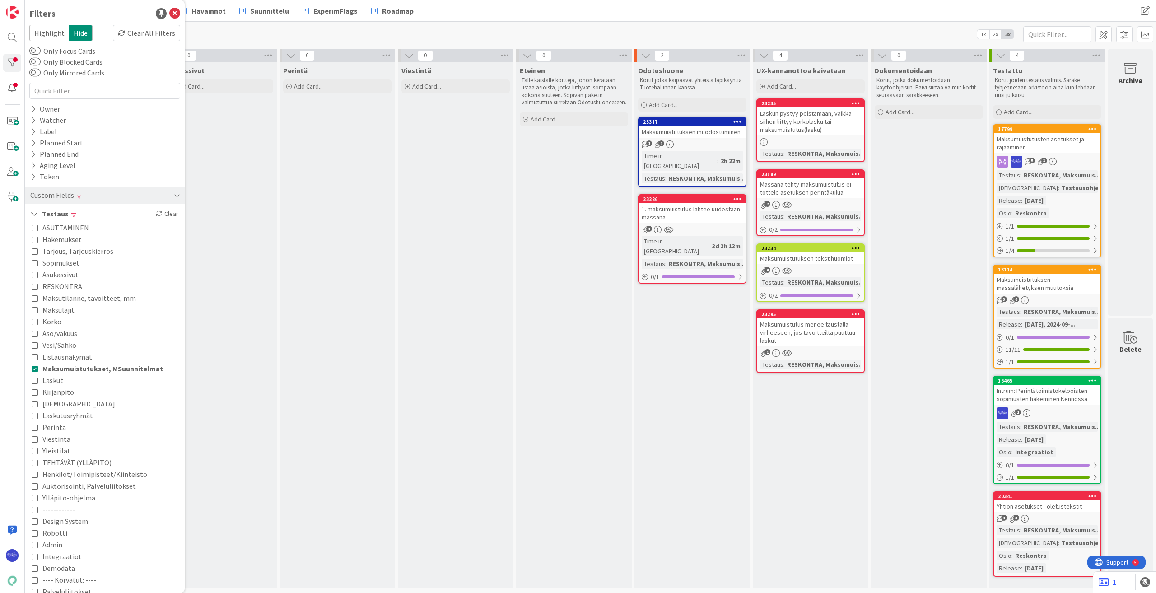
click at [135, 32] on div "Clear All Filters" at bounding box center [146, 33] width 67 height 16
click at [169, 14] on icon at bounding box center [174, 13] width 11 height 11
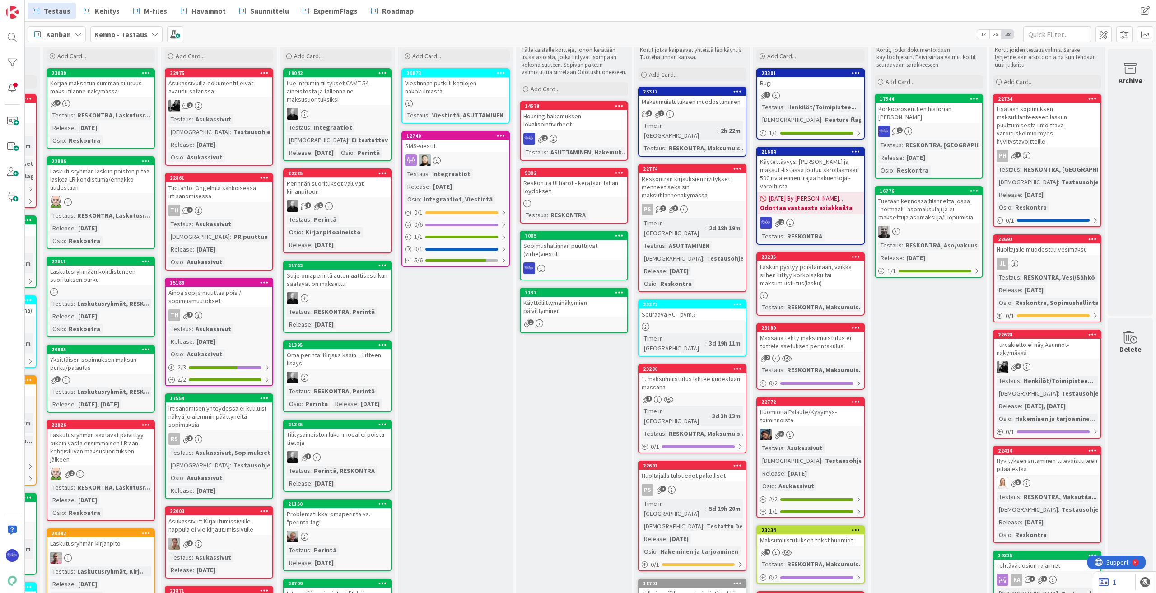
scroll to position [45, 229]
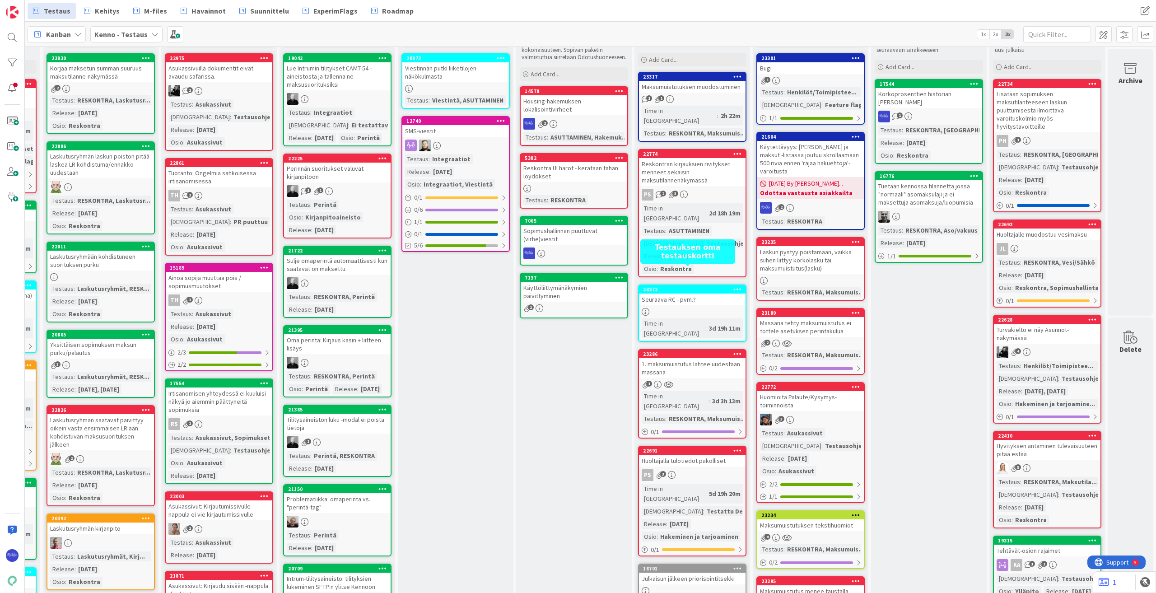
click at [689, 286] on div "23272" at bounding box center [694, 289] width 103 height 6
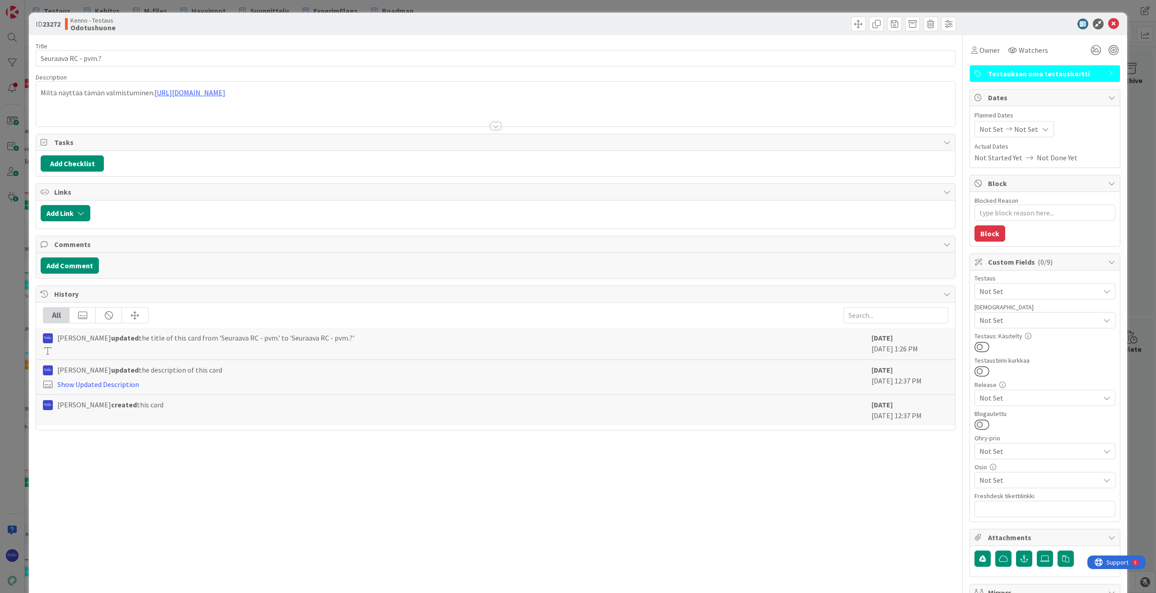
click at [491, 123] on div at bounding box center [496, 125] width 10 height 7
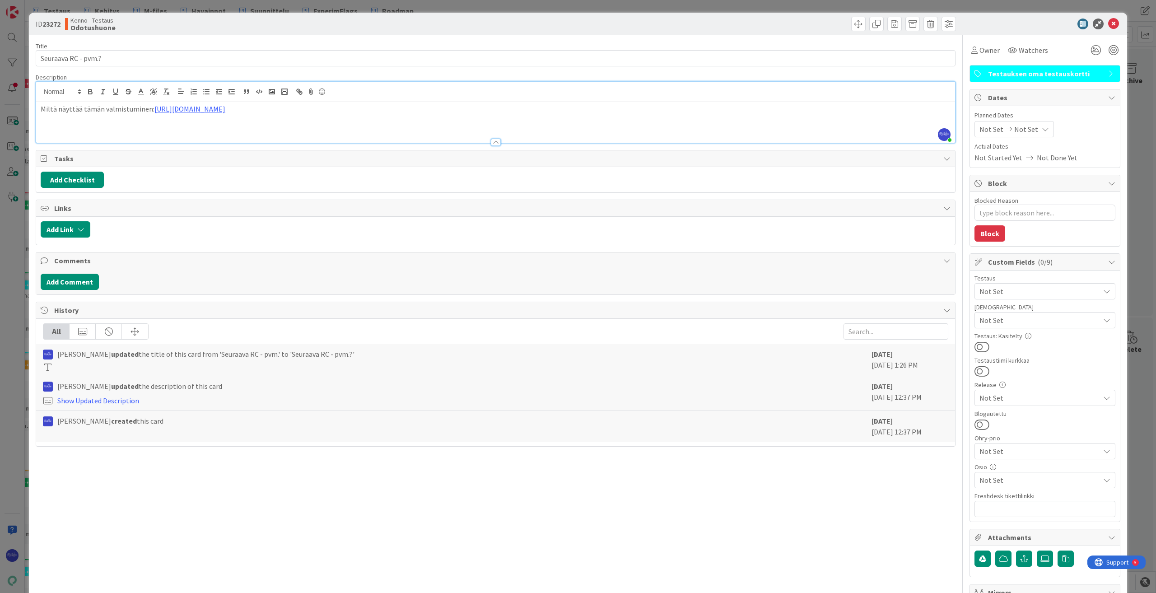
click at [580, 112] on p "Miltä näyttää tämän valmistuminen: https://kanbanzone.io/b/zNAq4MXH/c/11538-Las…" at bounding box center [496, 109] width 910 height 10
type textarea "x"
click at [689, 25] on icon at bounding box center [1113, 24] width 11 height 11
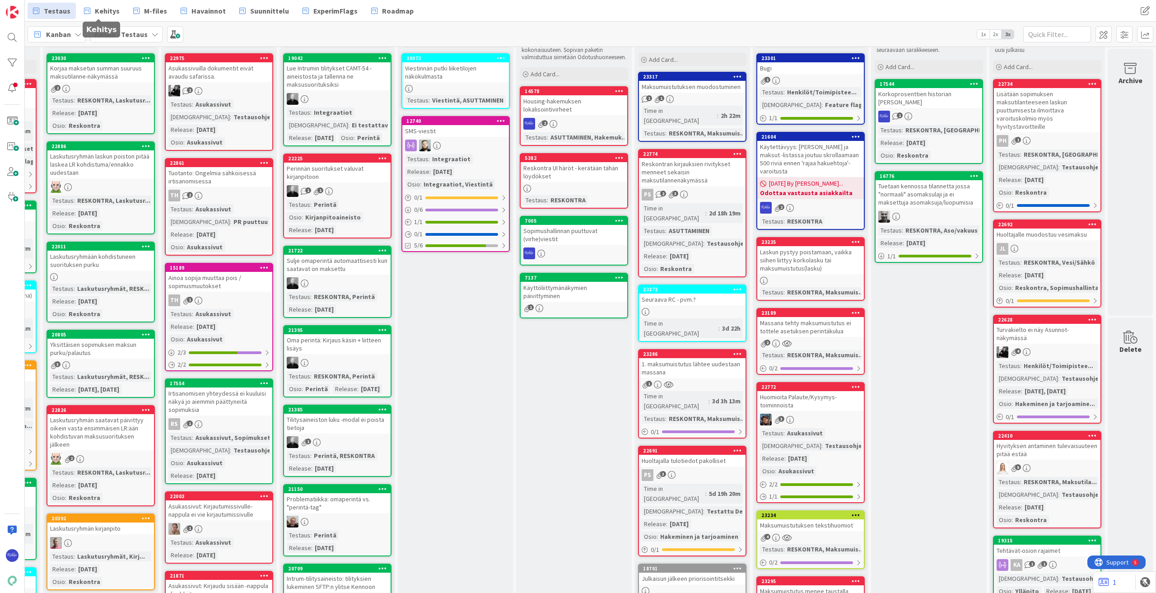
click at [109, 12] on span "Kehitys" at bounding box center [107, 10] width 25 height 11
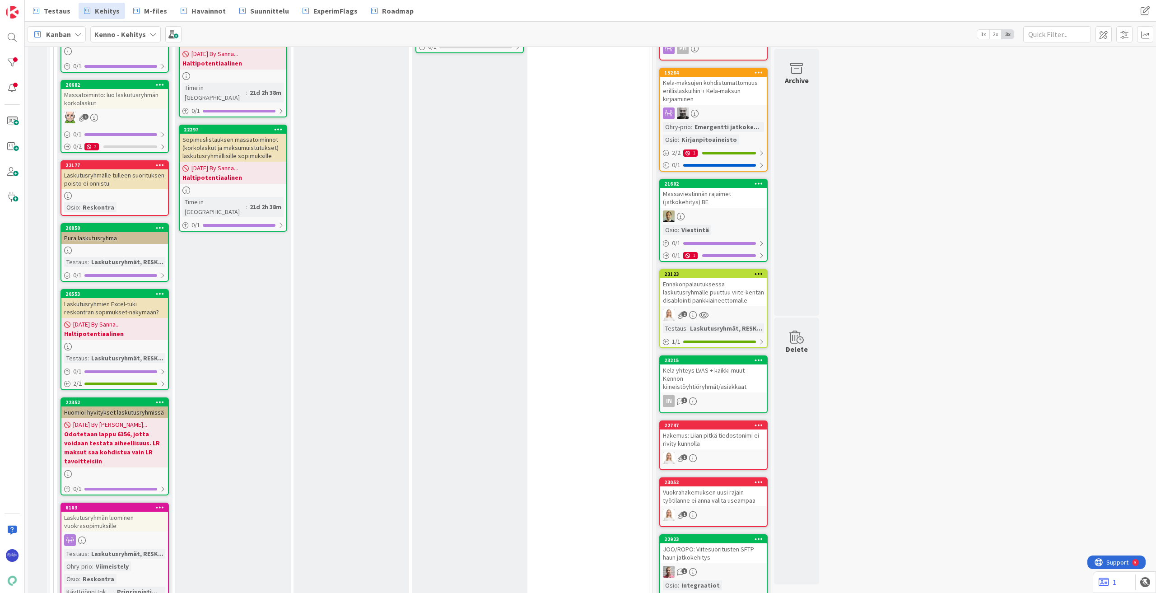
scroll to position [1220, 0]
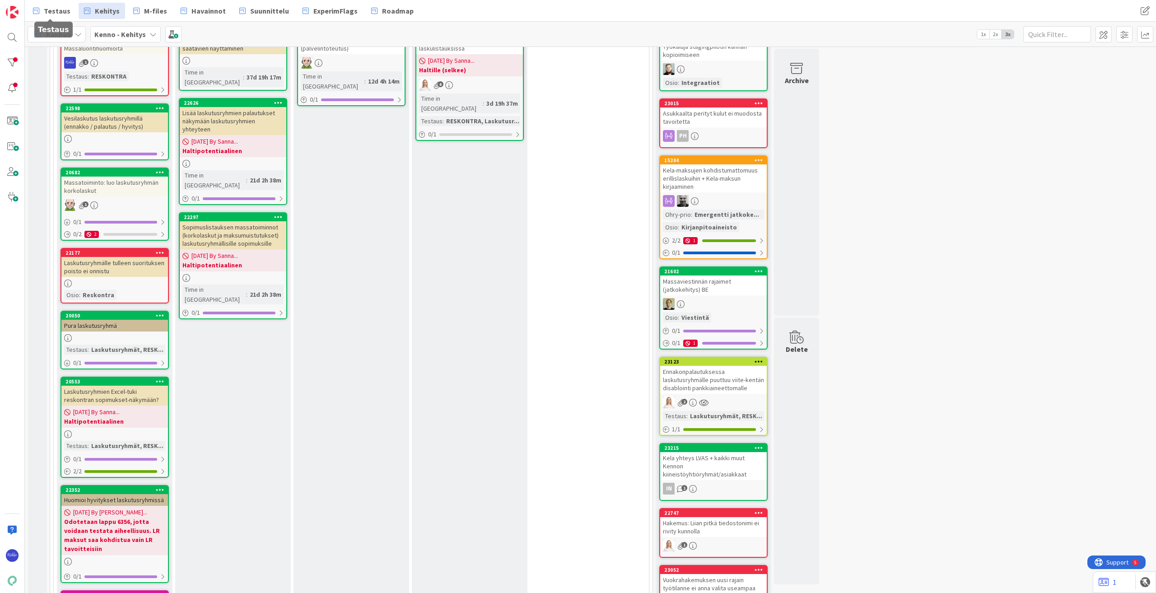
click at [47, 9] on span "Testaus" at bounding box center [57, 10] width 27 height 11
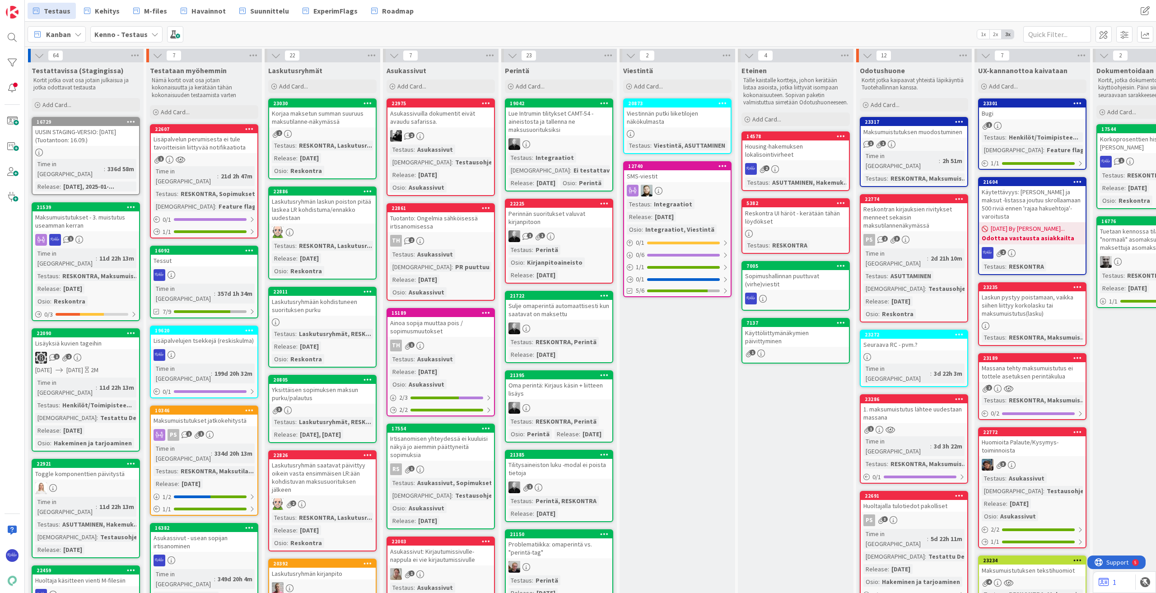
click at [689, 214] on div "Reskontran kirjauksien rivitykset menneet sekaisin maksutilannenäkymässä" at bounding box center [914, 217] width 107 height 28
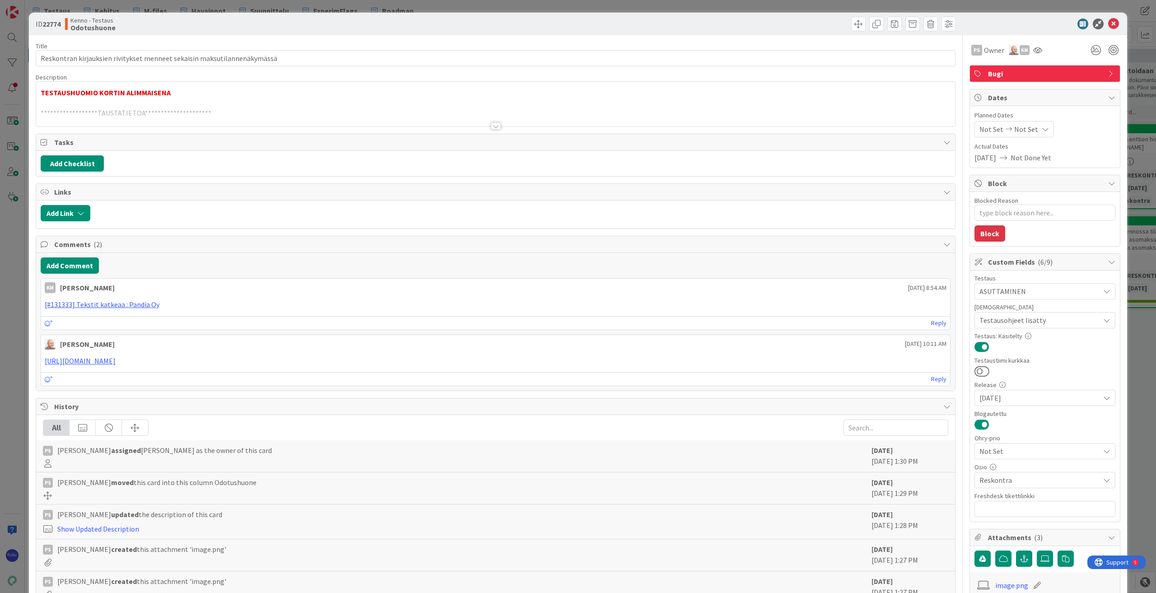
type textarea "x"
click at [492, 126] on div at bounding box center [496, 125] width 10 height 7
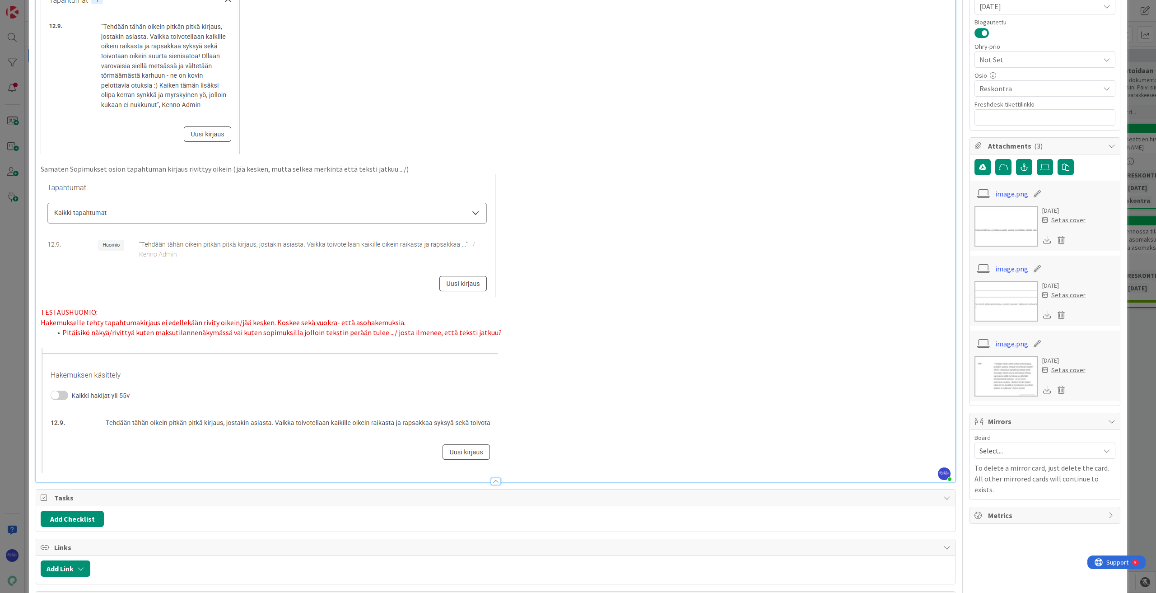
scroll to position [407, 0]
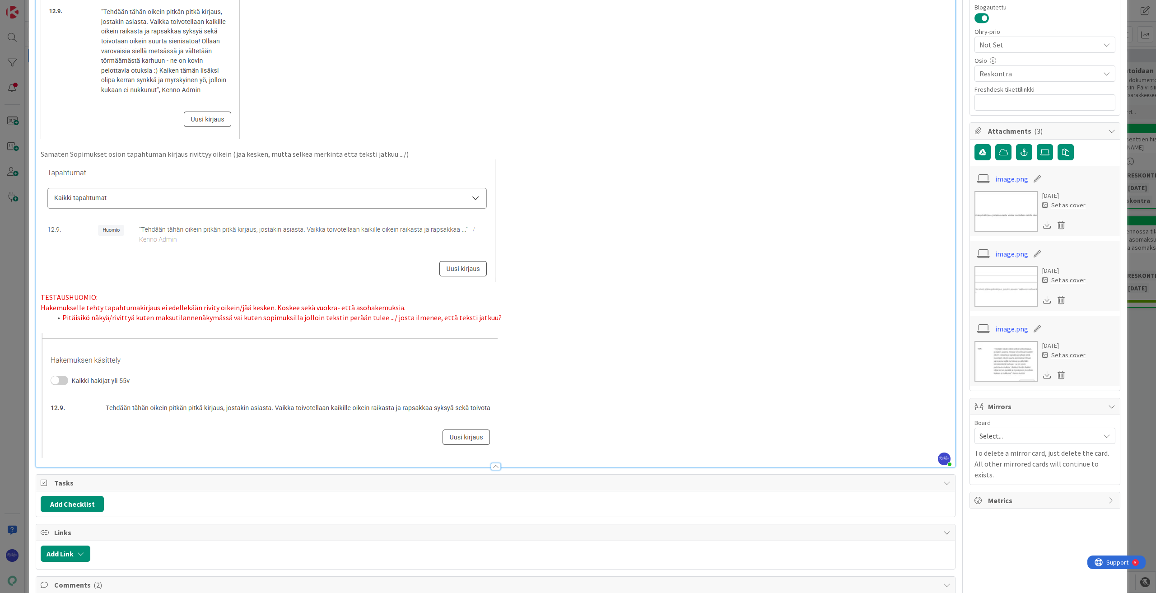
click at [505, 323] on li "Pitäisikö näkyä/rivittyä kuten maksutilannenäkymässä vai kuten sopimuksilla jol…" at bounding box center [500, 318] width 899 height 10
drag, startPoint x: 487, startPoint y: 354, endPoint x: 596, endPoint y: 353, distance: 109.3
click at [596, 323] on li "Pitäisikö näkyä/rivittyä kuten maksutilannenäkymässä vai kuten sopimuksilla jol…" at bounding box center [500, 318] width 899 height 10
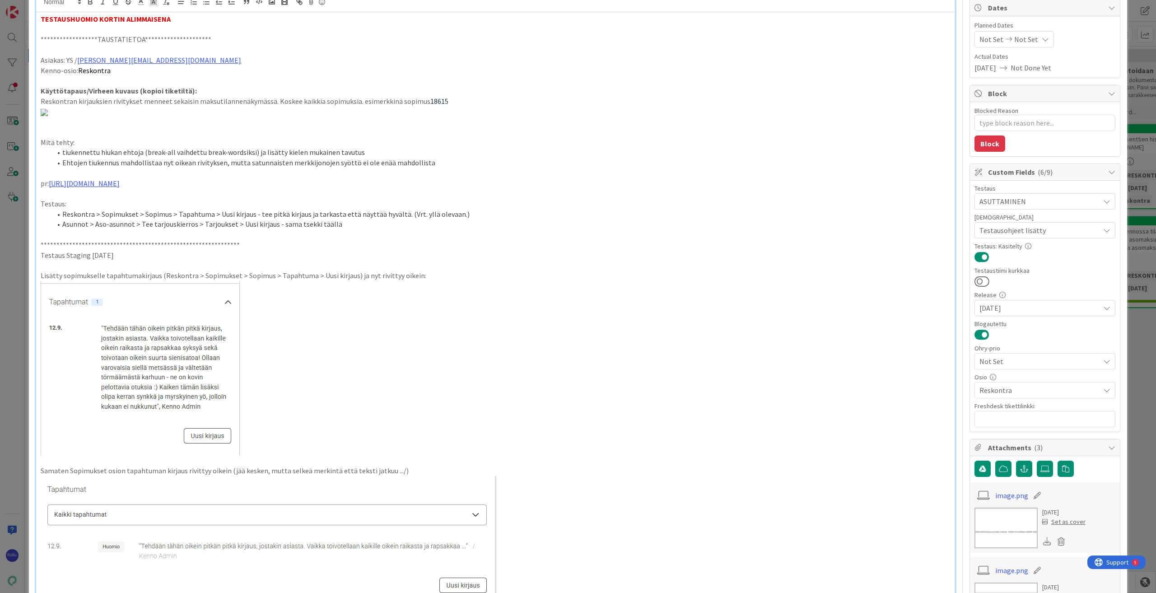
scroll to position [0, 0]
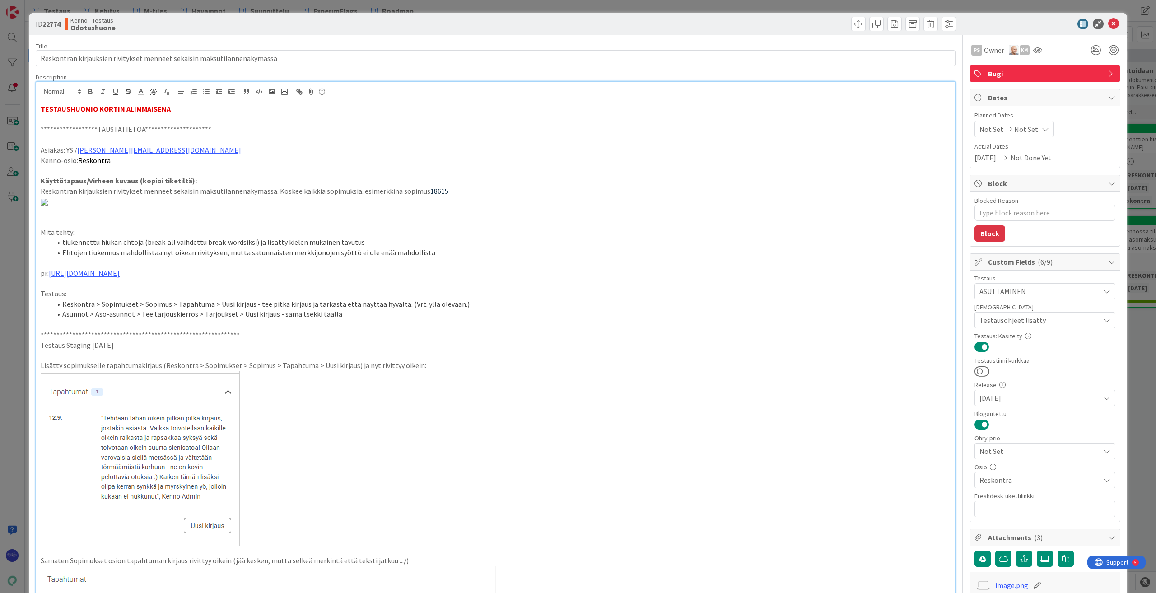
click at [689, 14] on div "ID 22774 Kenno - Testaus Odotushuone" at bounding box center [578, 24] width 1099 height 23
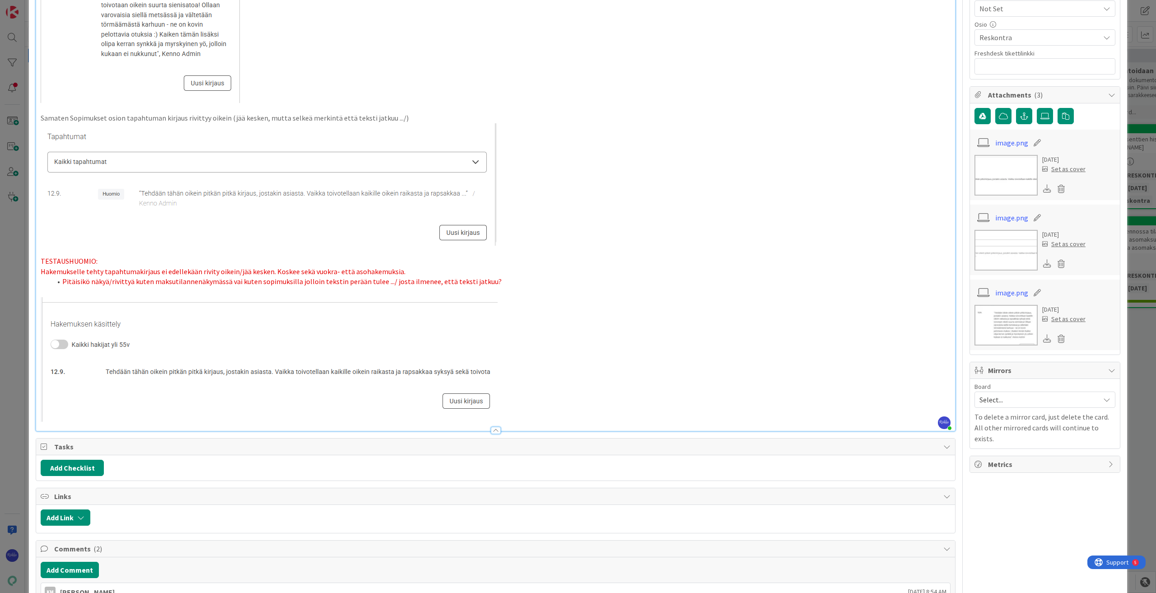
scroll to position [497, 0]
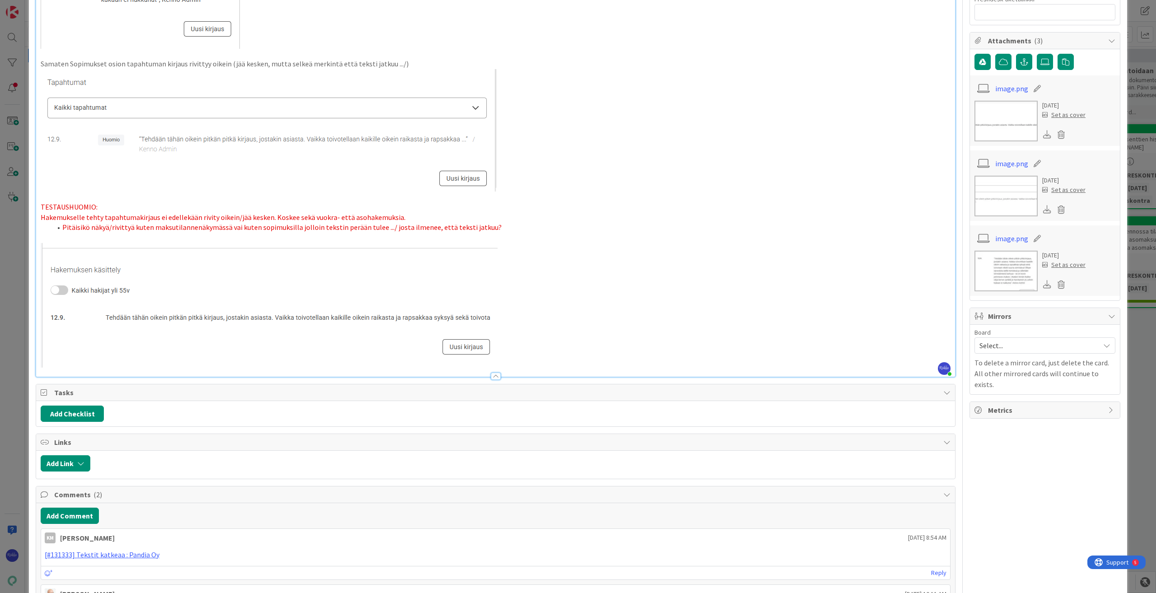
click at [499, 233] on li "Pitäisikö näkyä/rivittyä kuten maksutilannenäkymässä vai kuten sopimuksilla jol…" at bounding box center [500, 227] width 899 height 10
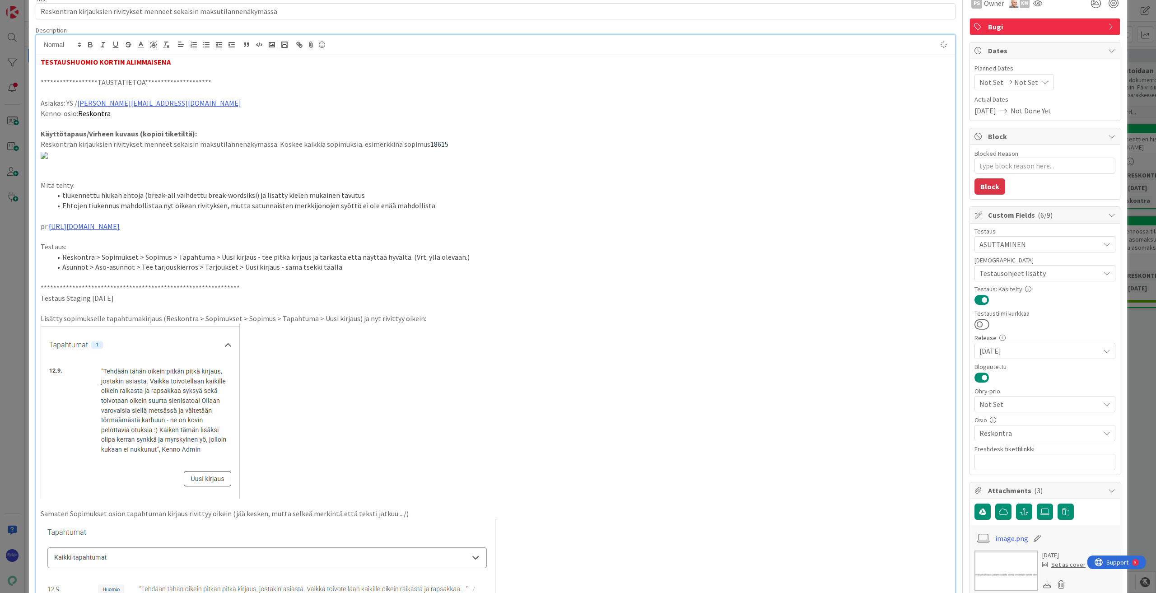
scroll to position [0, 0]
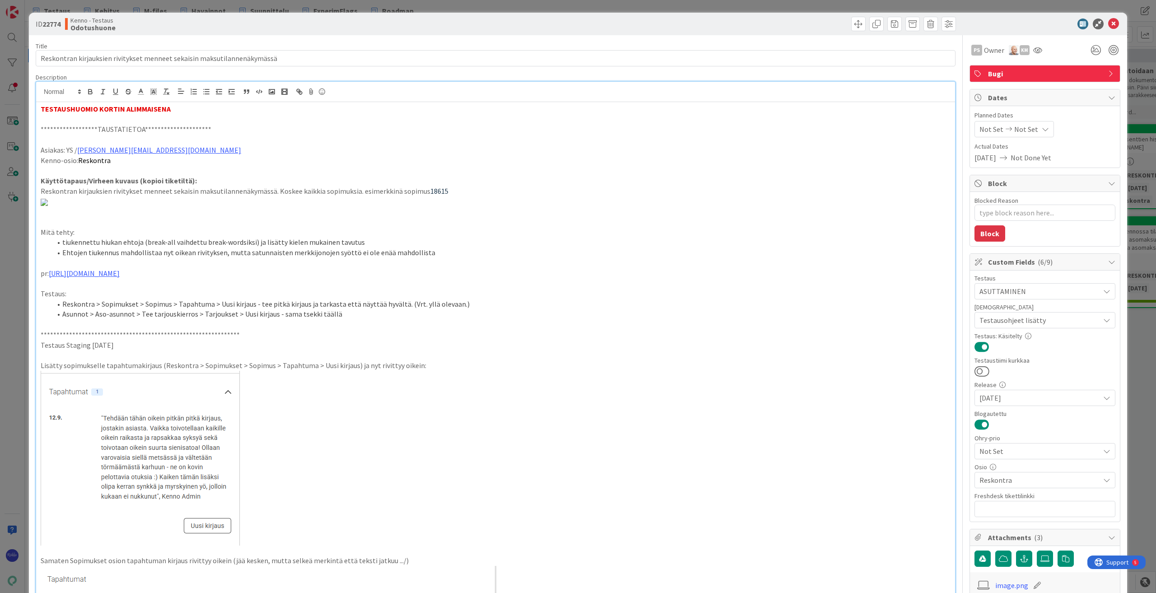
click at [689, 21] on icon at bounding box center [1113, 24] width 11 height 11
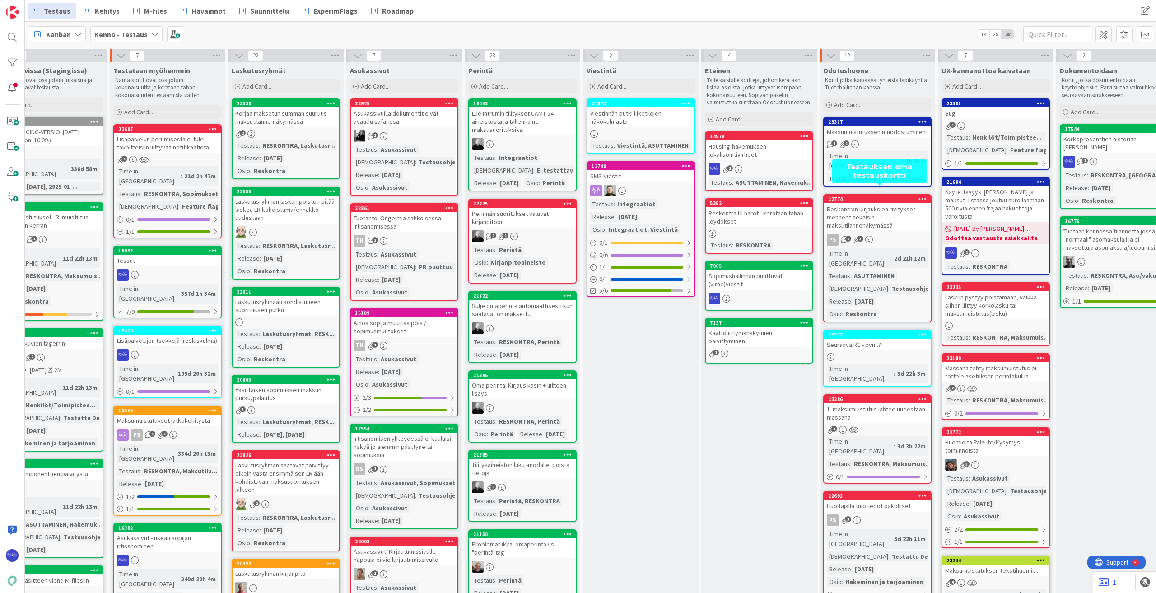
scroll to position [0, 42]
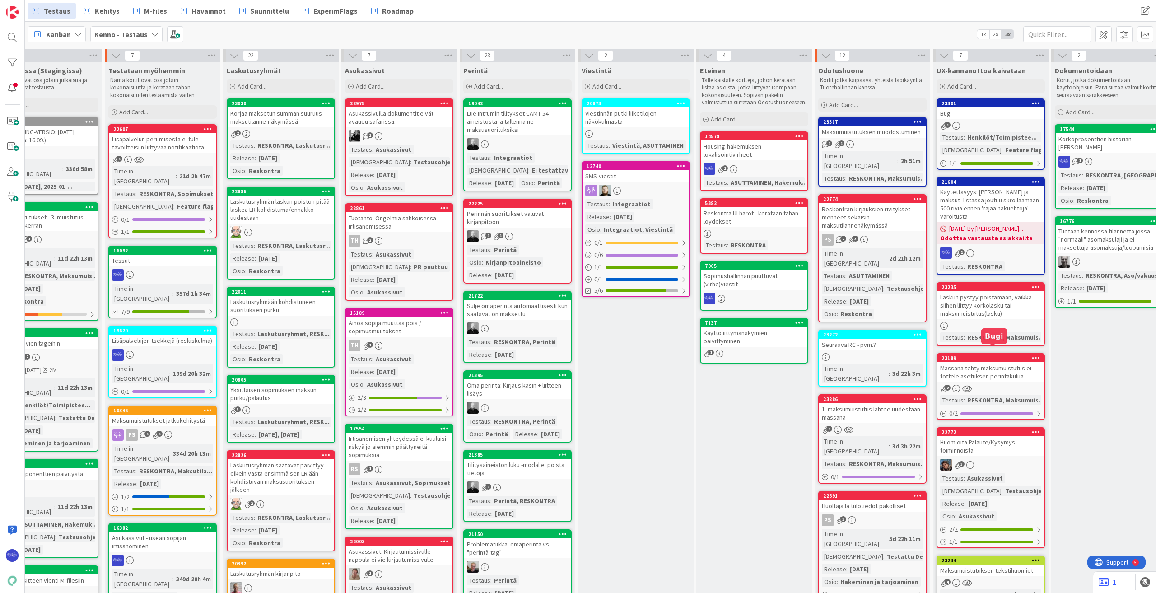
click at [689, 196] on icon at bounding box center [918, 199] width 9 height 6
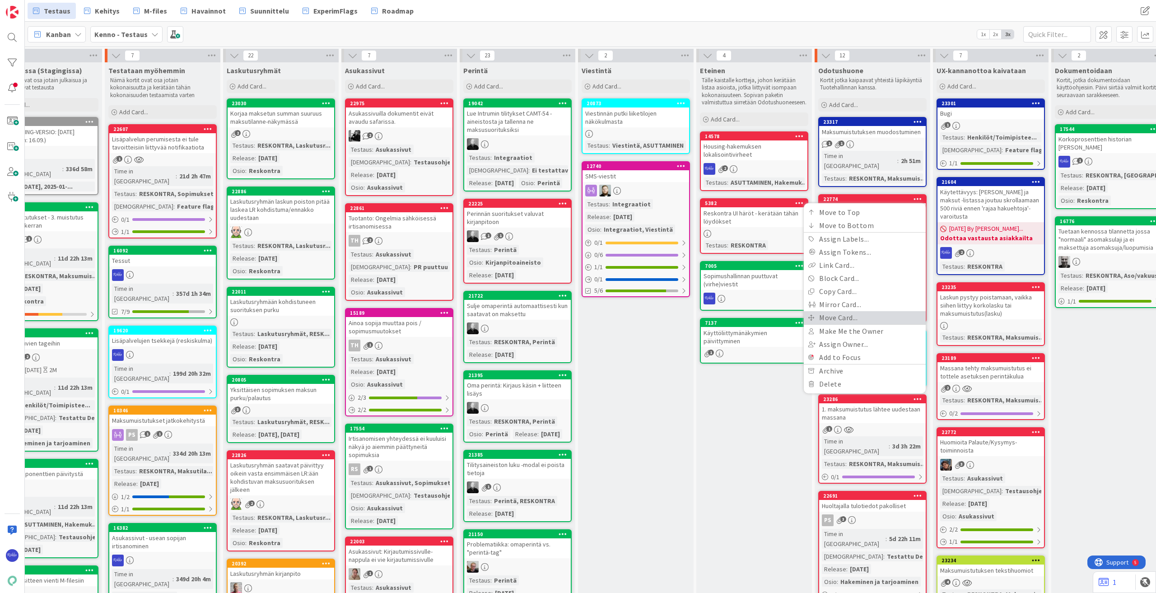
click at [689, 311] on link "Move Card..." at bounding box center [865, 317] width 122 height 13
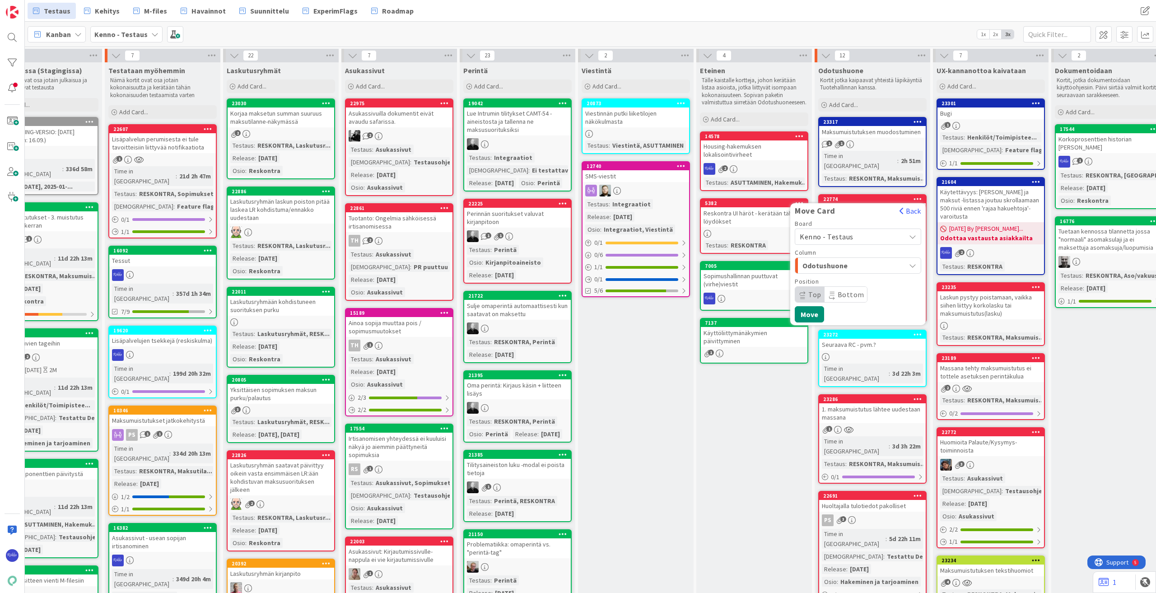
click at [689, 260] on span "Odotushuone" at bounding box center [837, 266] width 68 height 12
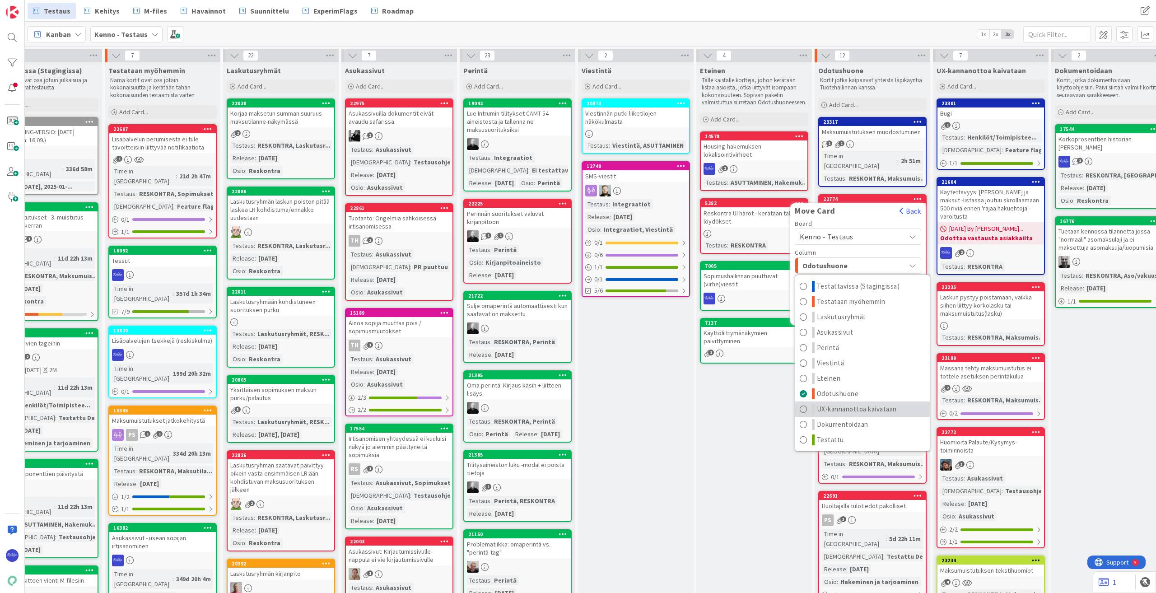
click at [689, 404] on span "UX-kannanottoa kaivataan" at bounding box center [857, 409] width 80 height 11
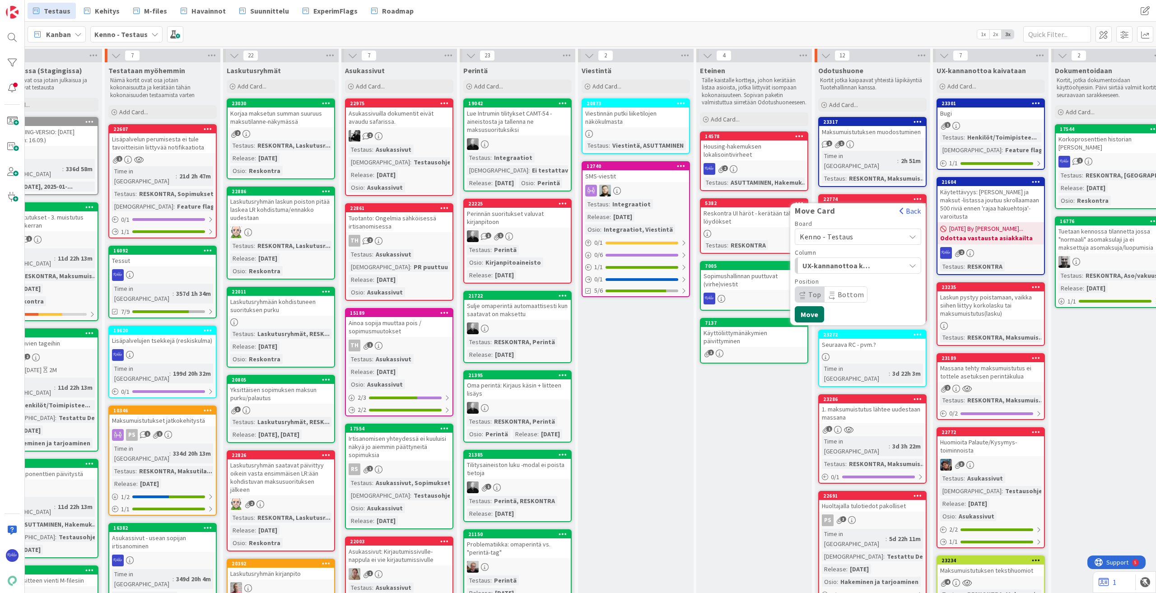
click at [689, 306] on button "Move" at bounding box center [809, 314] width 29 height 16
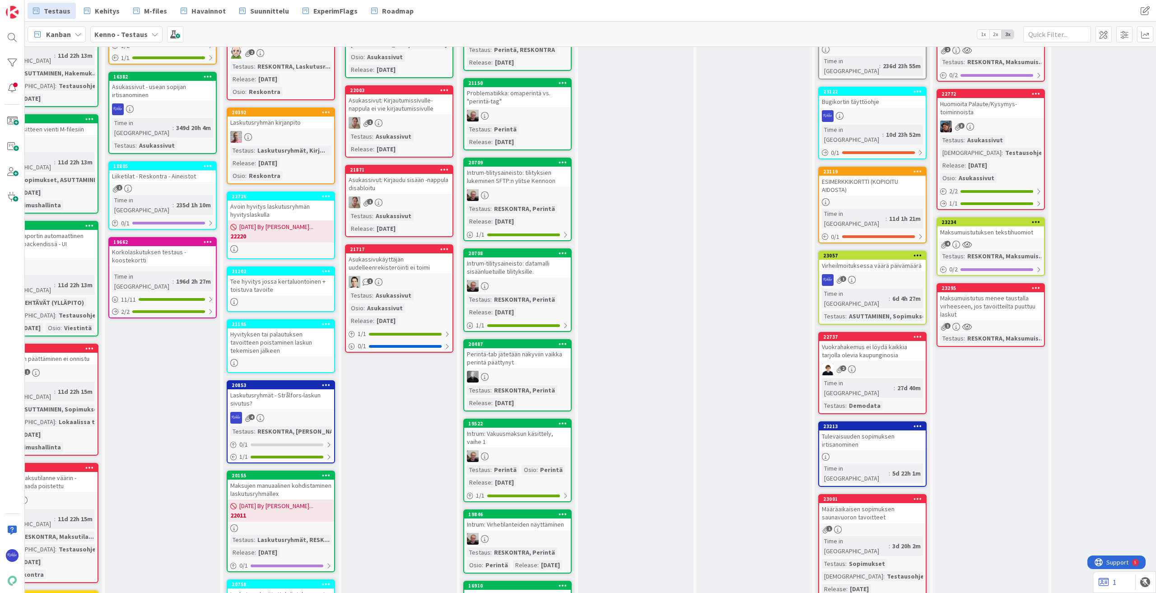
scroll to position [452, 42]
click at [689, 259] on div "Virheilmoituksessa väärä päivämäärä" at bounding box center [872, 265] width 107 height 12
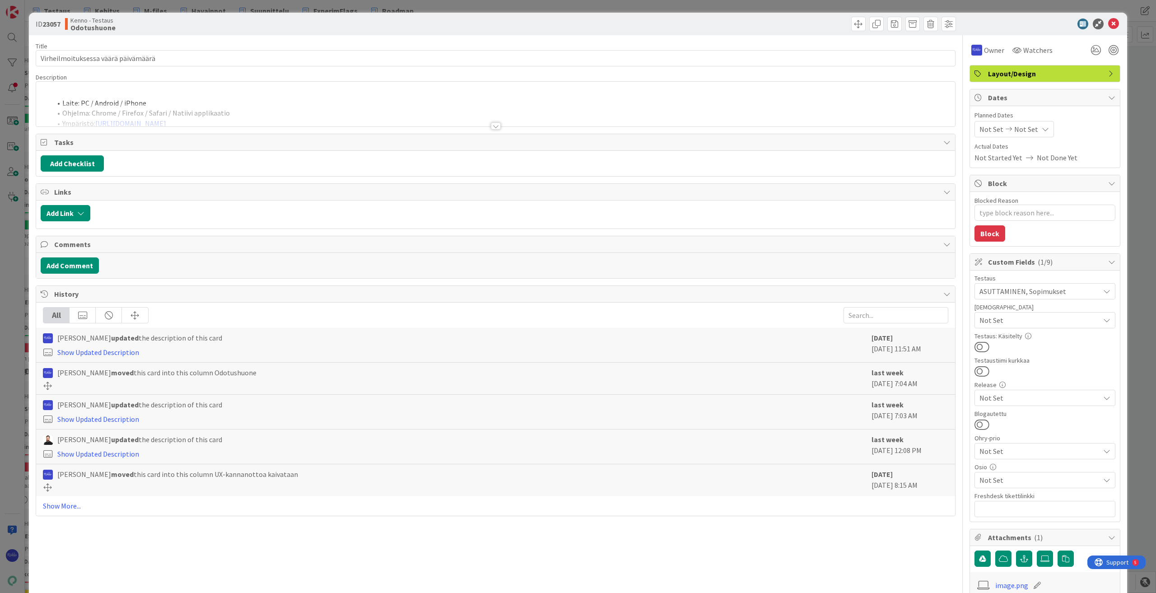
click at [494, 125] on div at bounding box center [496, 125] width 10 height 7
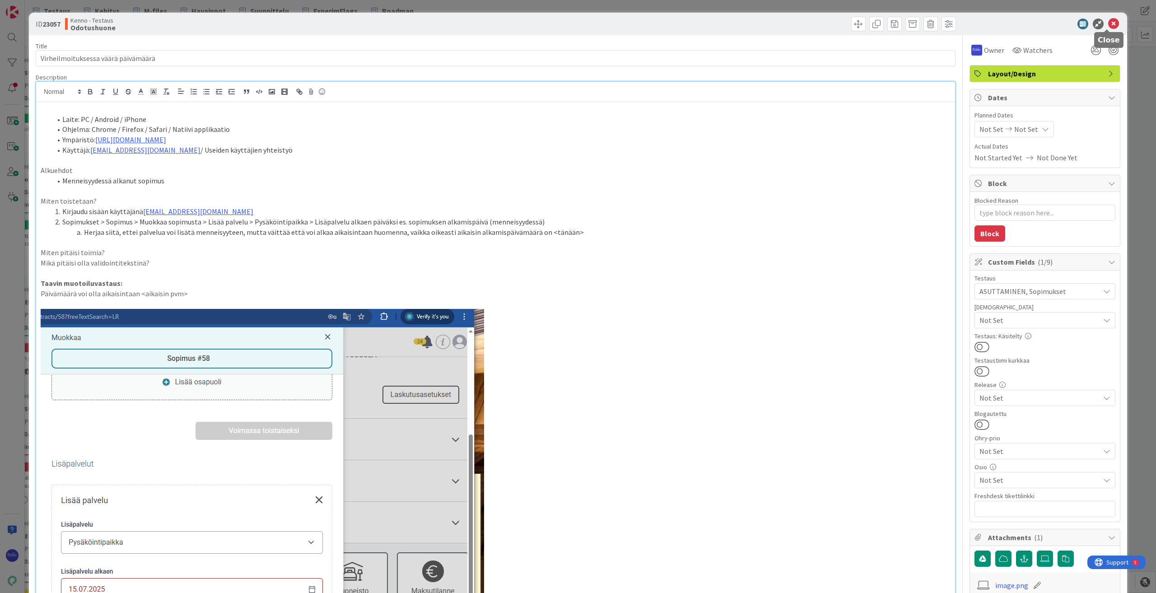
click at [689, 23] on icon at bounding box center [1113, 24] width 11 height 11
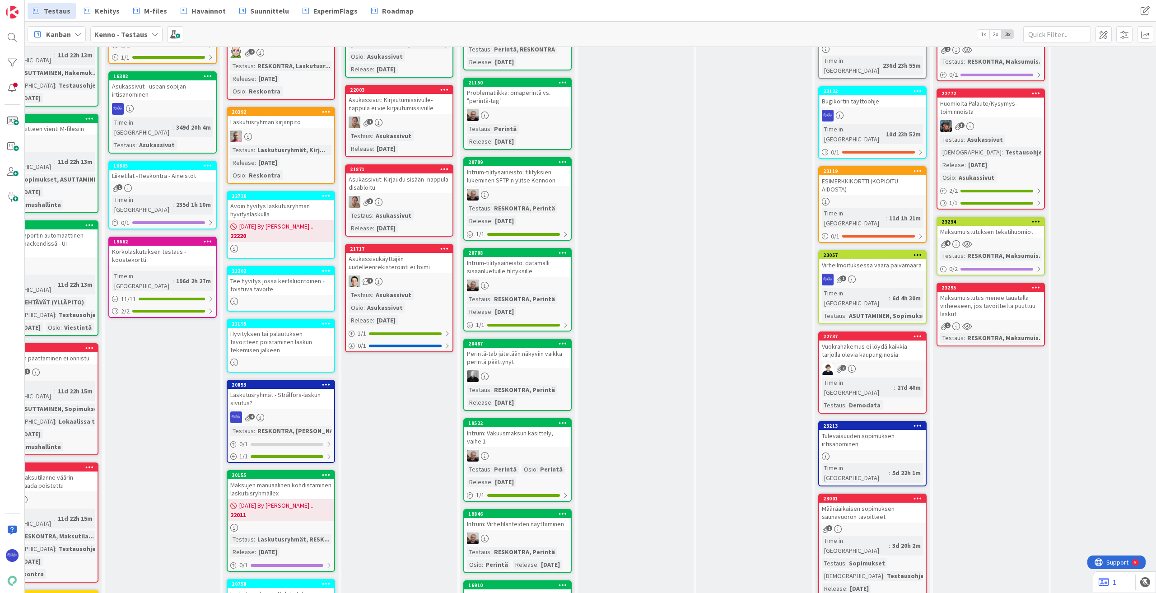
click at [689, 252] on icon at bounding box center [918, 255] width 9 height 6
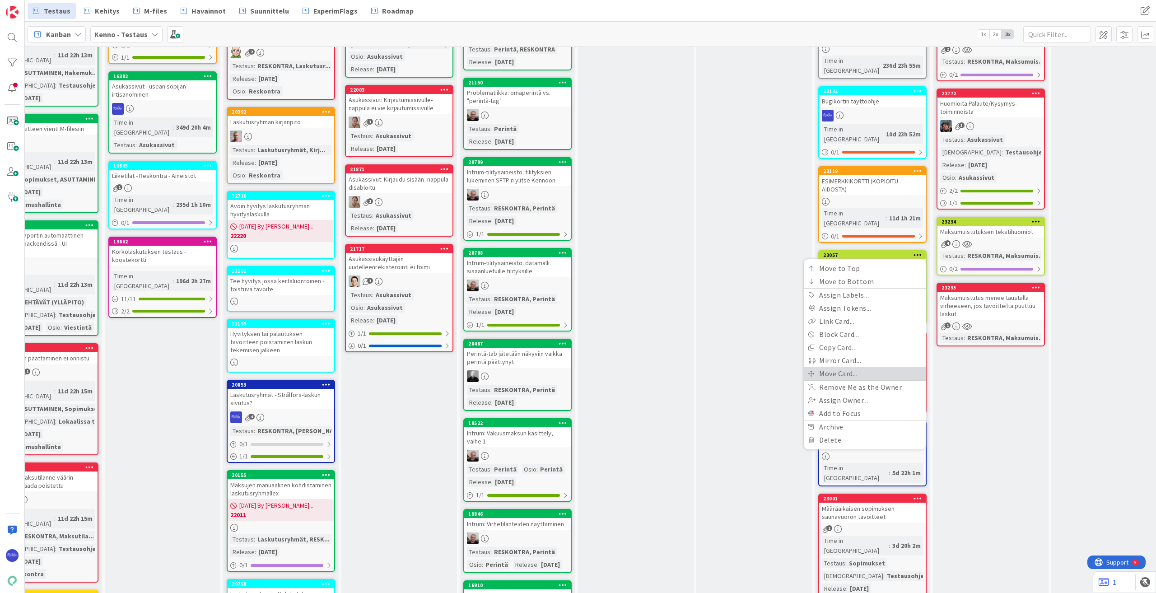
click at [689, 367] on link "Move Card..." at bounding box center [865, 373] width 122 height 13
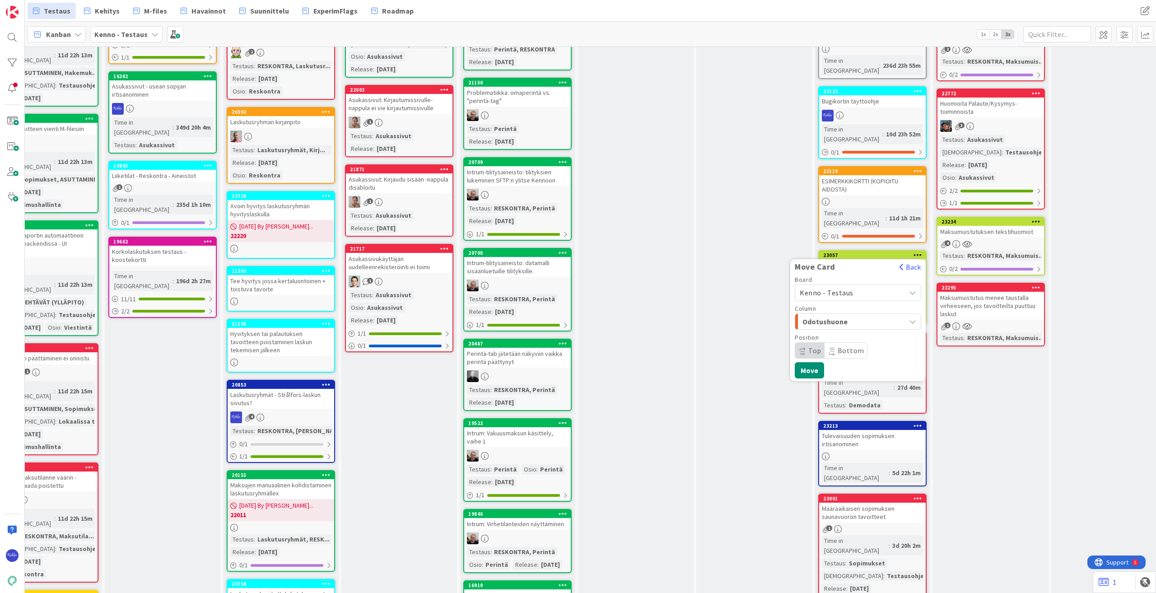
click at [689, 286] on span "Kenno - Testaus" at bounding box center [850, 292] width 101 height 13
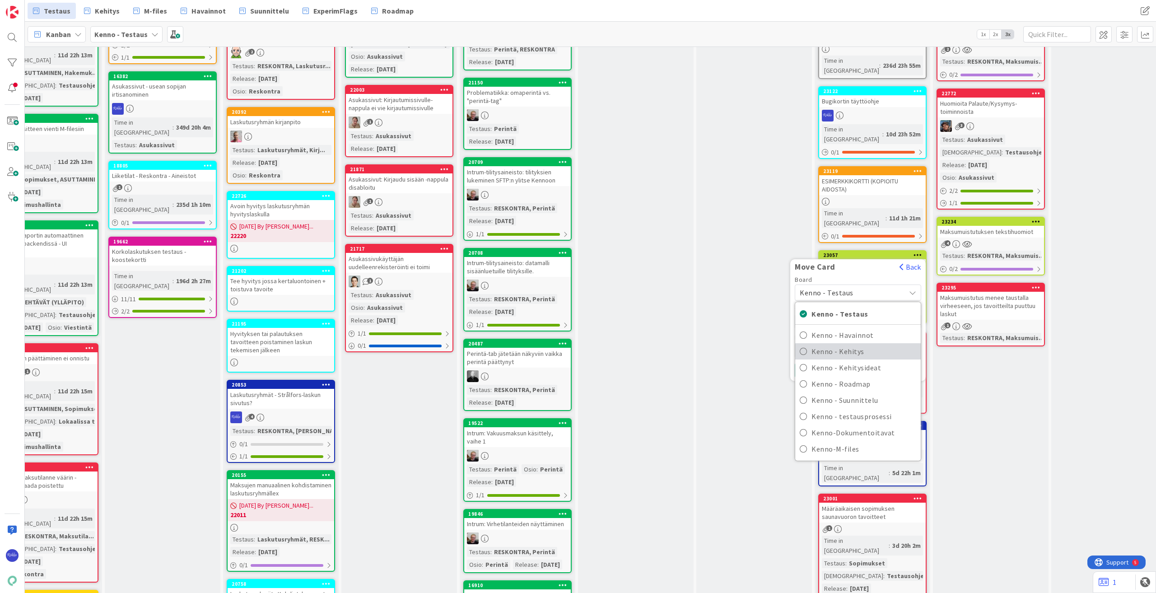
click at [689, 345] on span "Kenno - Kehitys" at bounding box center [864, 352] width 105 height 14
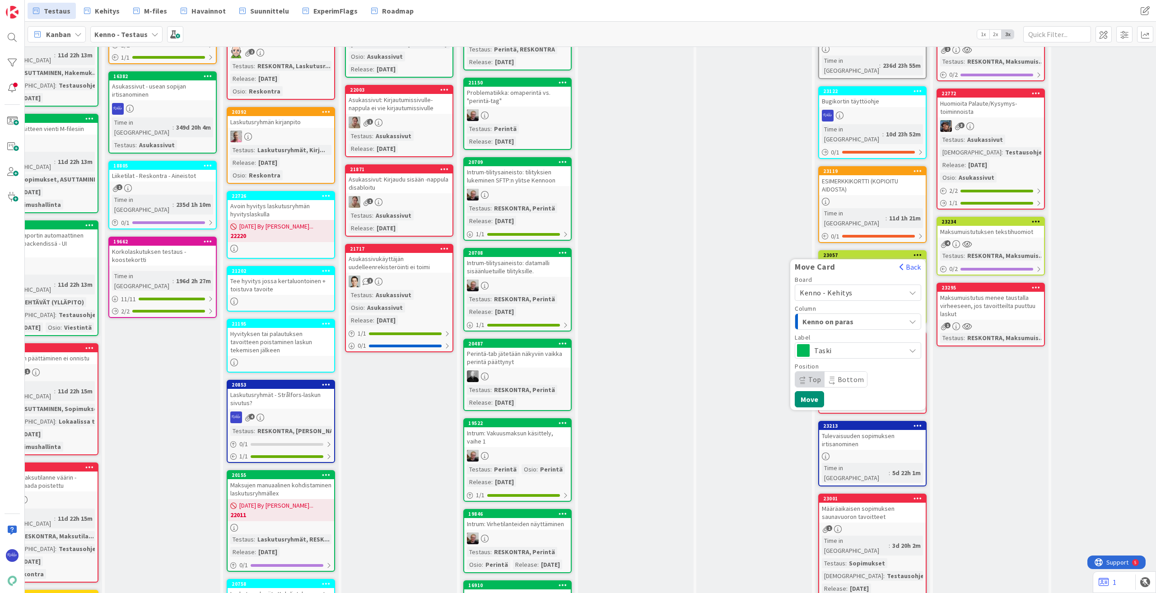
click at [689, 314] on div "Kenno on paras" at bounding box center [852, 321] width 105 height 14
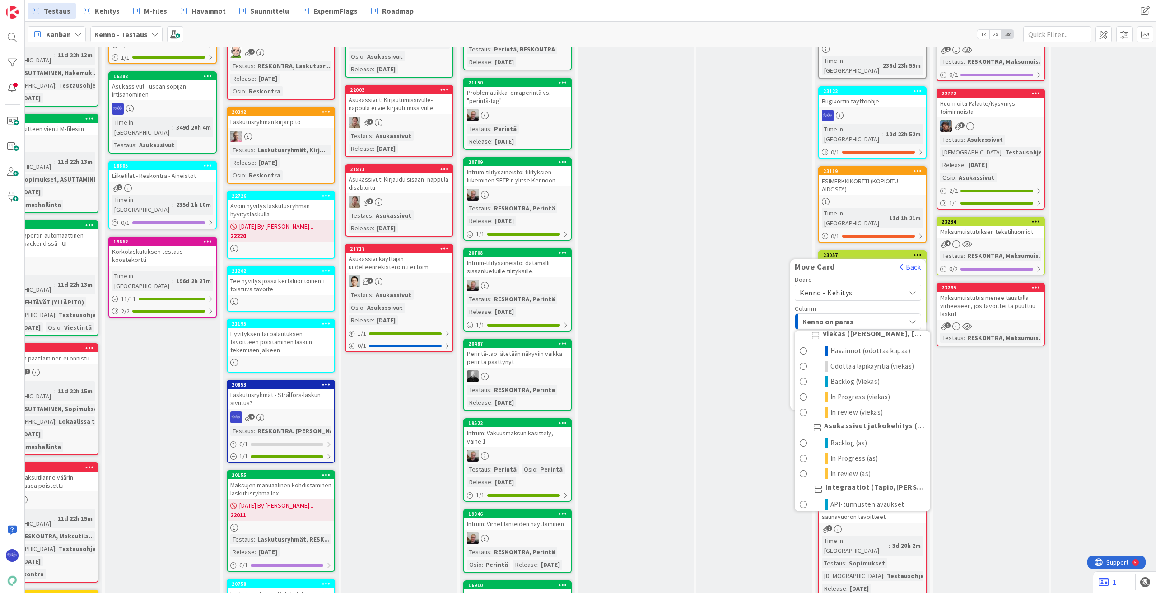
scroll to position [542, 0]
click at [689, 360] on span "Odottaa läpikäyntiä (viekas)" at bounding box center [873, 365] width 84 height 11
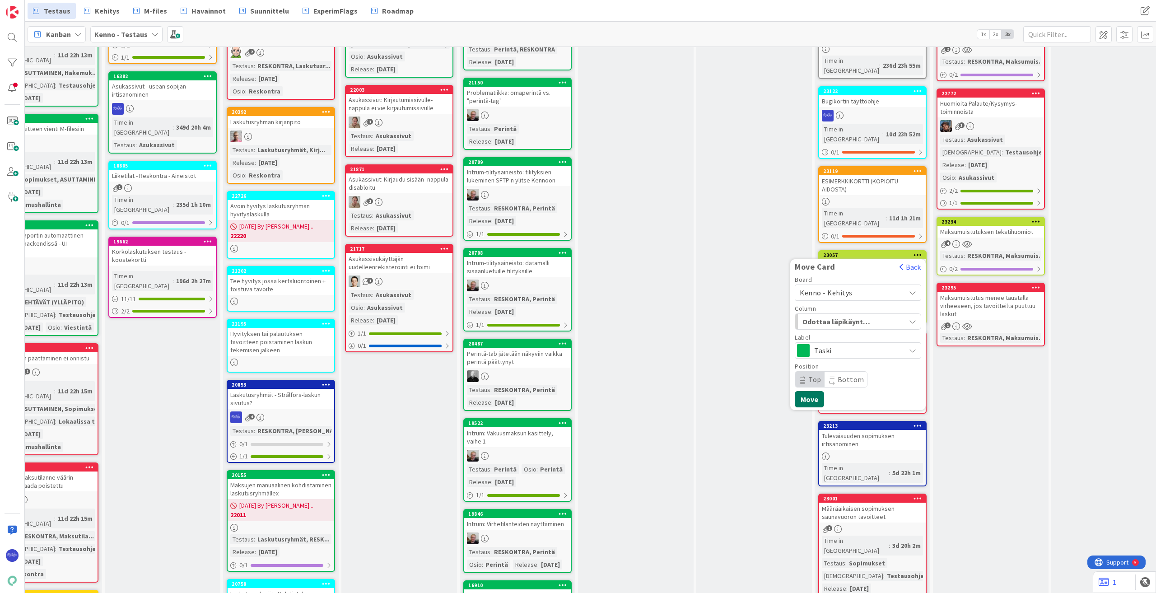
click at [689, 391] on button "Move" at bounding box center [809, 399] width 29 height 16
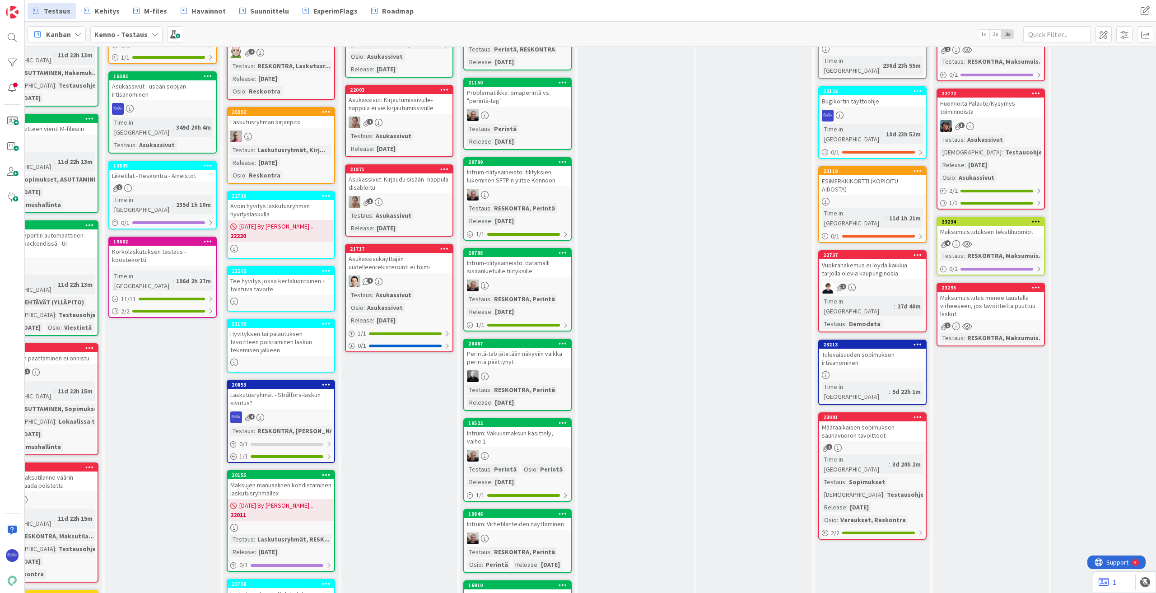
click at [689, 412] on link "23001 Määräaikaisen sopimuksen saunavuoron tavoitteet 1 Time in Column : 3d 20h…" at bounding box center [872, 475] width 108 height 127
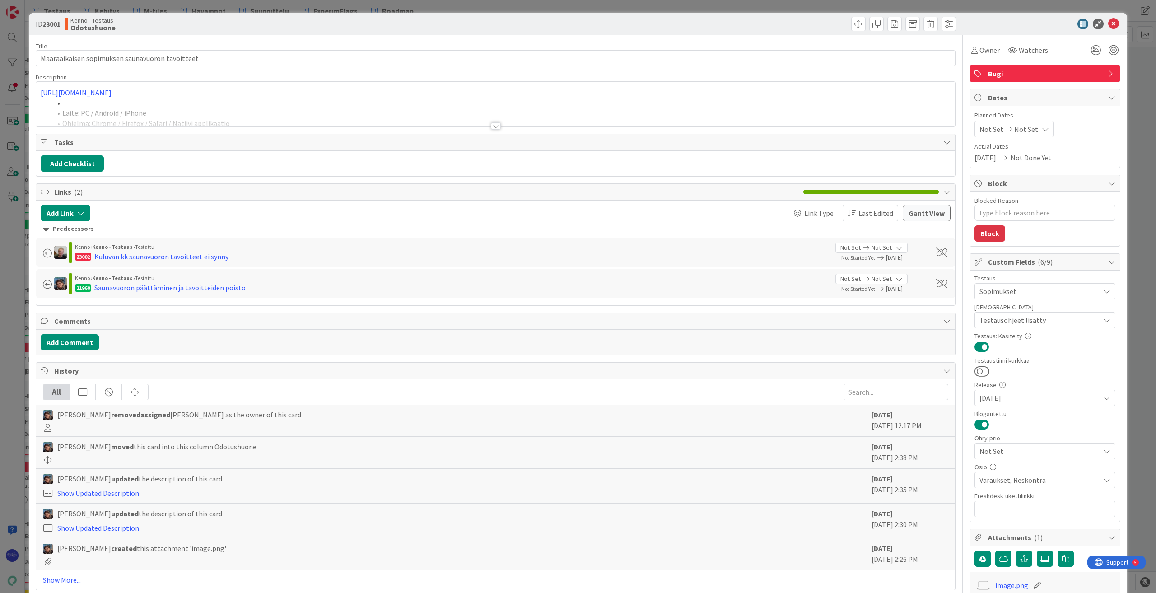
type textarea "x"
click at [493, 127] on div at bounding box center [496, 125] width 10 height 7
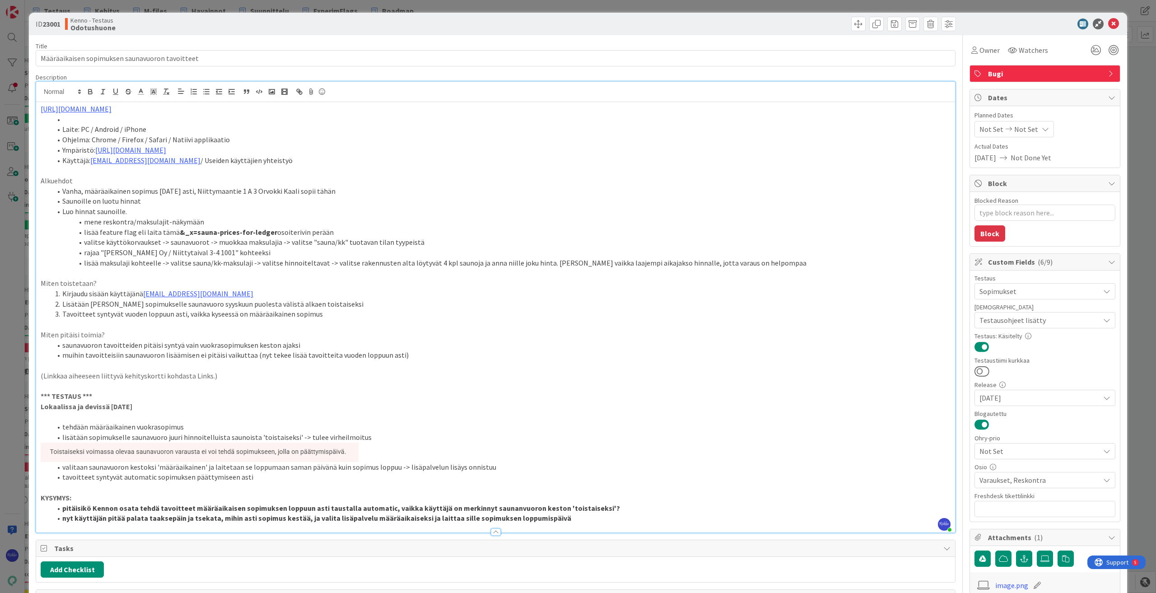
click at [608, 515] on li "nyt käyttäjän pitää palata taaksepäin ja tsekata, mihin asti sopimus kestää, ja…" at bounding box center [500, 518] width 899 height 10
drag, startPoint x: 63, startPoint y: 343, endPoint x: 334, endPoint y: 349, distance: 271.1
click at [334, 349] on li "saunavuoron tavoitteiden pitäisi syntyä vain vuokrasopimuksen keston ajaksi" at bounding box center [500, 345] width 899 height 10
drag, startPoint x: 162, startPoint y: 536, endPoint x: 49, endPoint y: 536, distance: 112.9
click at [38, 538] on div "https://github.com/pandiafi/kenno/pull/8327 Laite: PC / Android / iPhone Ohjelm…" at bounding box center [495, 327] width 919 height 451
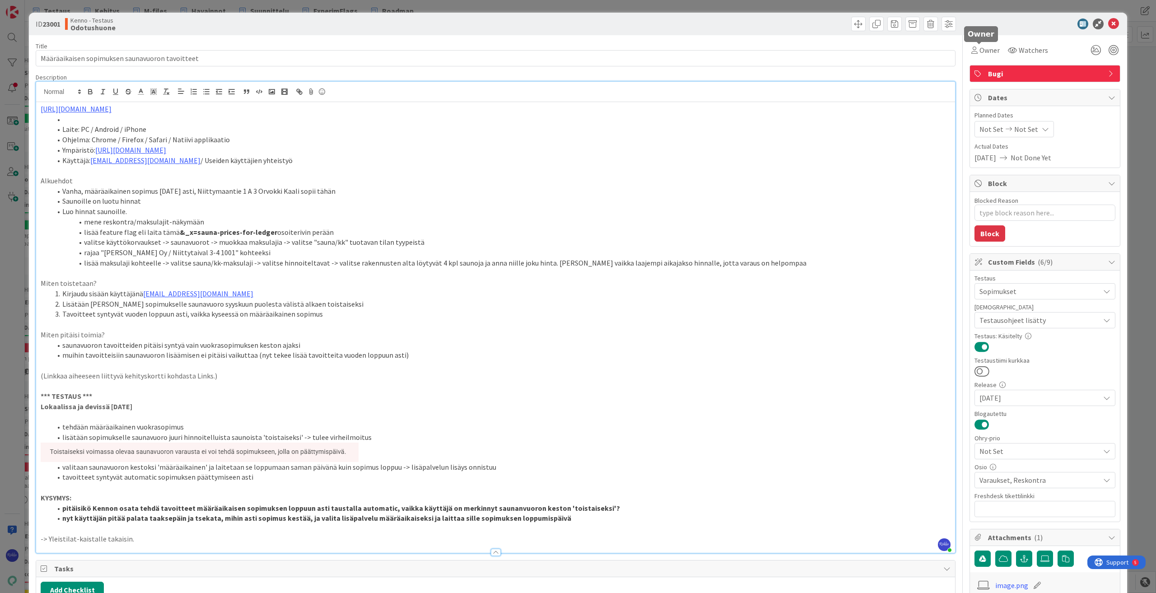
click at [689, 51] on span "Owner" at bounding box center [990, 50] width 20 height 11
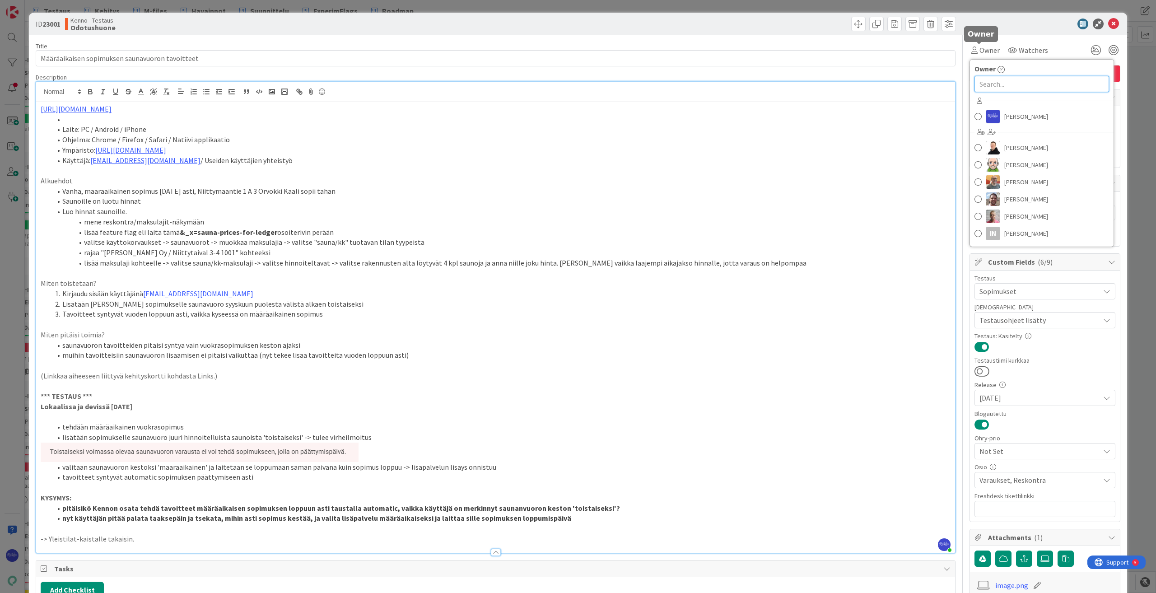
click at [689, 81] on input "text" at bounding box center [1042, 84] width 135 height 16
type textarea "x"
type input "pirjo"
click at [689, 123] on span "Pirjo Peltonen" at bounding box center [1027, 124] width 44 height 14
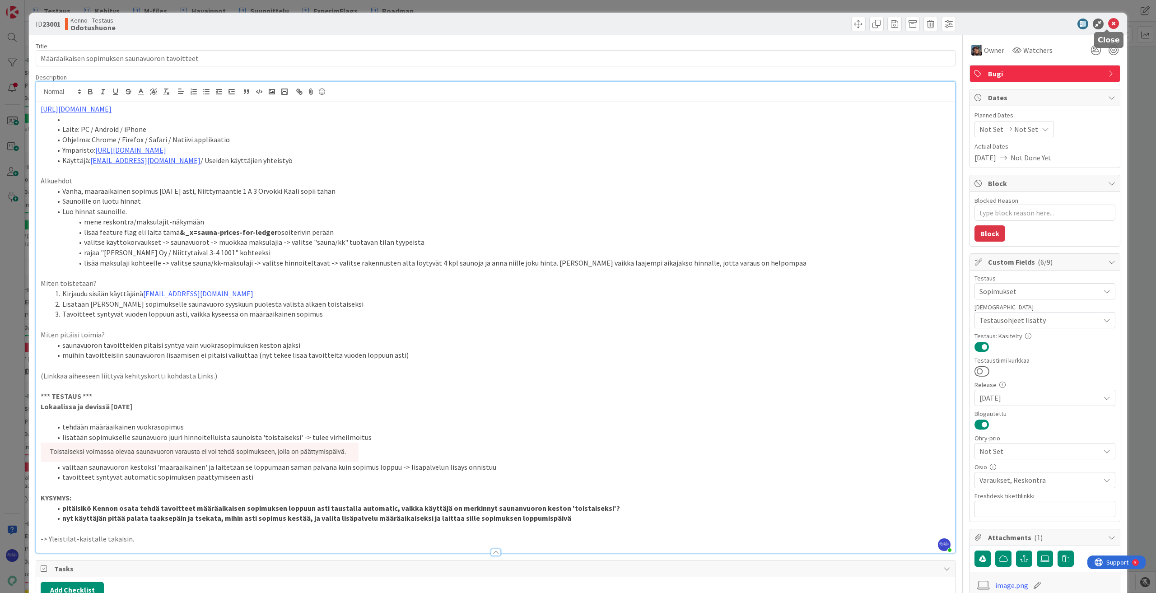
click at [689, 23] on icon at bounding box center [1113, 24] width 11 height 11
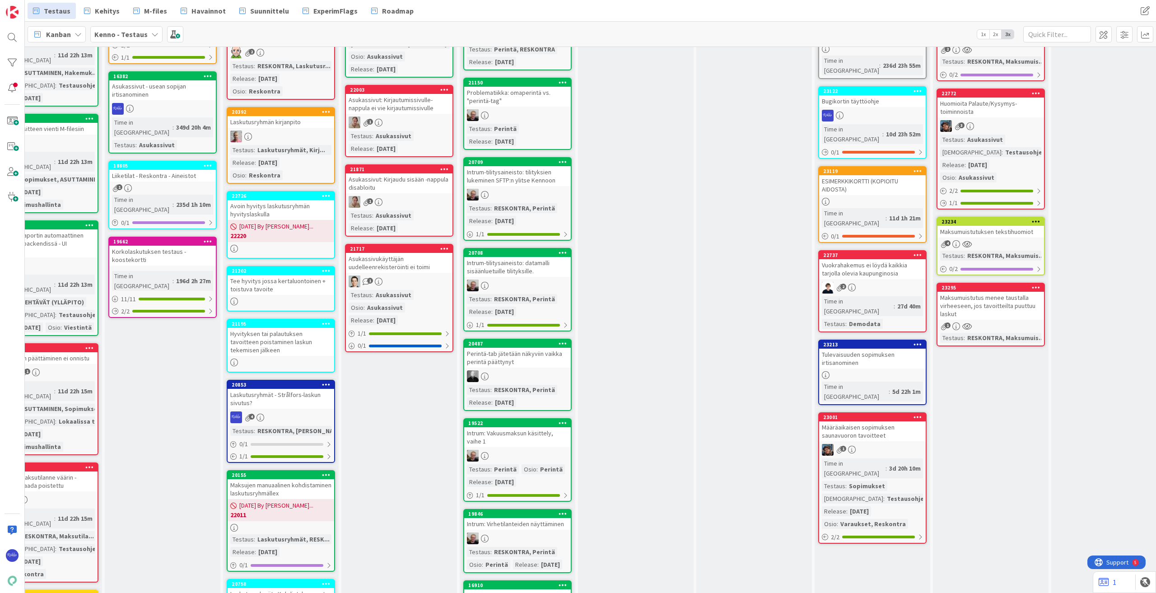
click at [689, 349] on div "Tulevaisuuden sopimuksen irtisanominen" at bounding box center [872, 359] width 107 height 20
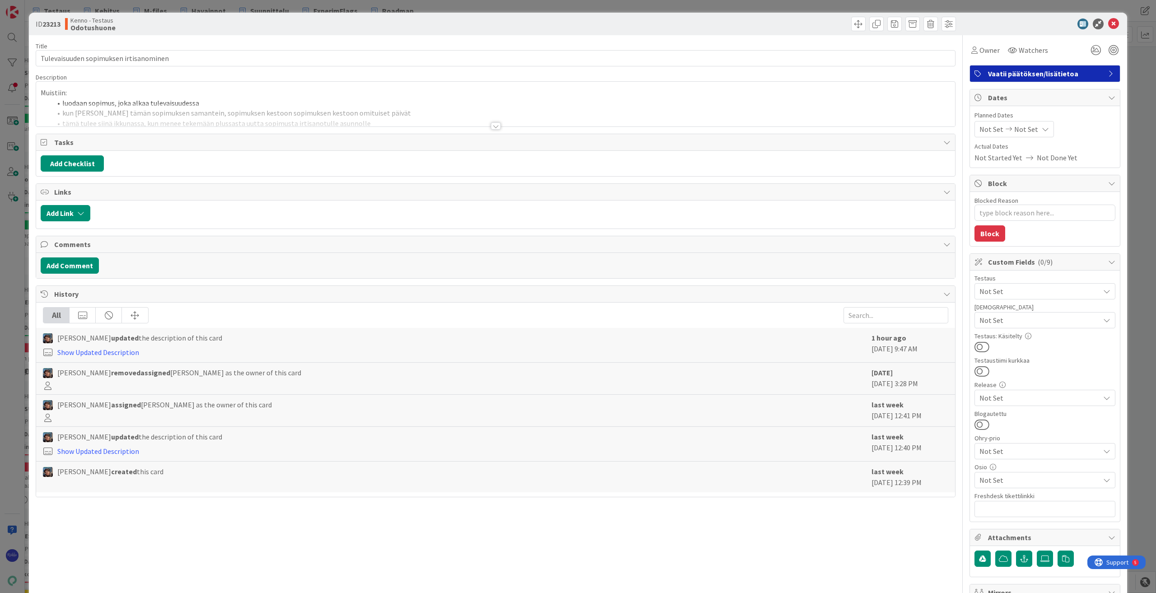
type textarea "x"
click at [491, 128] on div at bounding box center [496, 125] width 10 height 7
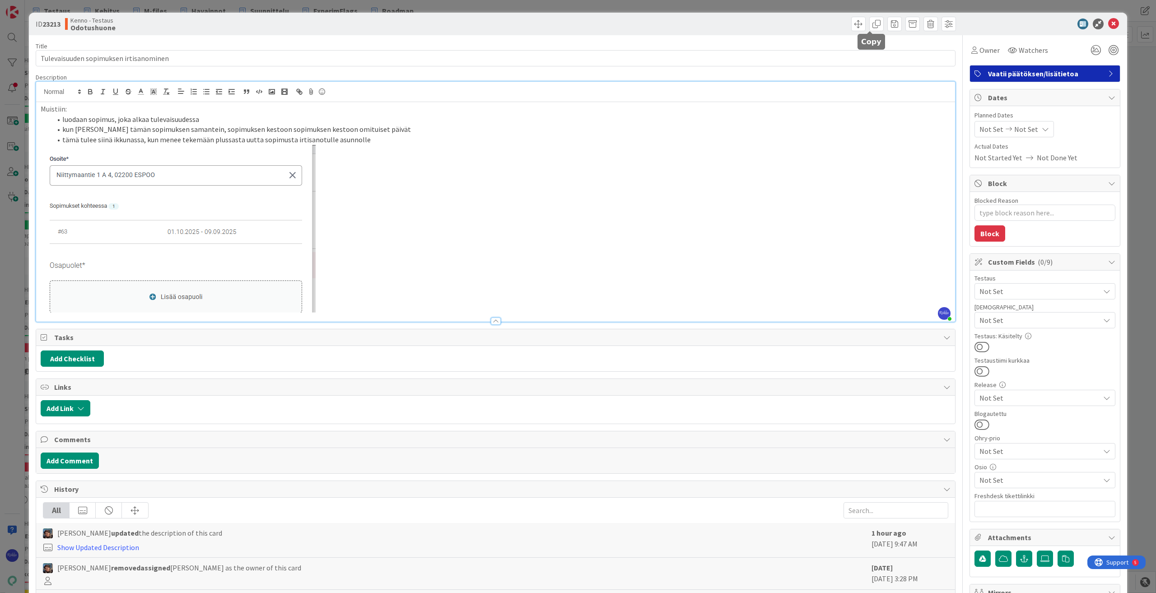
click at [689, 50] on span "Owner" at bounding box center [990, 50] width 20 height 11
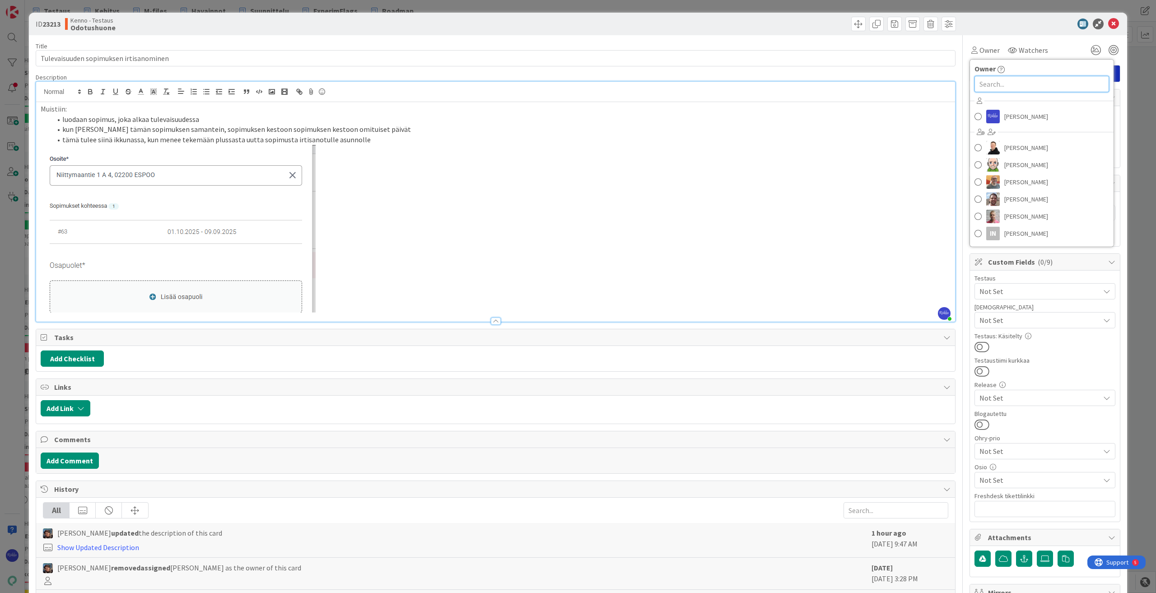
click at [689, 85] on input "text" at bounding box center [1042, 84] width 135 height 16
type input "pirjo"
click at [689, 121] on span "Pirjo Peltonen" at bounding box center [1027, 124] width 44 height 14
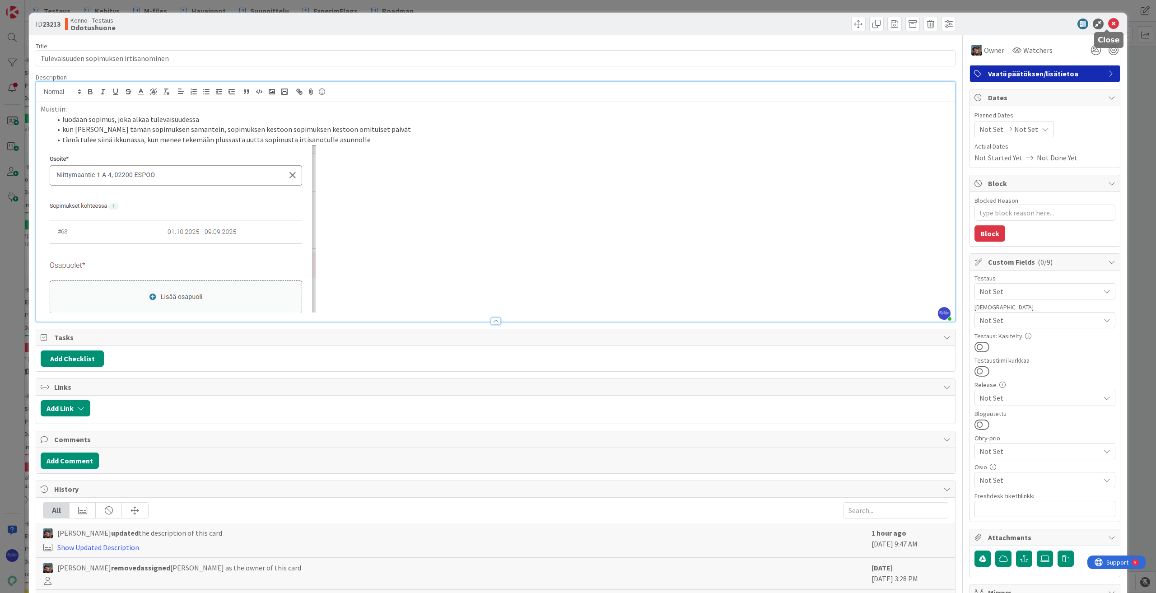
click at [689, 23] on icon at bounding box center [1113, 24] width 11 height 11
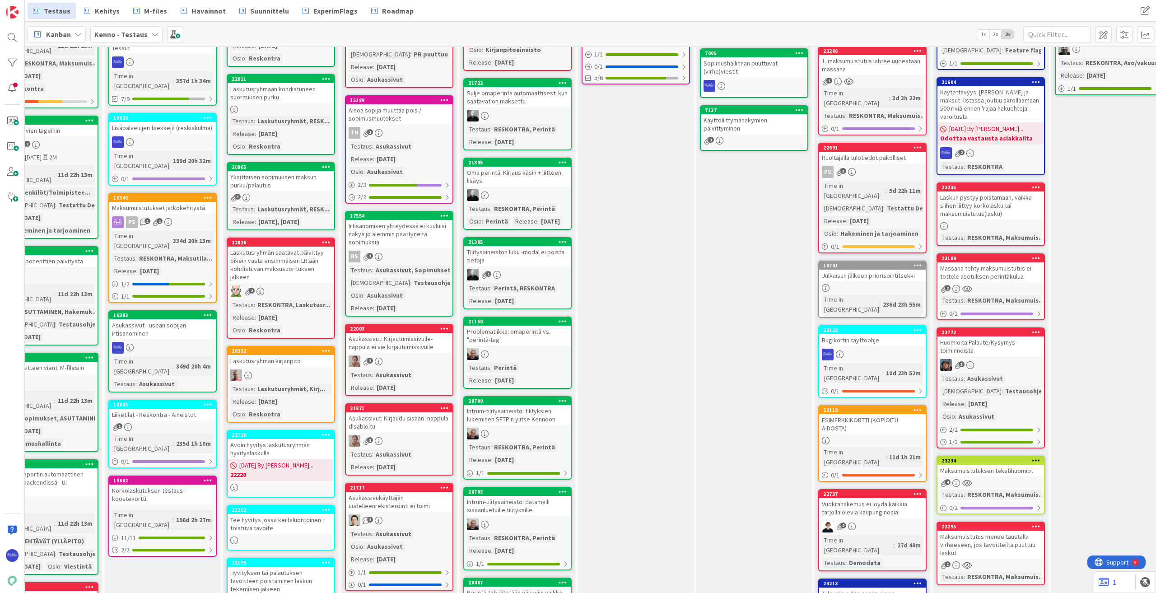
scroll to position [316, 42]
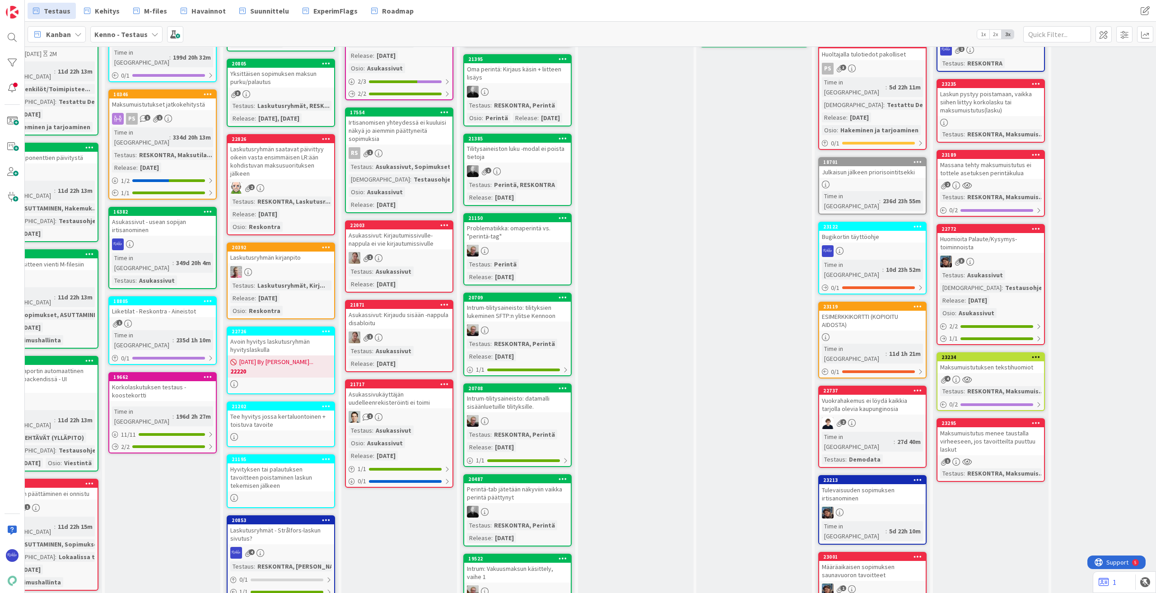
click at [689, 395] on div "Vuokrahakemus ei löydä kaikkia tarjolla olevia kaupunginosia" at bounding box center [872, 405] width 107 height 20
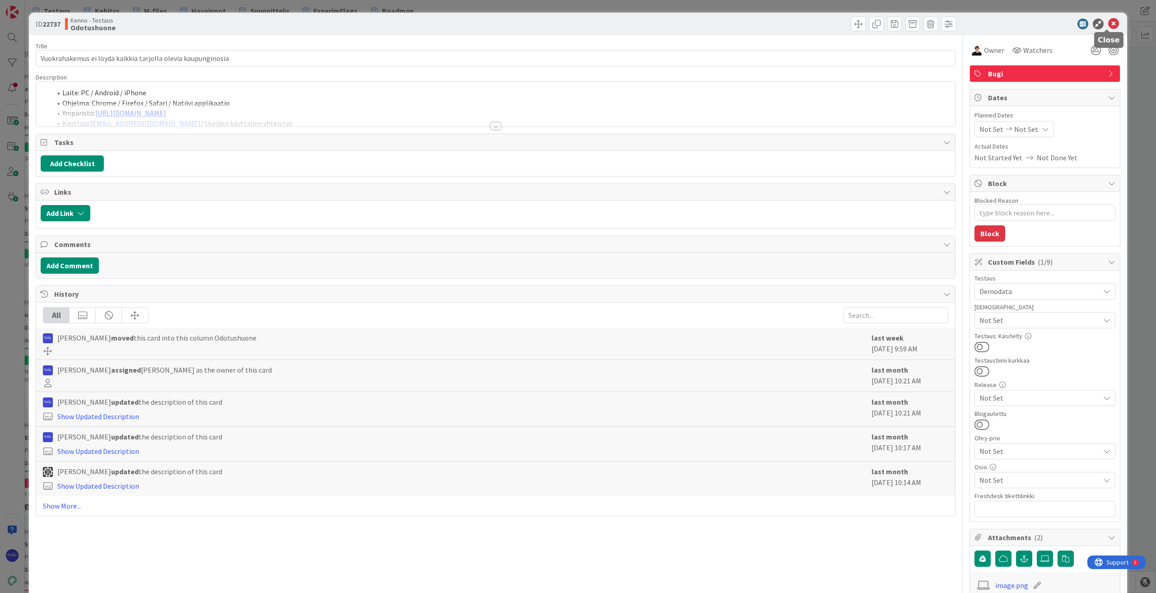
click at [689, 24] on icon at bounding box center [1113, 24] width 11 height 11
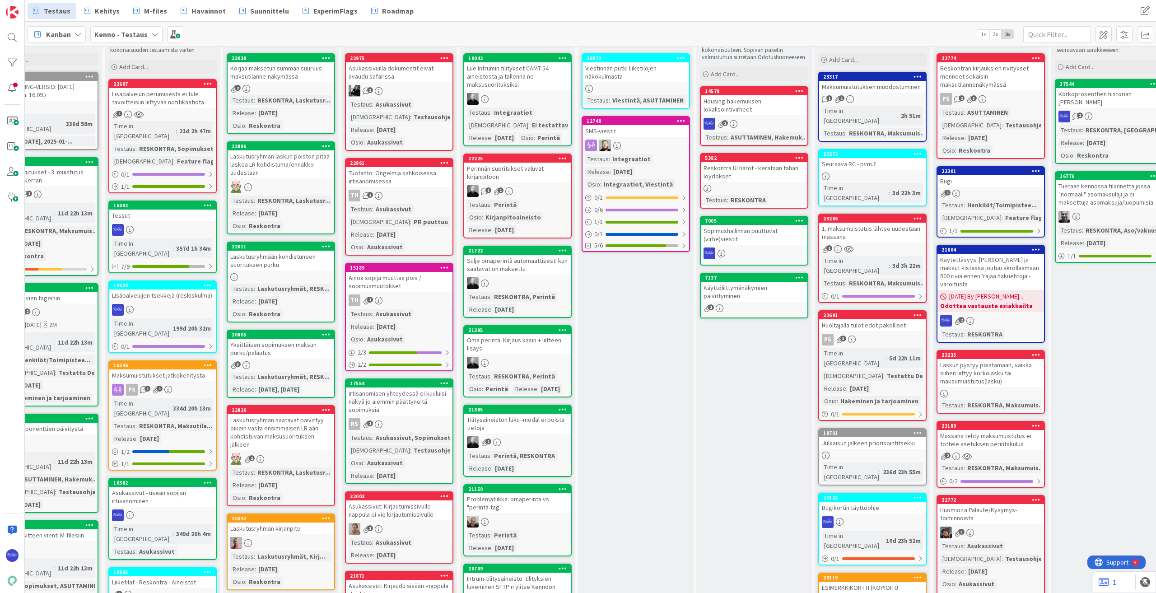
scroll to position [0, 42]
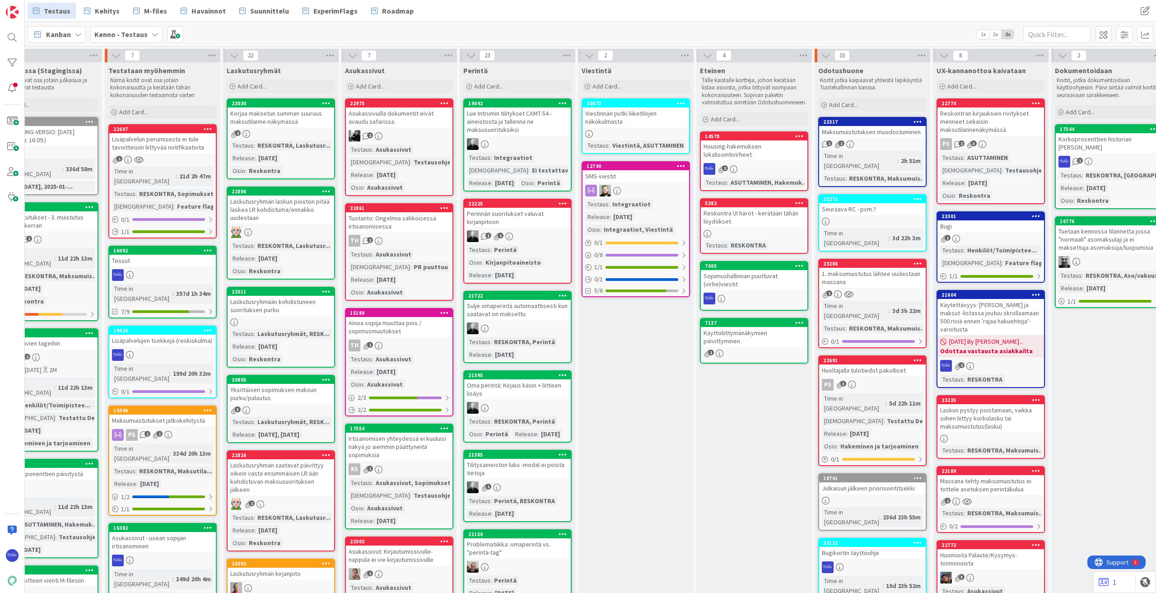
click at [689, 379] on div "PS 3" at bounding box center [872, 385] width 107 height 12
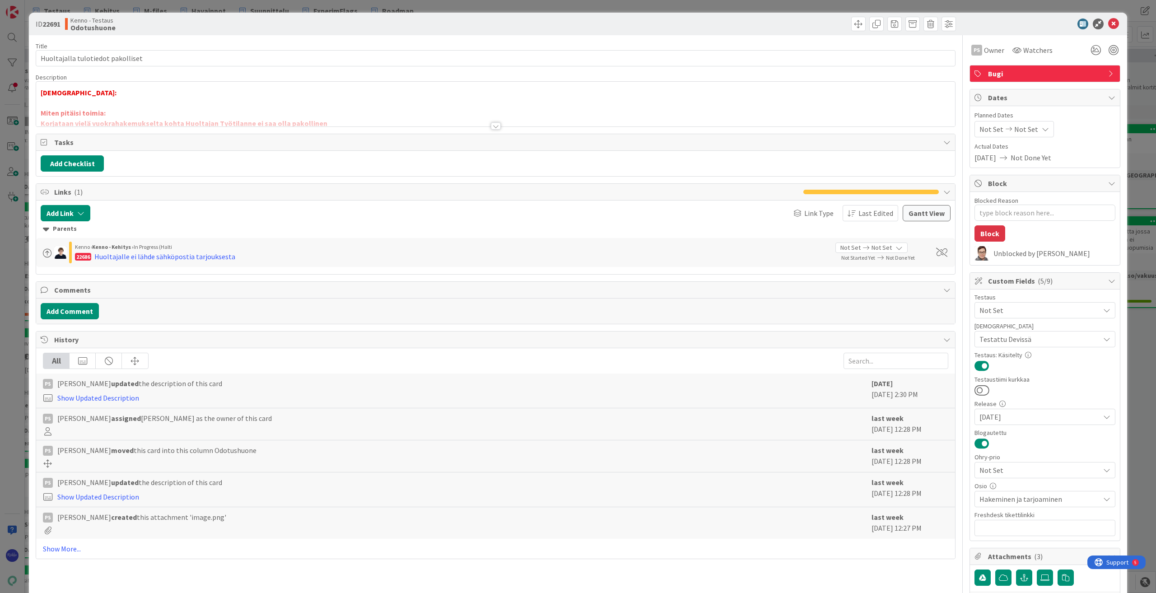
click at [492, 126] on div at bounding box center [496, 125] width 10 height 7
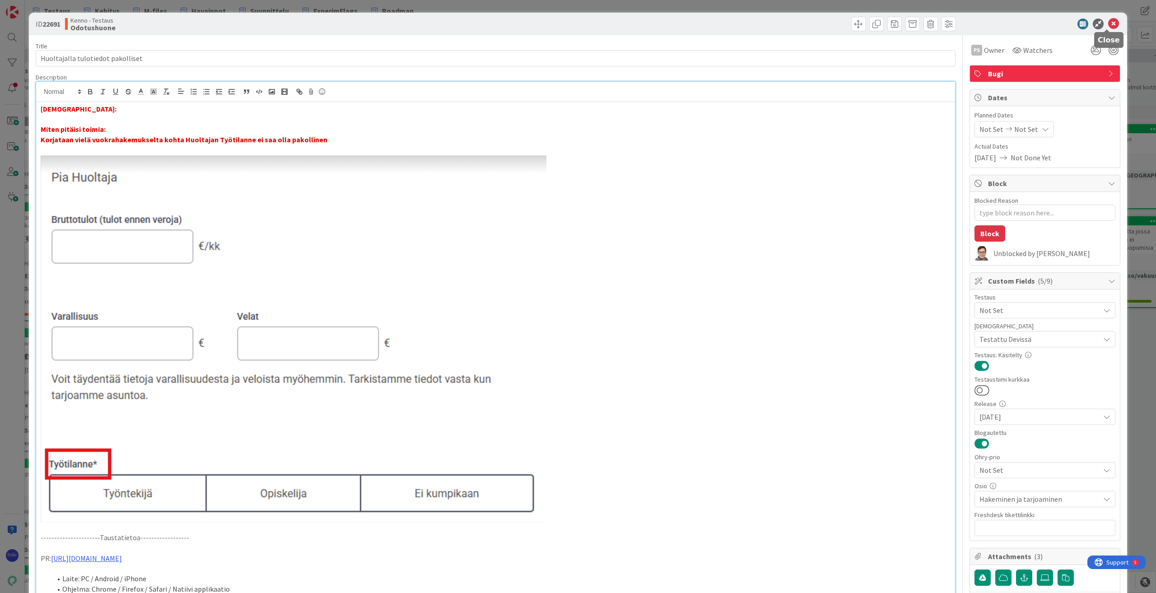
click at [689, 24] on icon at bounding box center [1113, 24] width 11 height 11
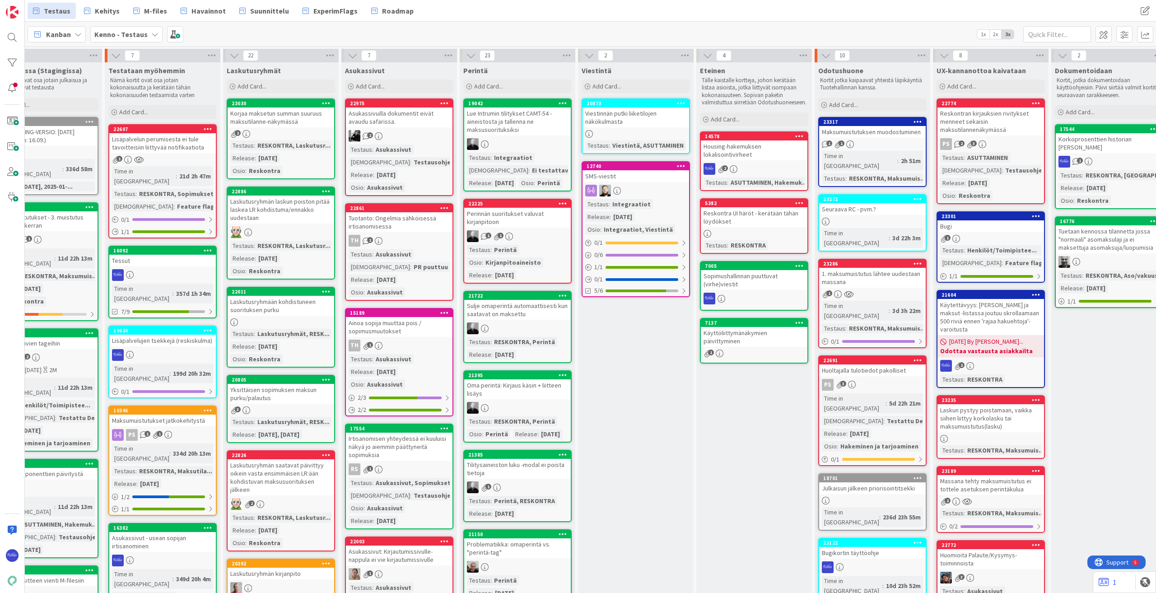
click at [689, 357] on icon at bounding box center [918, 360] width 9 height 6
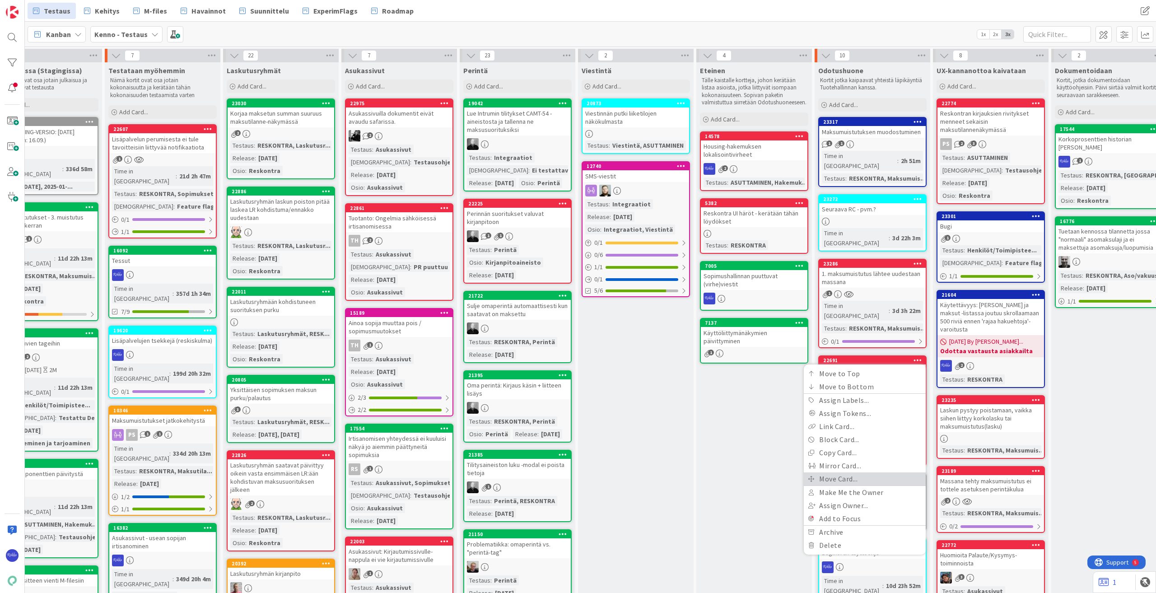
click at [689, 472] on link "Move Card..." at bounding box center [865, 478] width 122 height 13
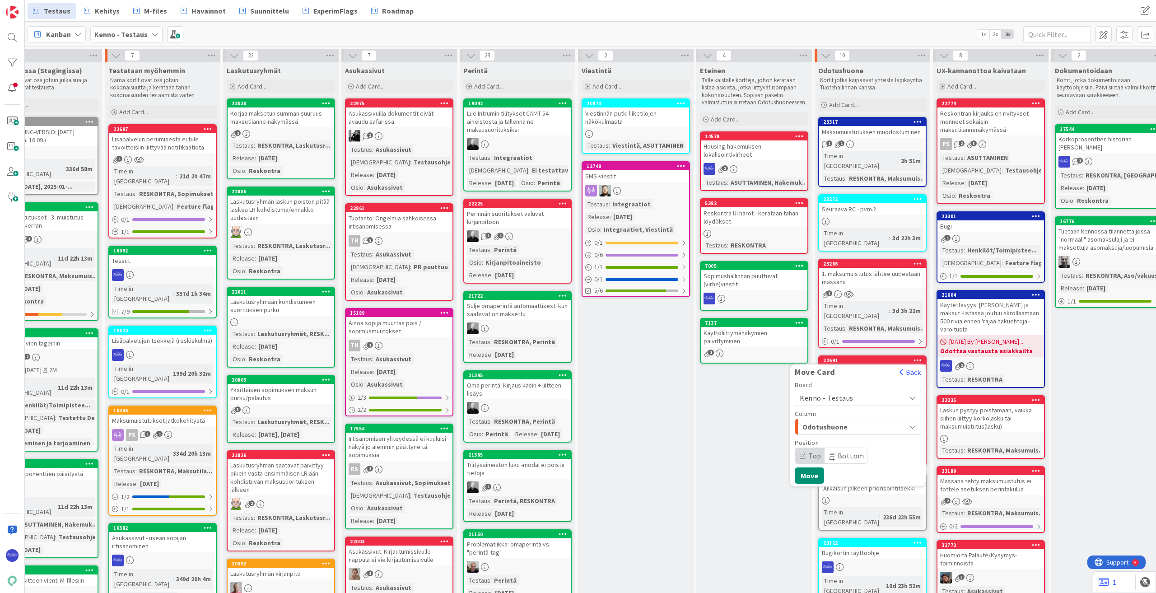
click at [689, 392] on span "Kenno - Testaus" at bounding box center [850, 398] width 101 height 13
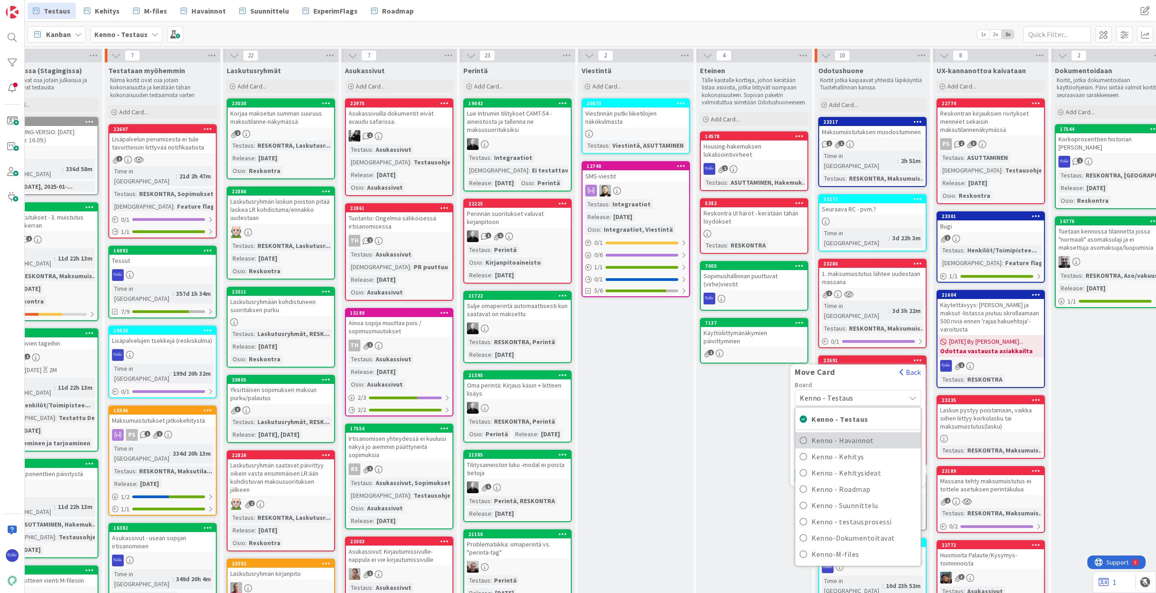
click at [689, 434] on span "Kenno - Havainnot" at bounding box center [864, 441] width 105 height 14
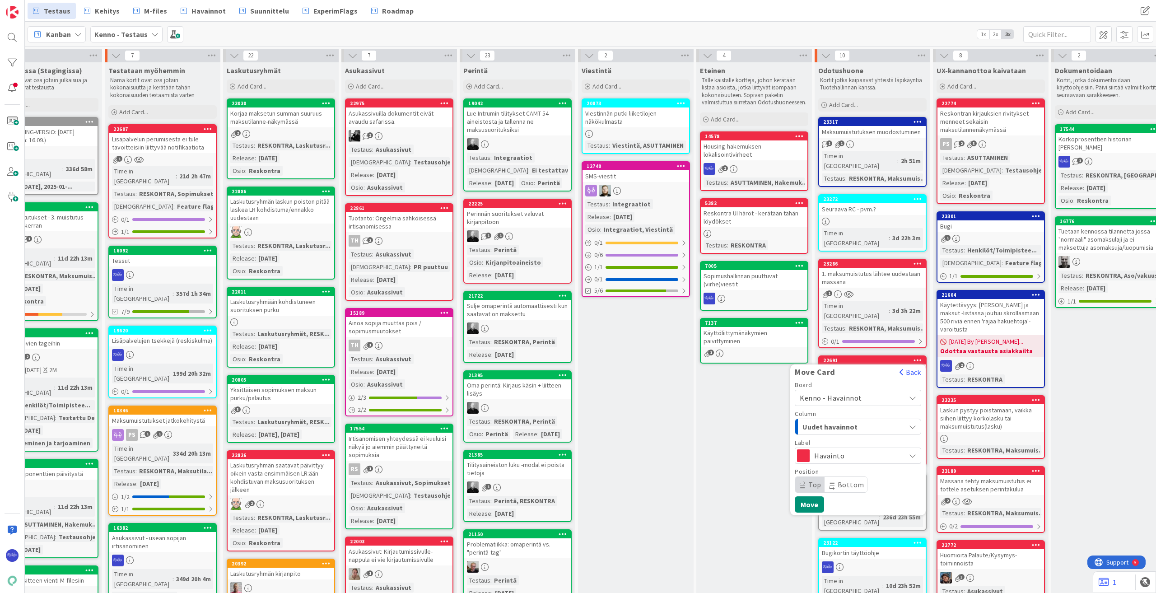
click at [689, 420] on div "Uudet havainnot" at bounding box center [852, 427] width 105 height 14
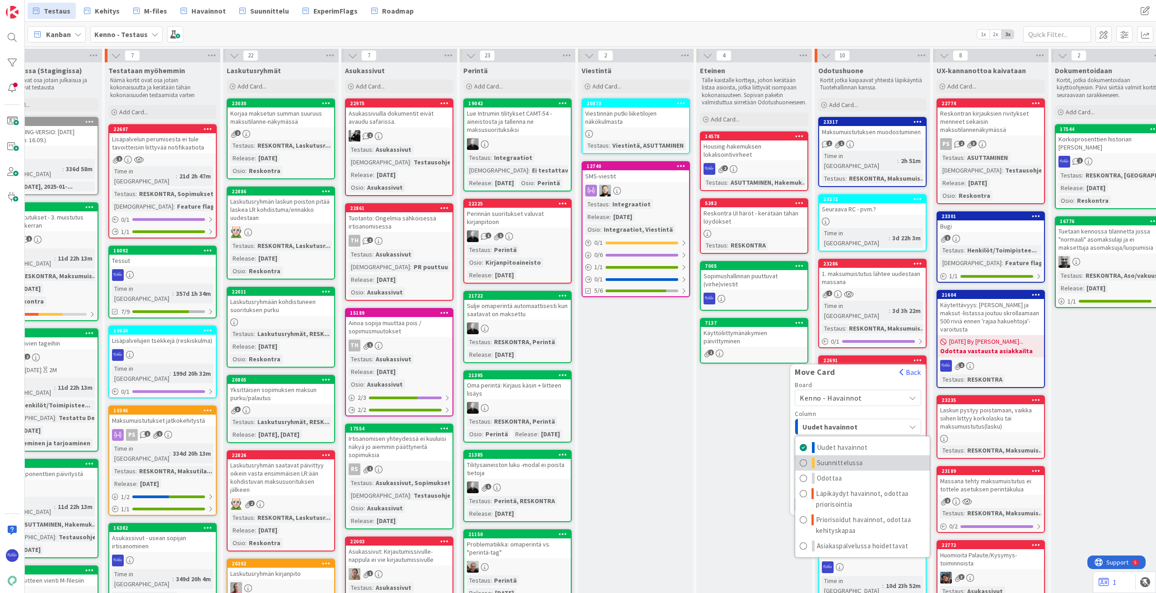
click at [689, 455] on link "Suunnittelussa" at bounding box center [862, 462] width 135 height 15
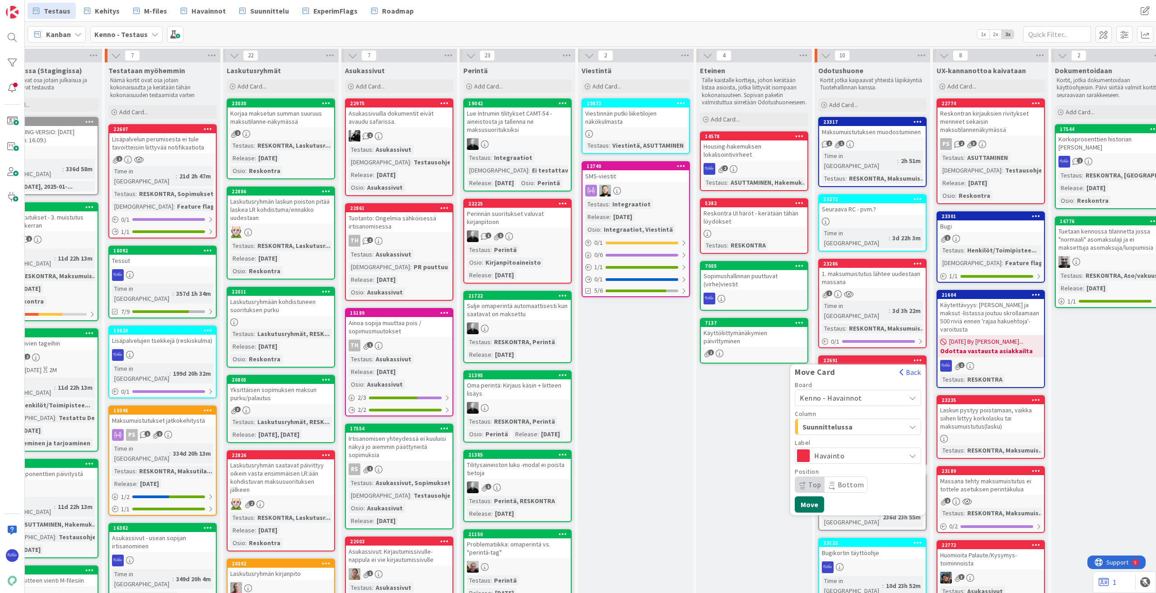
click at [689, 496] on button "Move" at bounding box center [809, 504] width 29 height 16
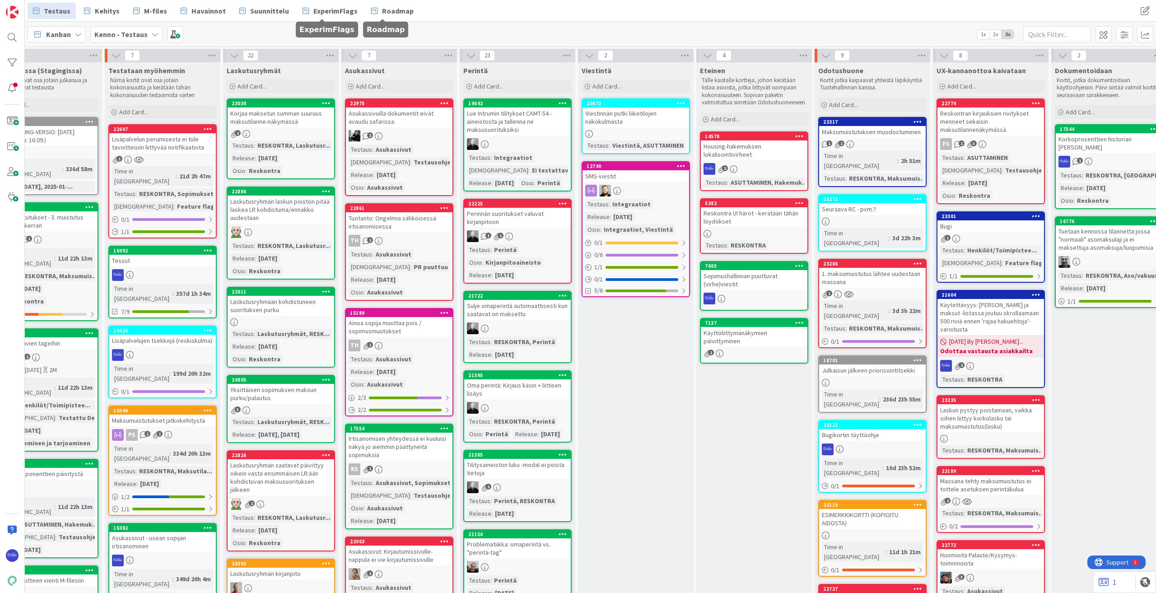
click at [326, 11] on span "ExperimFlags" at bounding box center [335, 10] width 44 height 11
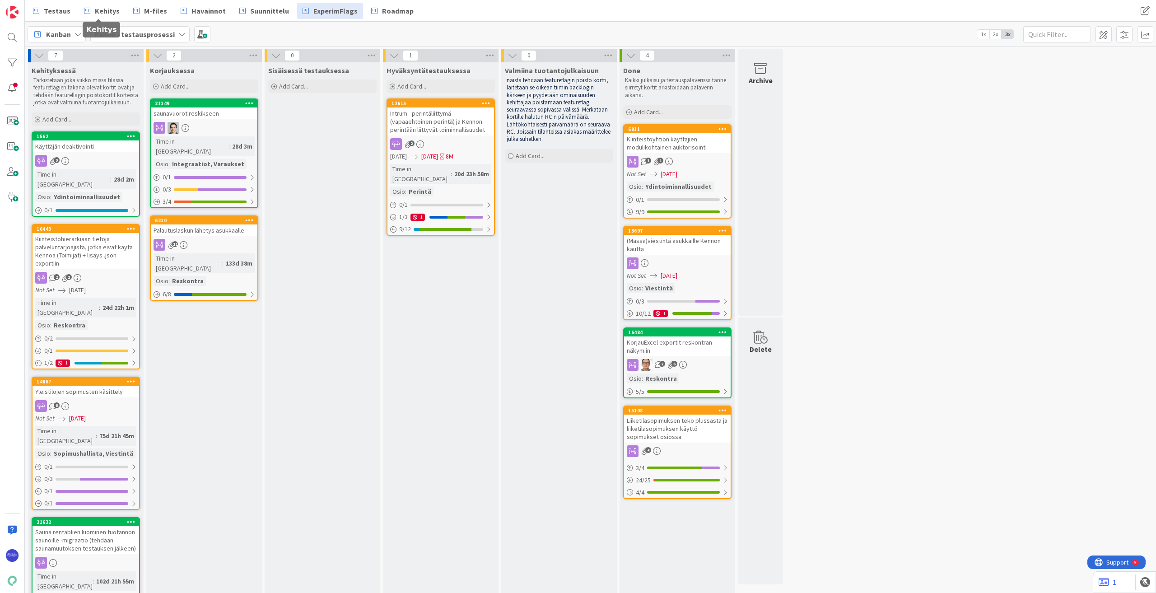
click at [103, 13] on span "Kehitys" at bounding box center [107, 10] width 25 height 11
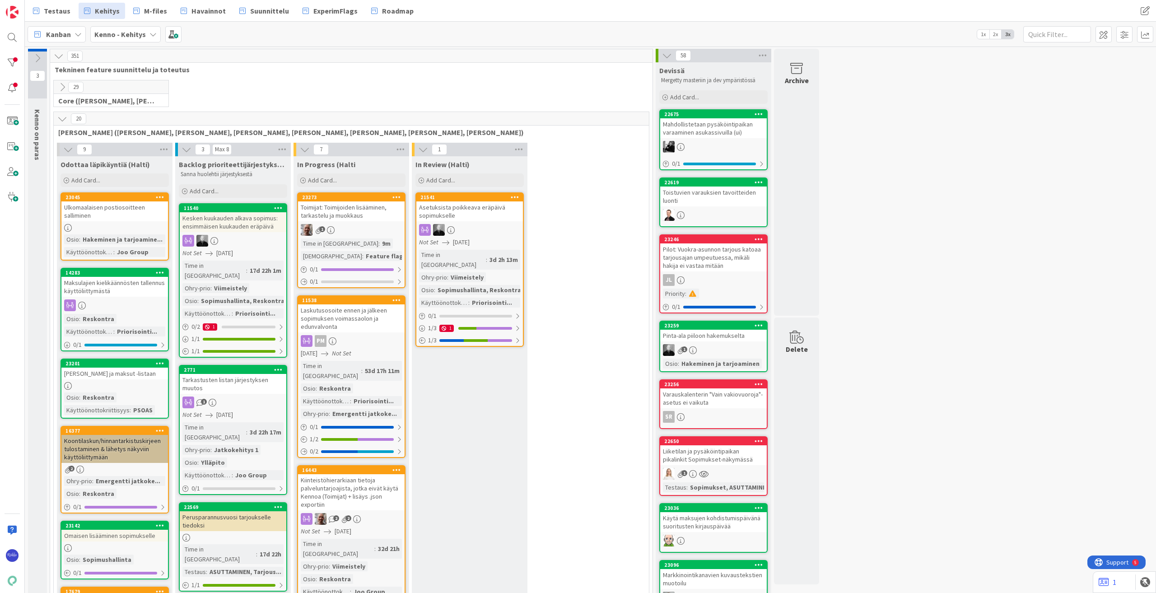
click at [62, 115] on icon at bounding box center [62, 119] width 10 height 10
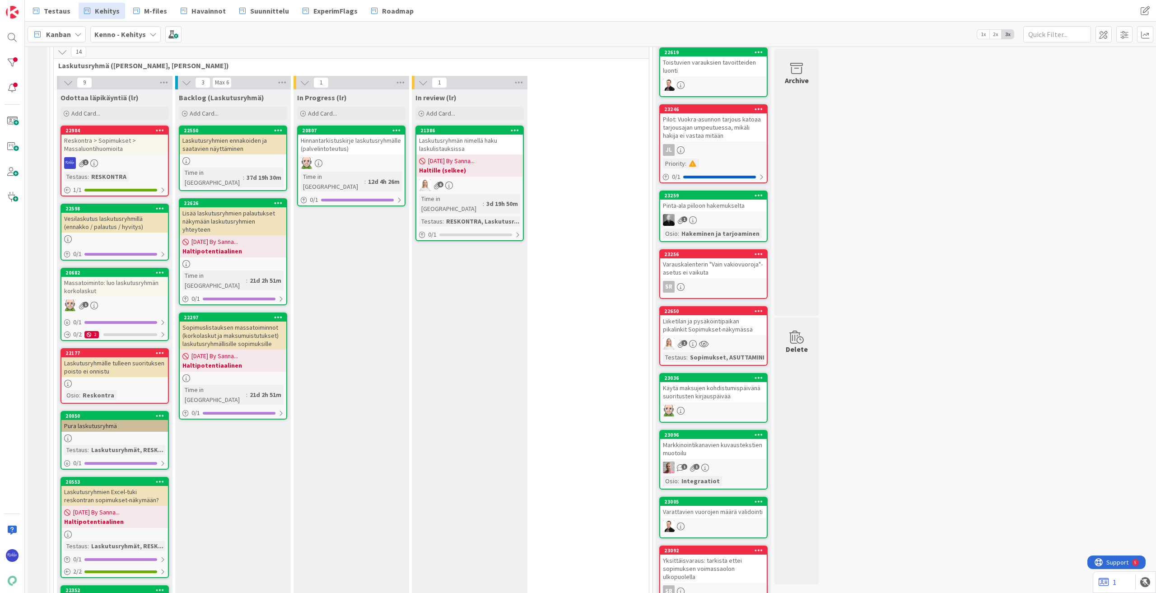
scroll to position [136, 0]
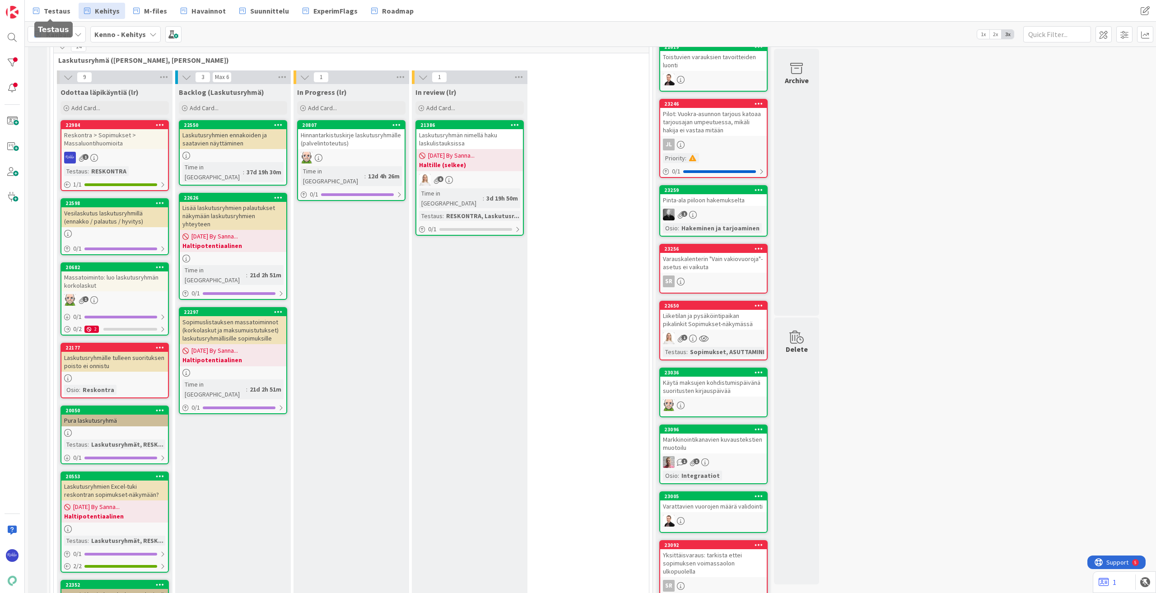
click at [42, 15] on link "Testaus" at bounding box center [52, 11] width 48 height 16
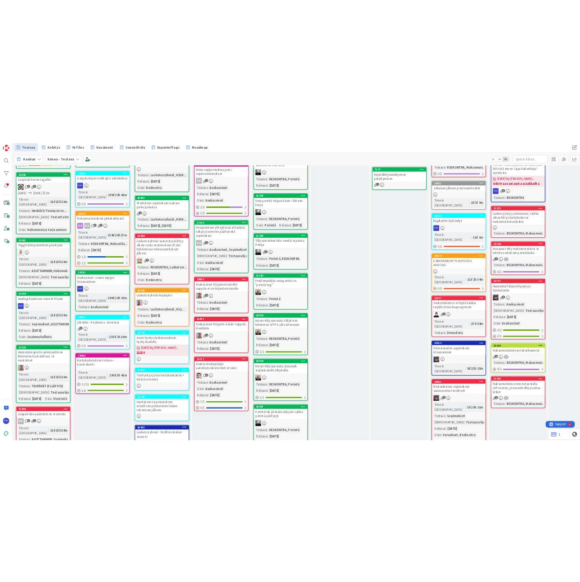
scroll to position [271, 0]
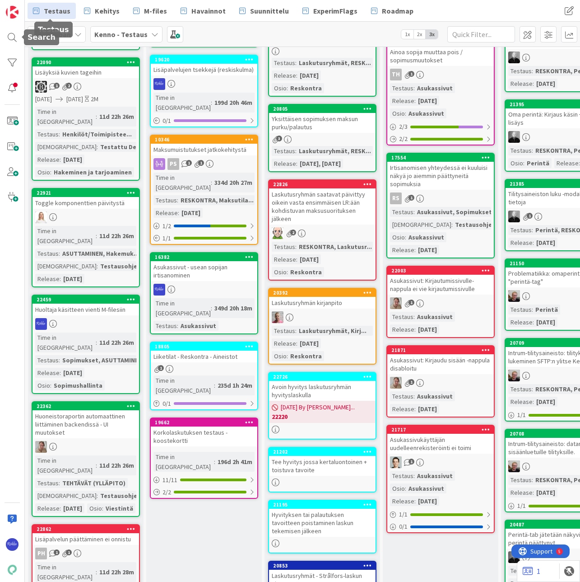
click at [10, 42] on div at bounding box center [12, 37] width 18 height 18
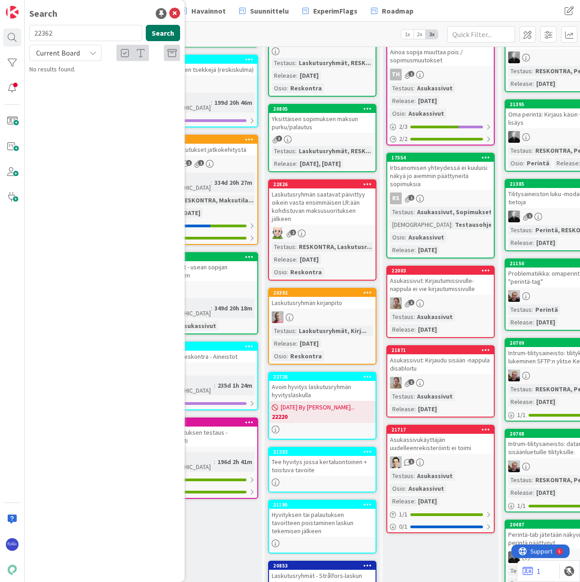
click at [164, 36] on button "Search" at bounding box center [163, 33] width 34 height 16
click at [123, 84] on p "Huoneistoraportin automaattinen liittäminen backendissä - UI muutokset" at bounding box center [111, 84] width 138 height 19
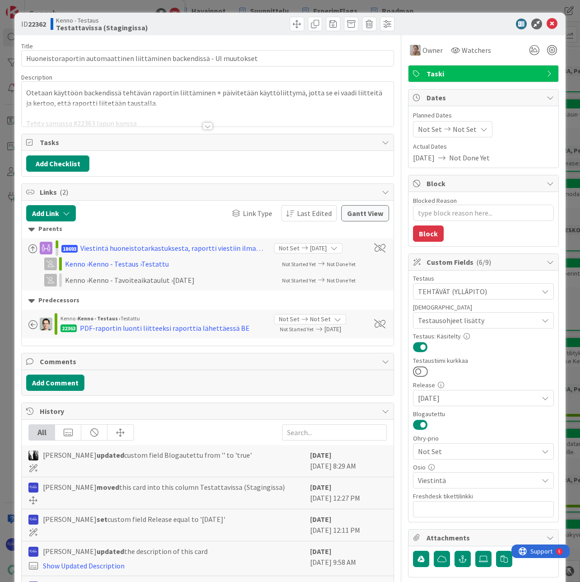
type textarea "x"
click at [206, 123] on div at bounding box center [208, 125] width 10 height 7
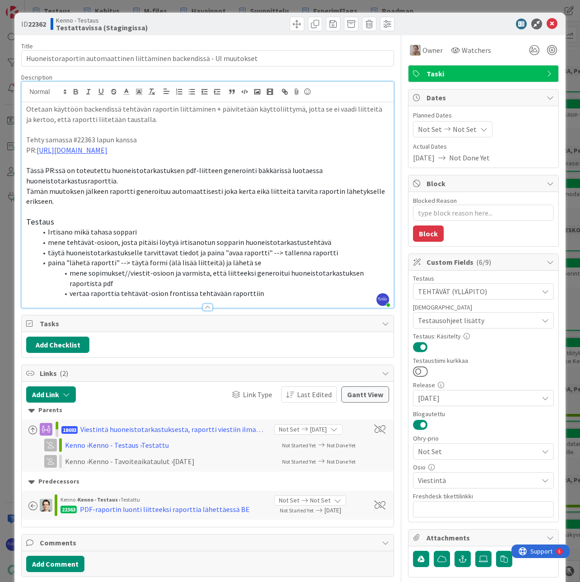
click at [339, 245] on li "mene tehtävät-osioon, josta pitäisi löytyä irtisanotun sopparin huoneistotarkas…" at bounding box center [213, 242] width 352 height 10
click at [547, 23] on icon at bounding box center [552, 24] width 11 height 11
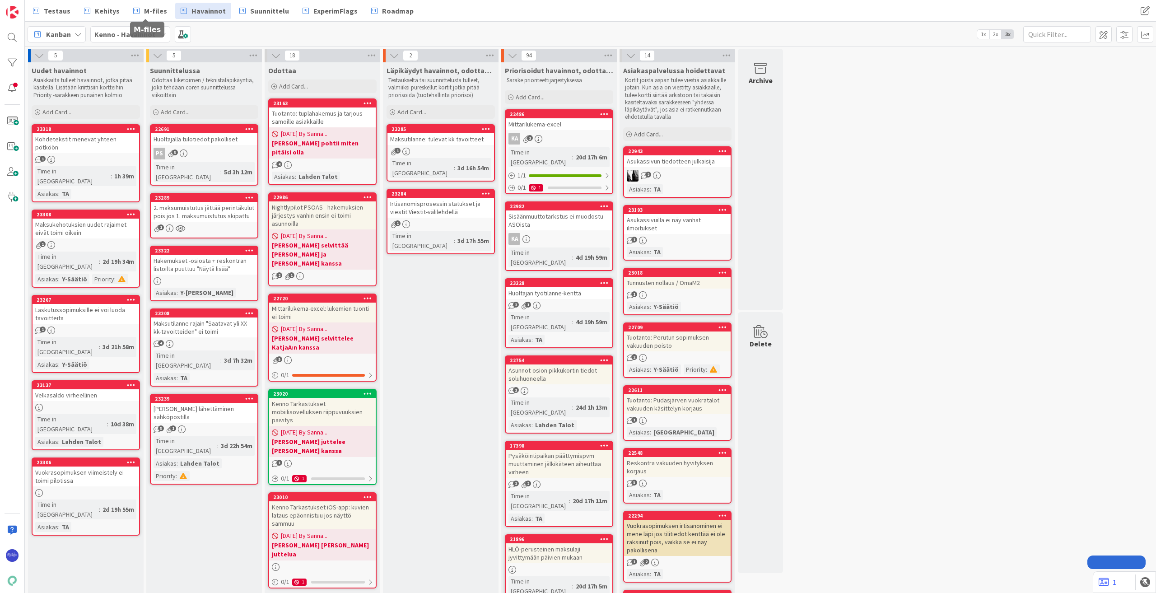
click at [99, 12] on span "Kehitys" at bounding box center [107, 10] width 25 height 11
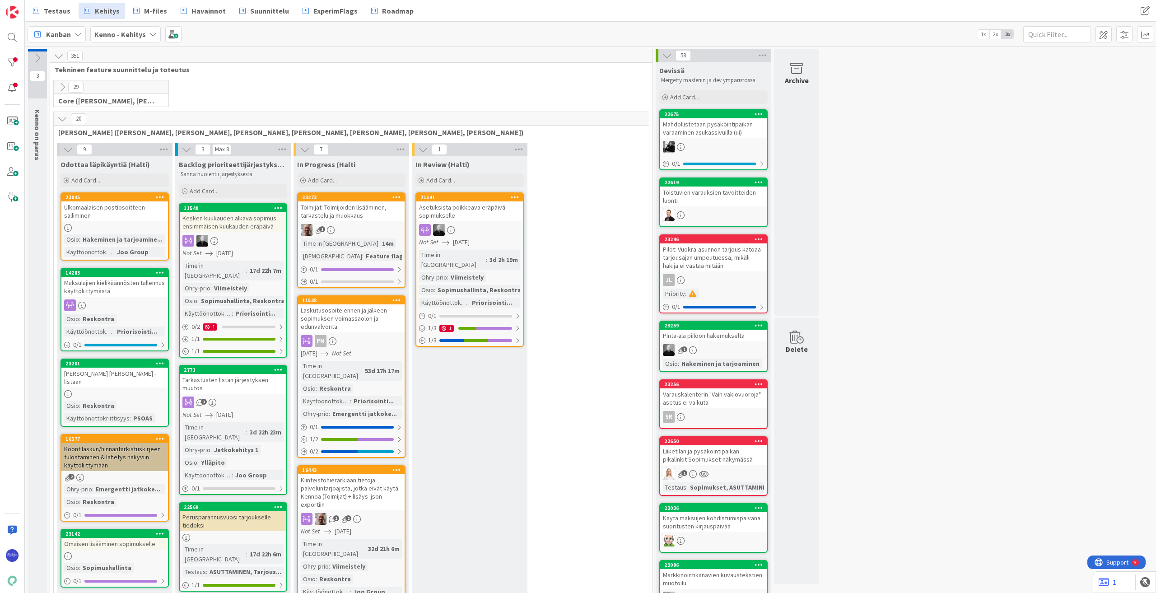
click at [60, 119] on icon at bounding box center [62, 119] width 10 height 10
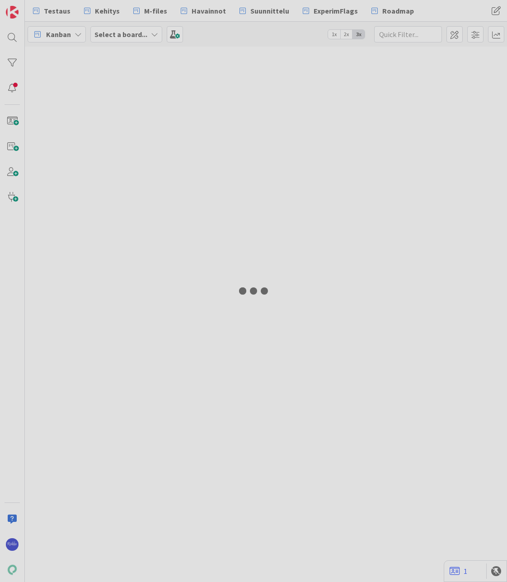
type input "huoltaja"
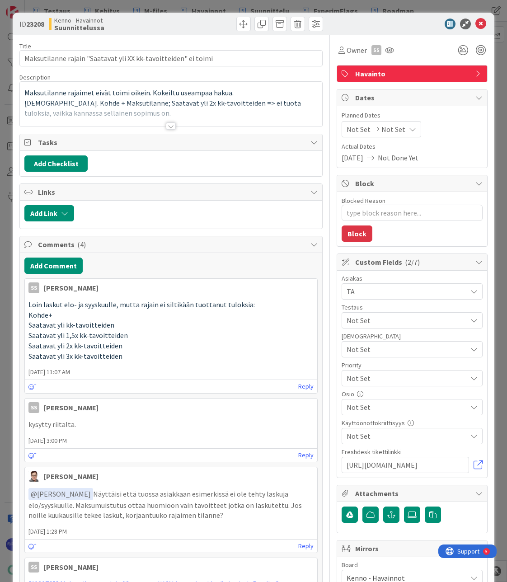
type textarea "x"
click at [167, 126] on div at bounding box center [171, 125] width 10 height 7
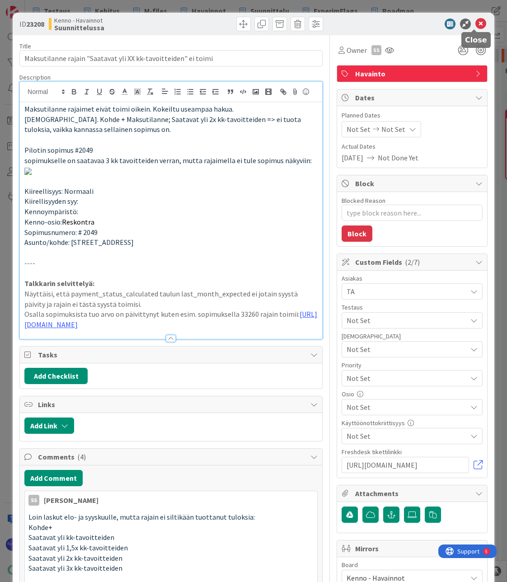
click at [475, 21] on icon at bounding box center [480, 24] width 11 height 11
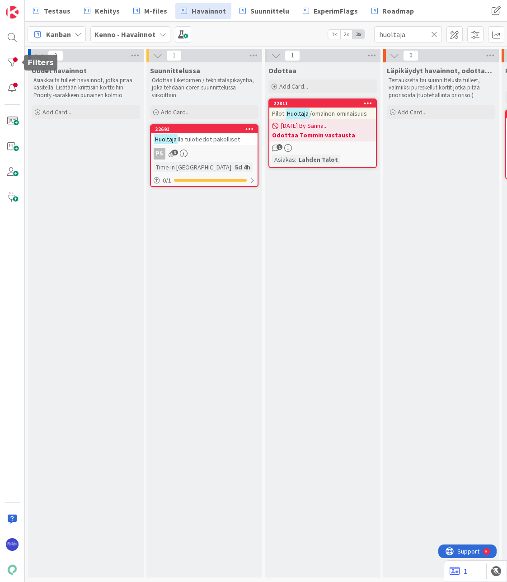
click at [6, 55] on div at bounding box center [12, 63] width 18 height 18
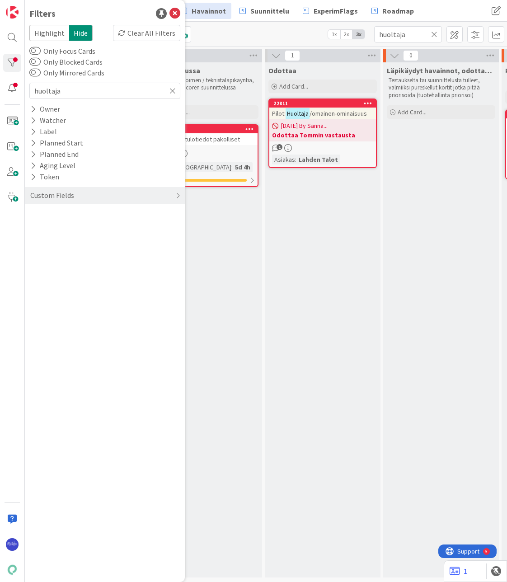
click at [143, 33] on div "Clear All Filters" at bounding box center [146, 33] width 67 height 16
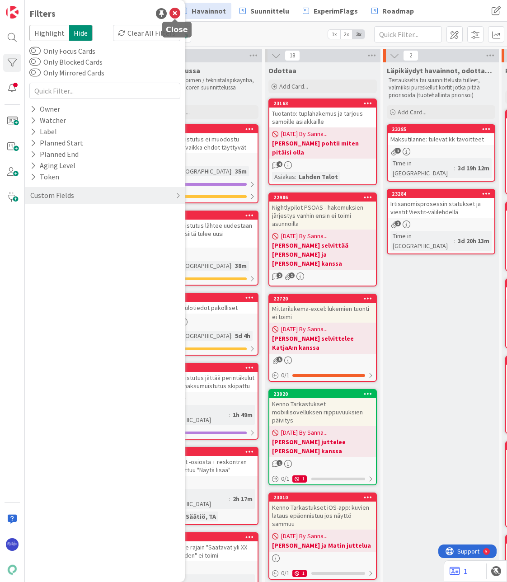
click at [173, 14] on icon at bounding box center [174, 13] width 11 height 11
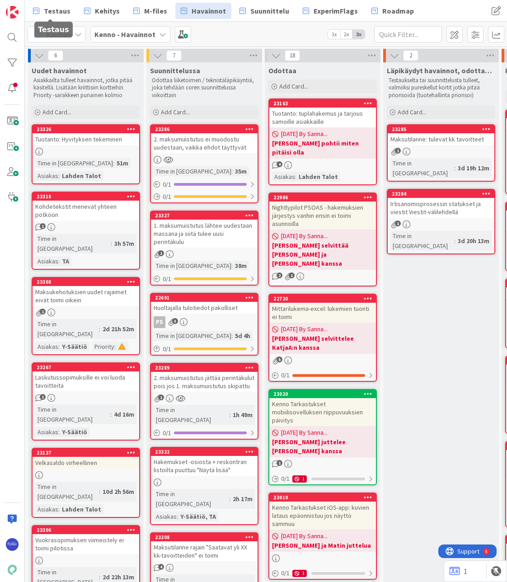
click at [45, 10] on span "Testaus" at bounding box center [57, 10] width 27 height 11
